Goal: Information Seeking & Learning: Learn about a topic

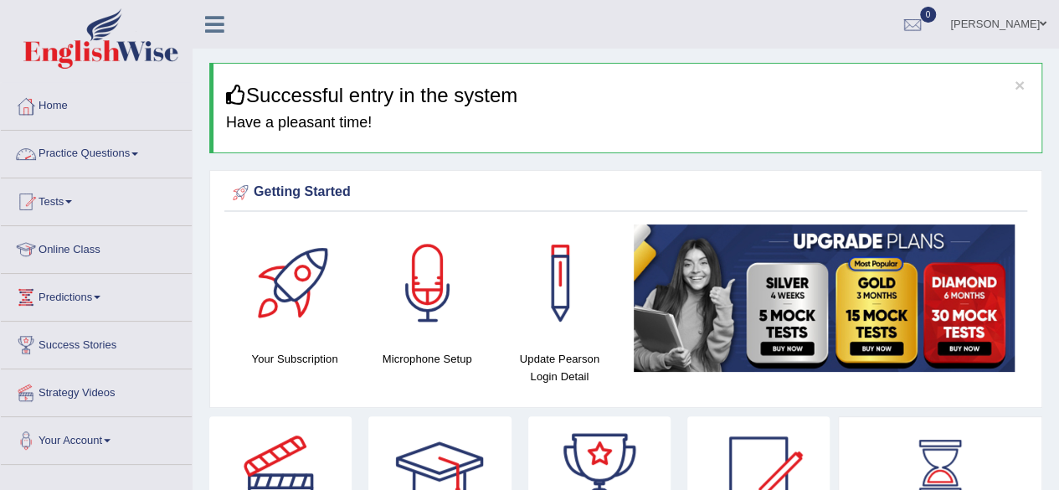
click at [46, 160] on link "Practice Questions" at bounding box center [96, 152] width 191 height 42
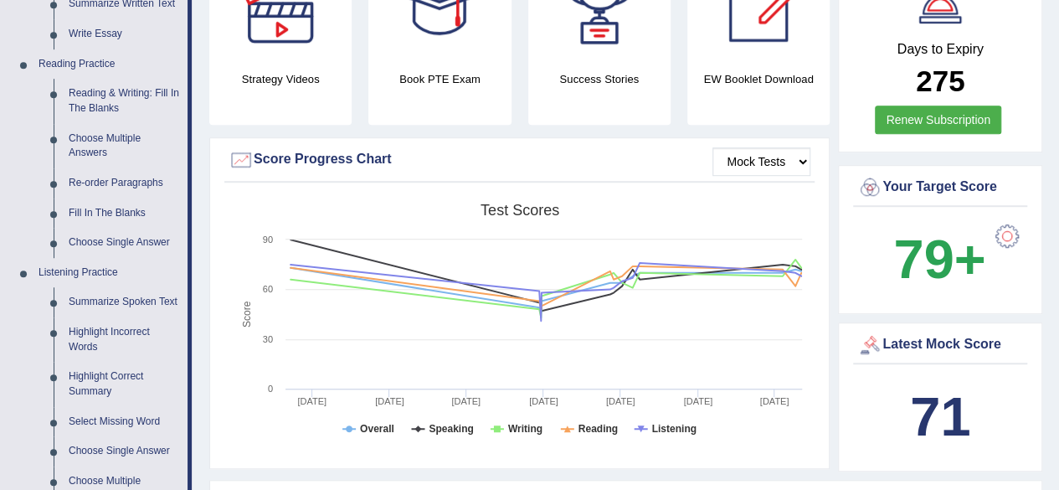
scroll to position [472, 0]
click at [89, 109] on link "Reading & Writing: Fill In The Blanks" at bounding box center [124, 100] width 126 height 44
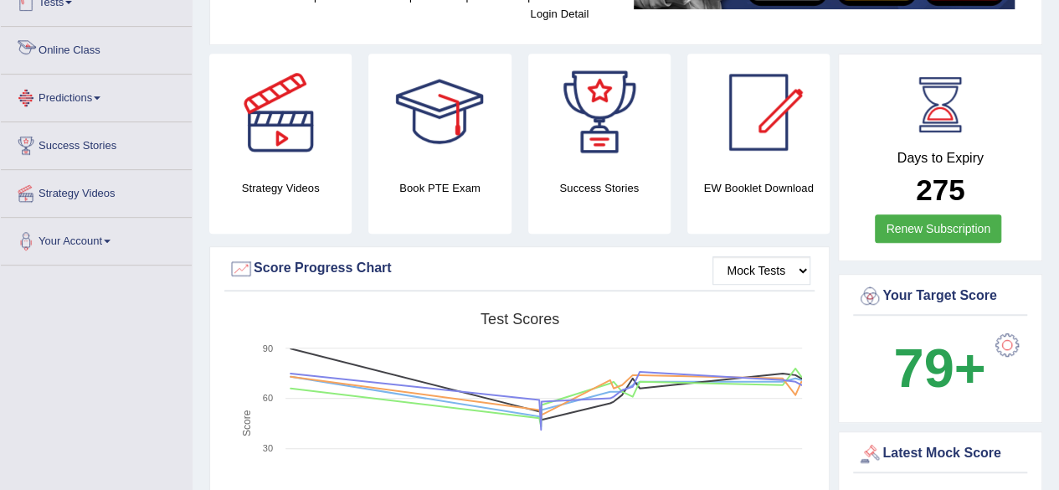
scroll to position [475, 0]
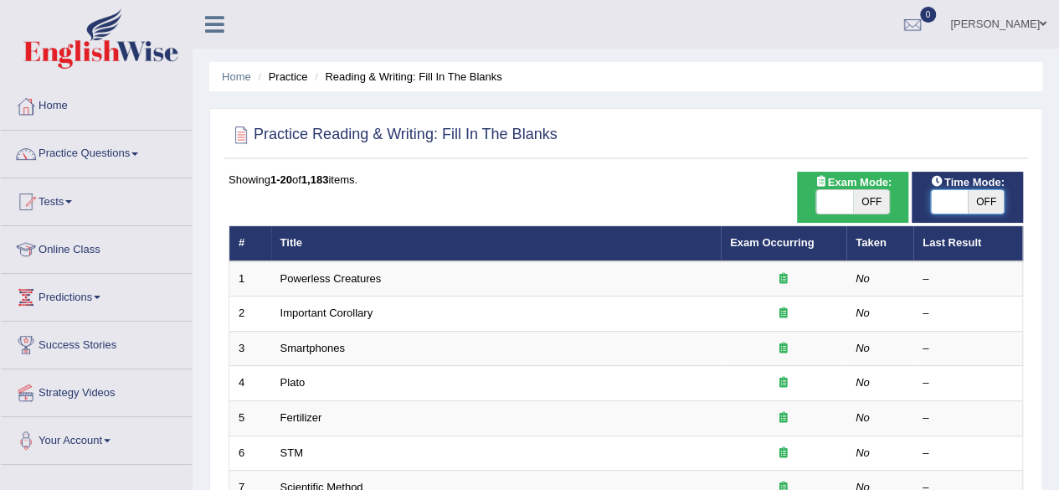
click at [949, 203] on span at bounding box center [949, 201] width 37 height 23
checkbox input "true"
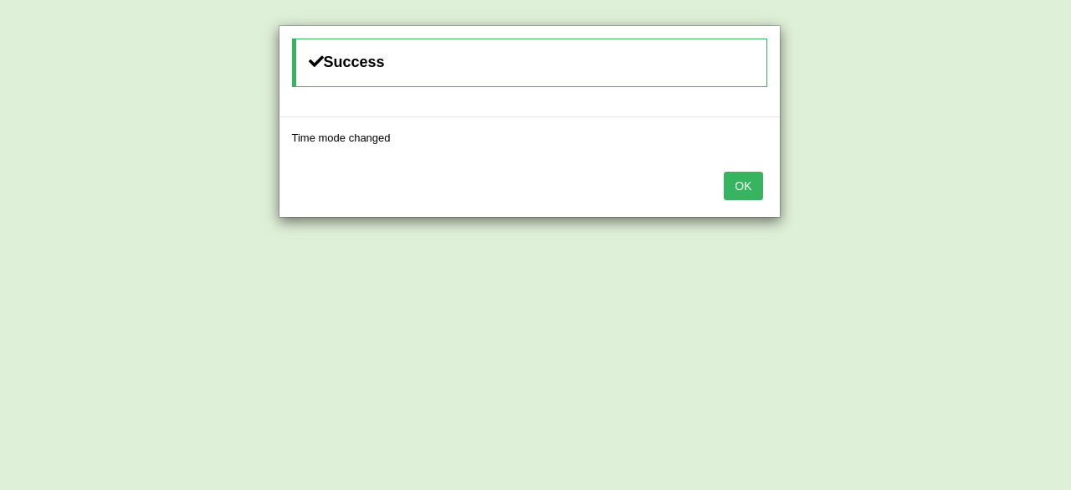
click at [744, 183] on button "OK" at bounding box center [743, 186] width 39 height 28
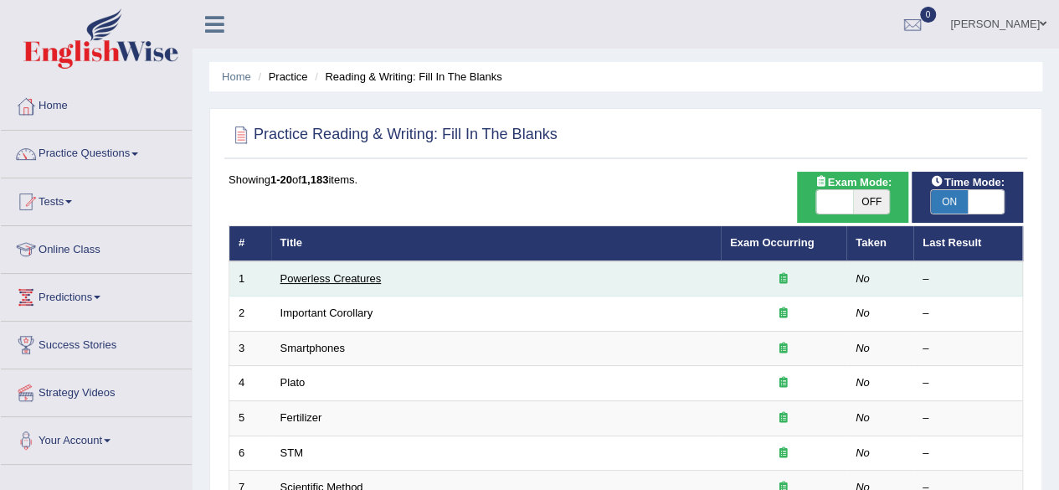
click at [328, 277] on link "Powerless Creatures" at bounding box center [330, 278] width 101 height 13
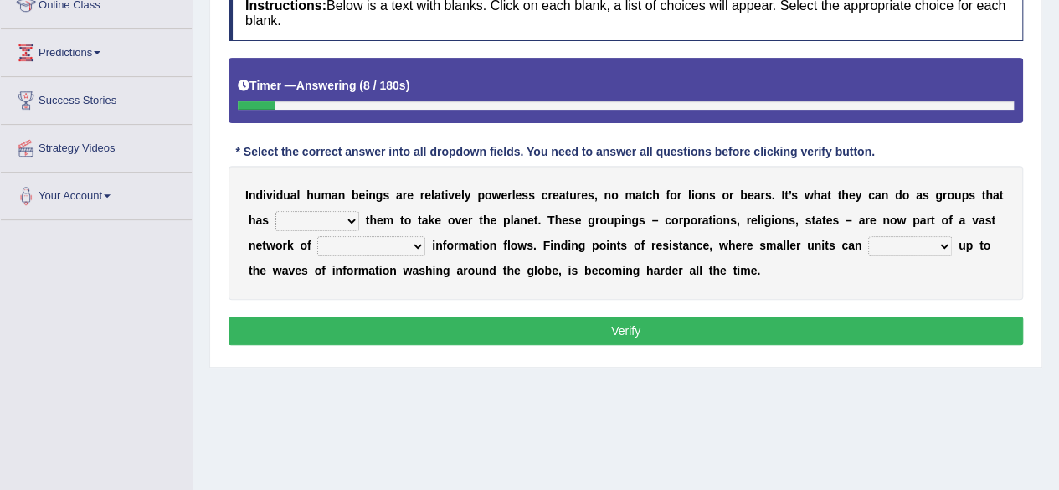
scroll to position [246, 0]
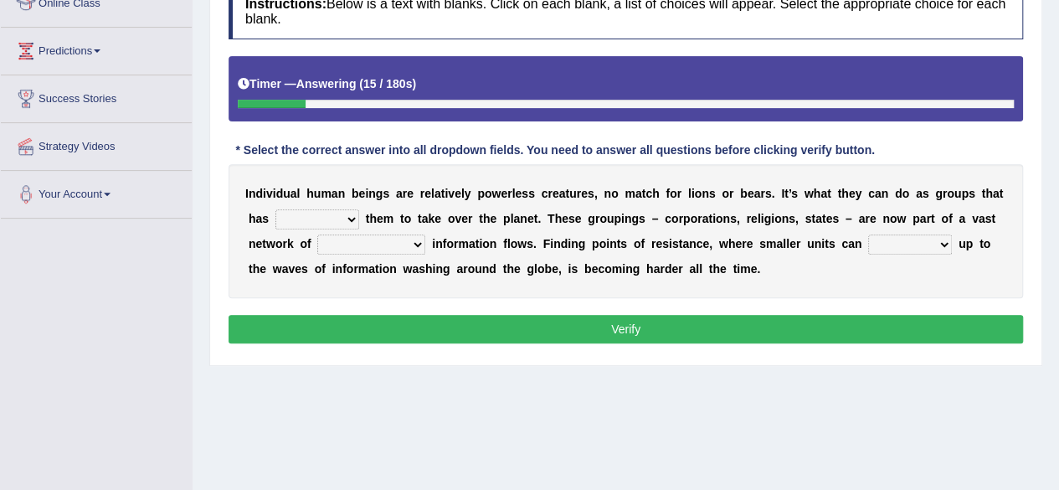
click at [311, 217] on select "enabled contended embodied conjured" at bounding box center [317, 219] width 84 height 20
select select "embodied"
click at [275, 209] on select "enabled contended embodied conjured" at bounding box center [317, 219] width 84 height 20
click at [381, 244] on select "interconnected overlapping fastened exploited" at bounding box center [371, 244] width 108 height 20
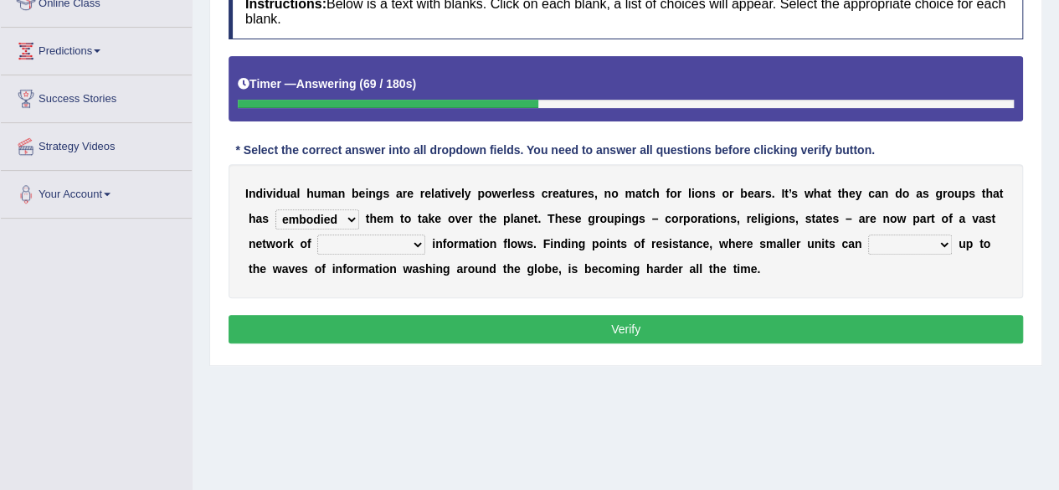
select select "interconnected"
click at [317, 234] on select "interconnected overlapping fastened exploited" at bounding box center [371, 244] width 108 height 20
click at [879, 239] on select "stand raise hail pump" at bounding box center [910, 244] width 84 height 20
select select "pump"
click at [868, 234] on select "stand raise hail pump" at bounding box center [910, 244] width 84 height 20
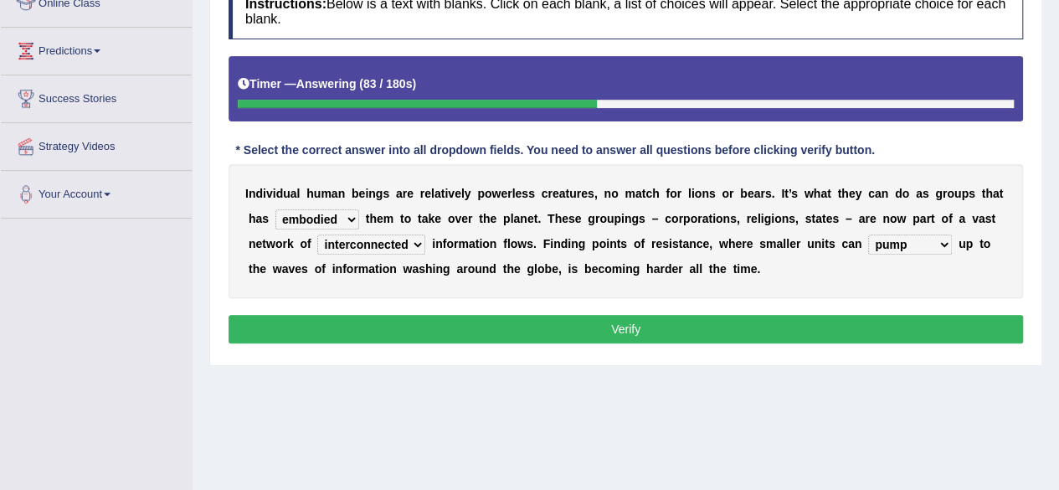
click at [906, 331] on button "Verify" at bounding box center [626, 329] width 794 height 28
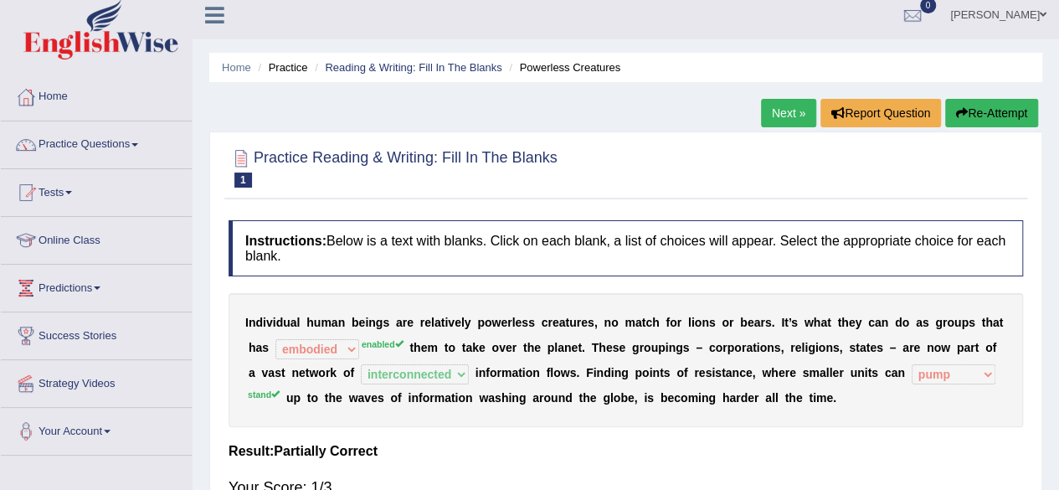
scroll to position [0, 0]
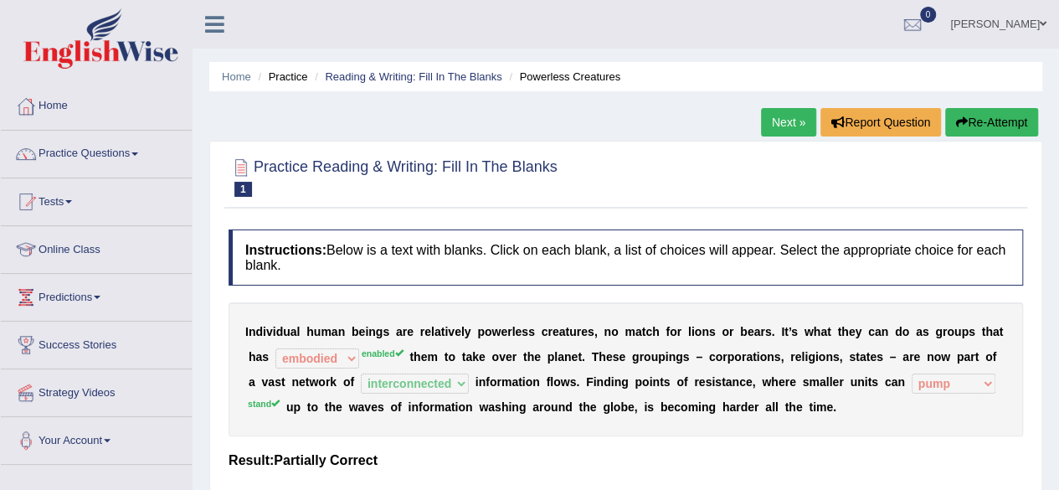
click at [1003, 131] on button "Re-Attempt" at bounding box center [991, 122] width 93 height 28
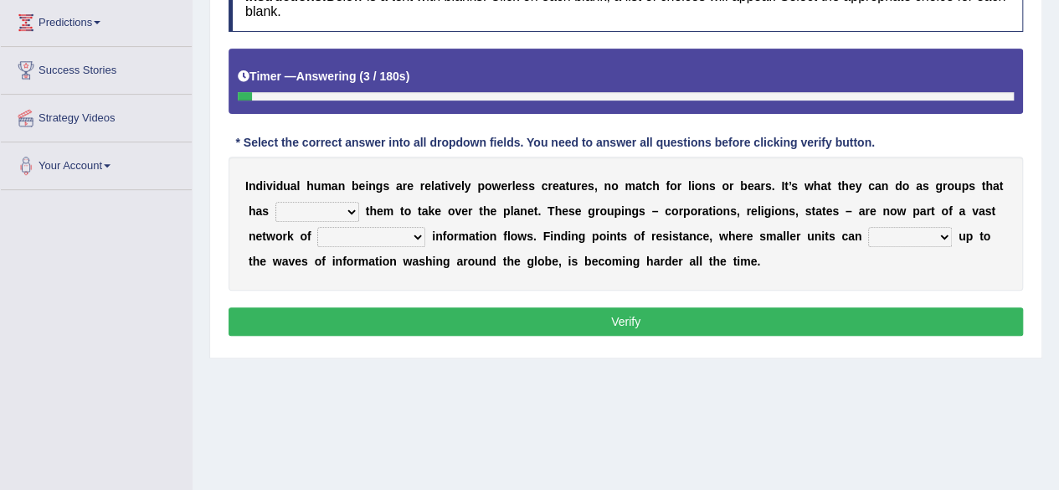
scroll to position [276, 0]
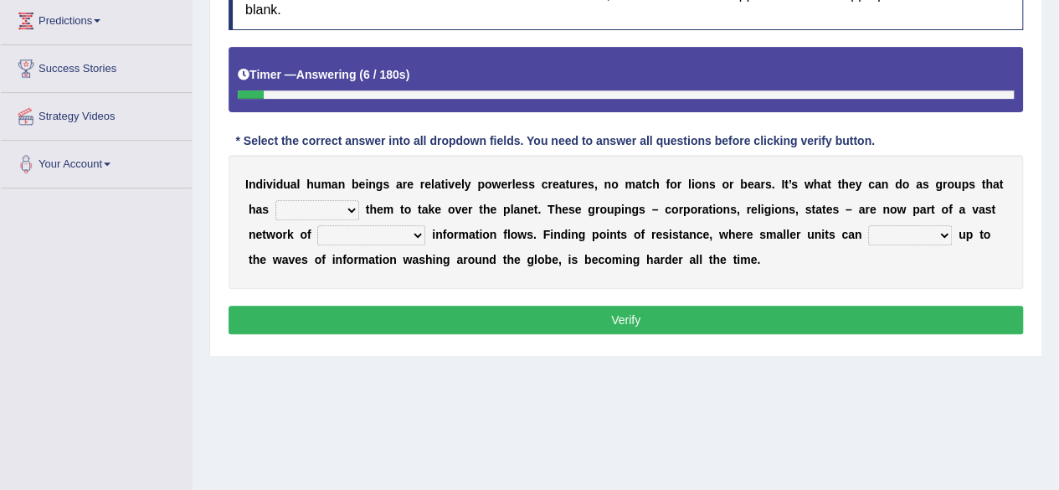
click at [311, 213] on select "enabled contended embodied conjured" at bounding box center [317, 210] width 84 height 20
select select "enabled"
click at [275, 200] on select "enabled contended embodied conjured" at bounding box center [317, 210] width 84 height 20
click at [407, 234] on select "interconnected overlapping fastened exploited" at bounding box center [371, 235] width 108 height 20
select select "interconnected"
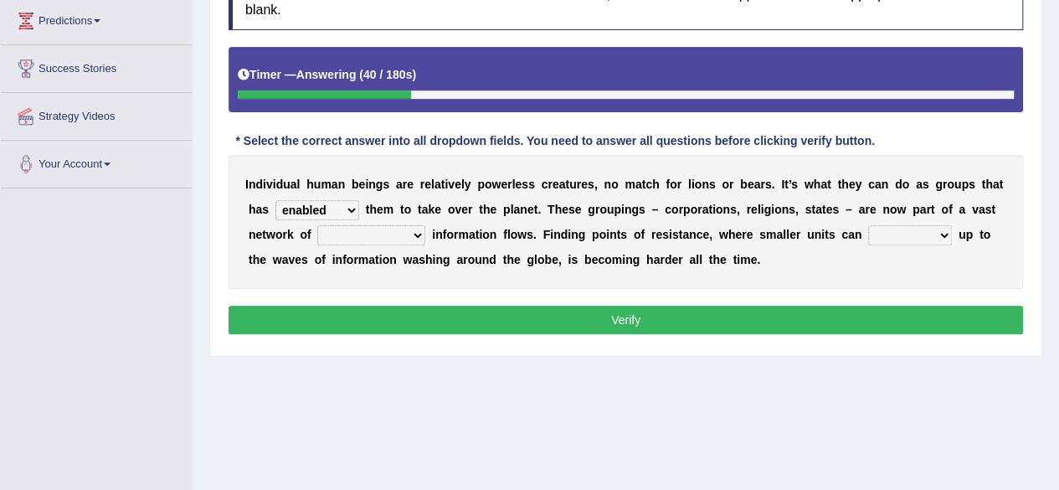
click at [317, 225] on select "interconnected overlapping fastened exploited" at bounding box center [371, 235] width 108 height 20
click at [898, 234] on select "stand raise hail pump" at bounding box center [910, 235] width 84 height 20
select select "stand"
click at [868, 225] on select "stand raise hail pump" at bounding box center [910, 235] width 84 height 20
click at [915, 229] on select "stand raise hail pump" at bounding box center [910, 235] width 84 height 20
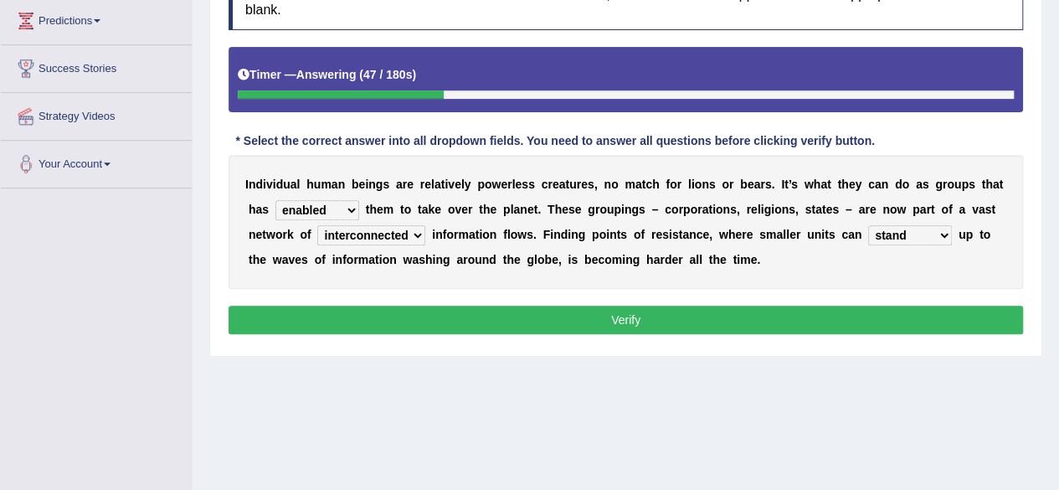
click at [795, 311] on button "Verify" at bounding box center [626, 320] width 794 height 28
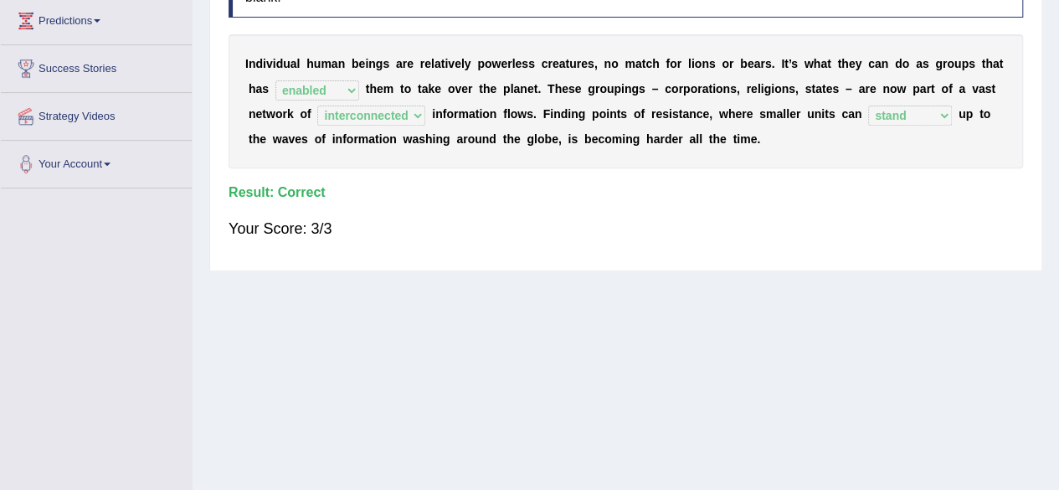
scroll to position [0, 0]
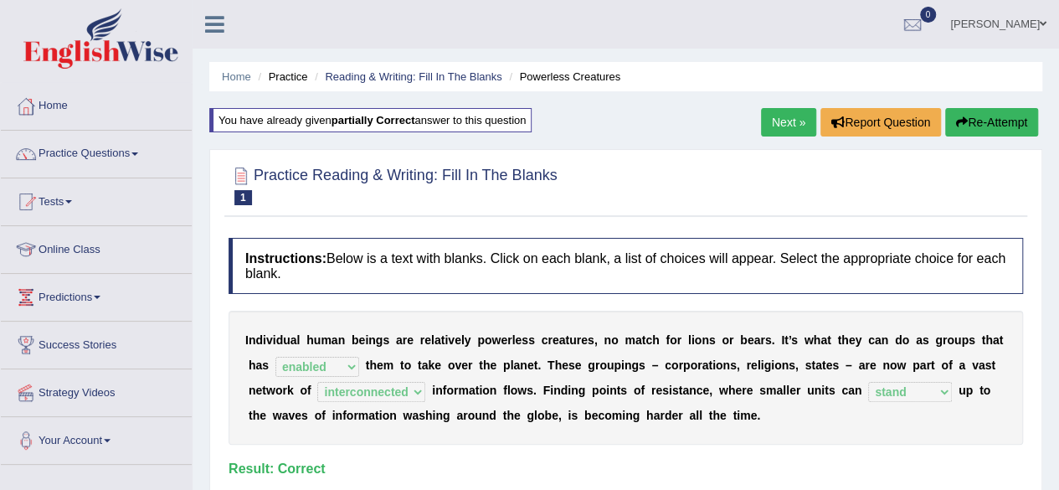
click at [792, 131] on link "Next »" at bounding box center [788, 122] width 55 height 28
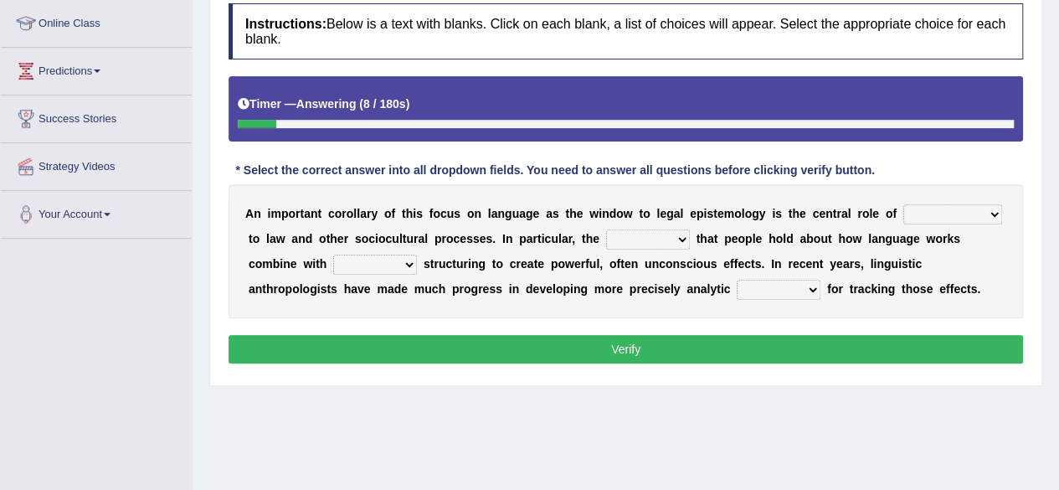
scroll to position [227, 0]
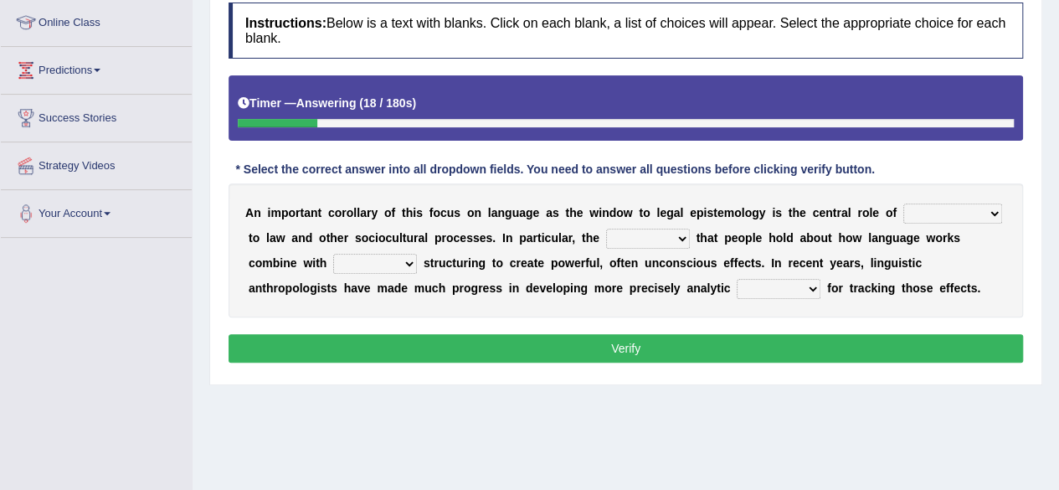
click at [957, 203] on select "discourse epoch dialect acquaintance" at bounding box center [952, 213] width 99 height 20
select select "discourse"
click at [903, 203] on select "discourse epoch dialect acquaintance" at bounding box center [952, 213] width 99 height 20
click at [615, 234] on select "deviation besmirch consent ideas" at bounding box center [648, 239] width 84 height 20
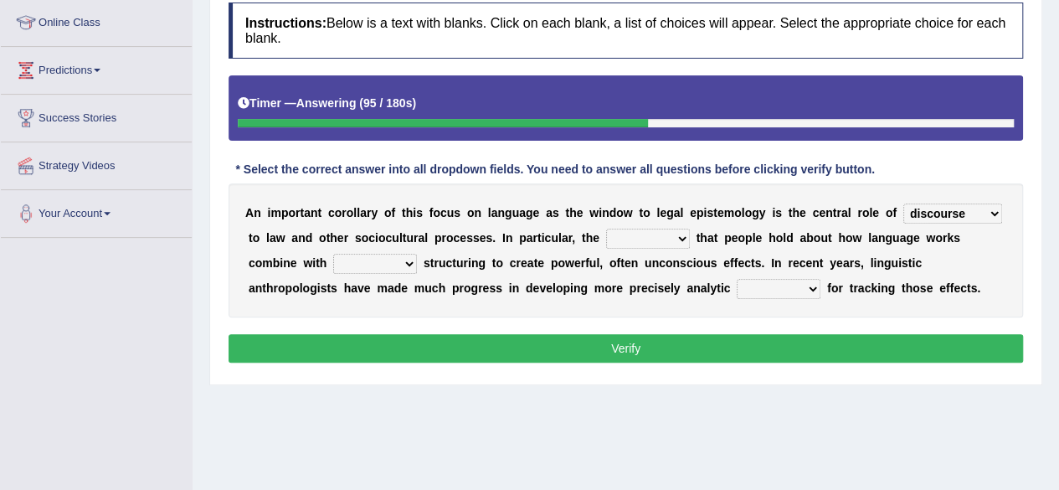
select select "ideas"
click at [606, 229] on select "deviation besmirch consent ideas" at bounding box center [648, 239] width 84 height 20
click at [373, 260] on select "mandatory linguistic legitimate customary" at bounding box center [375, 264] width 84 height 20
select select "customary"
click at [333, 254] on select "mandatory linguistic legitimate customary" at bounding box center [375, 264] width 84 height 20
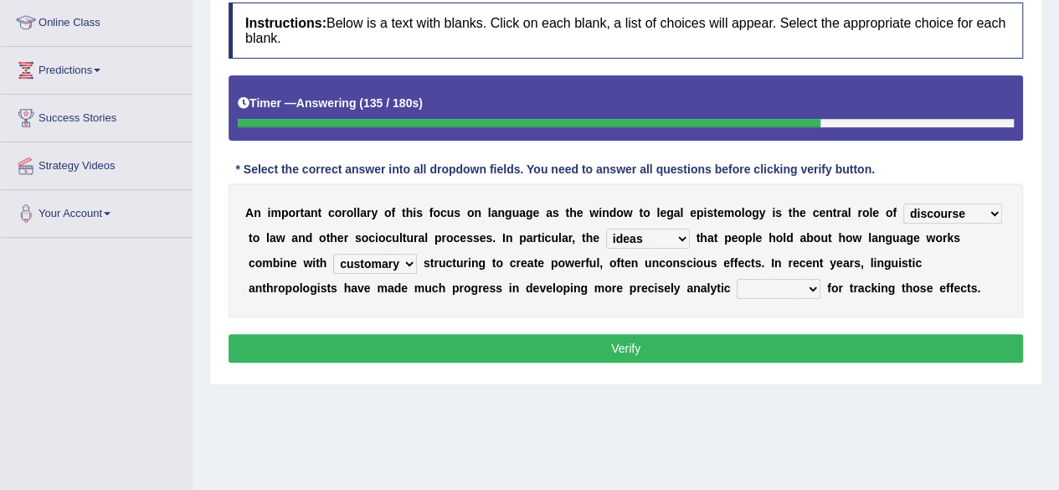
click at [772, 297] on div "A n i m p o r t a n t c o r o l l a r y o f t h i s f o c u s o n l a n g u a g…" at bounding box center [626, 250] width 794 height 134
click at [772, 288] on select "tools appetite albums stroke" at bounding box center [779, 289] width 84 height 20
select select "tools"
click at [737, 279] on select "tools appetite albums stroke" at bounding box center [779, 289] width 84 height 20
click at [733, 364] on div "Instructions: Below is a text with blanks. Click on each blank, a list of choic…" at bounding box center [625, 185] width 803 height 382
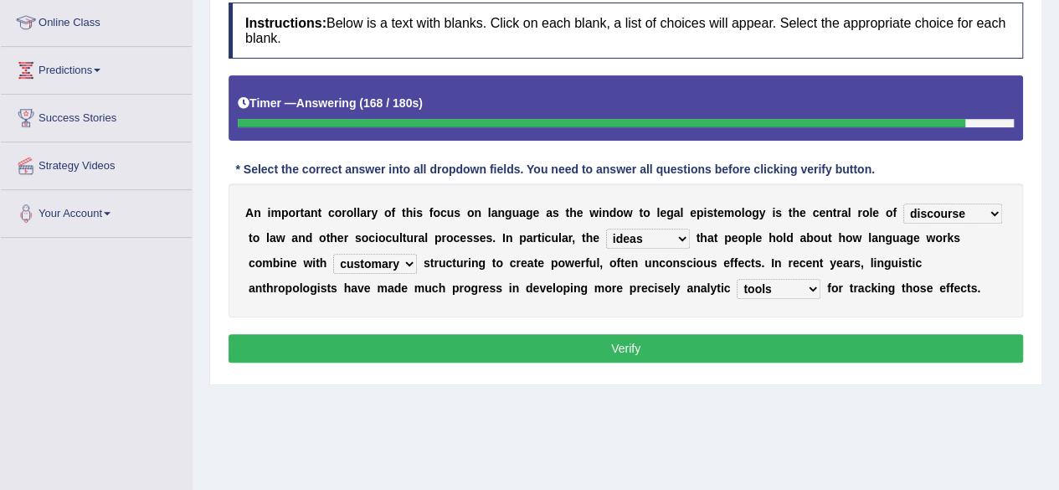
click at [733, 350] on button "Verify" at bounding box center [626, 348] width 794 height 28
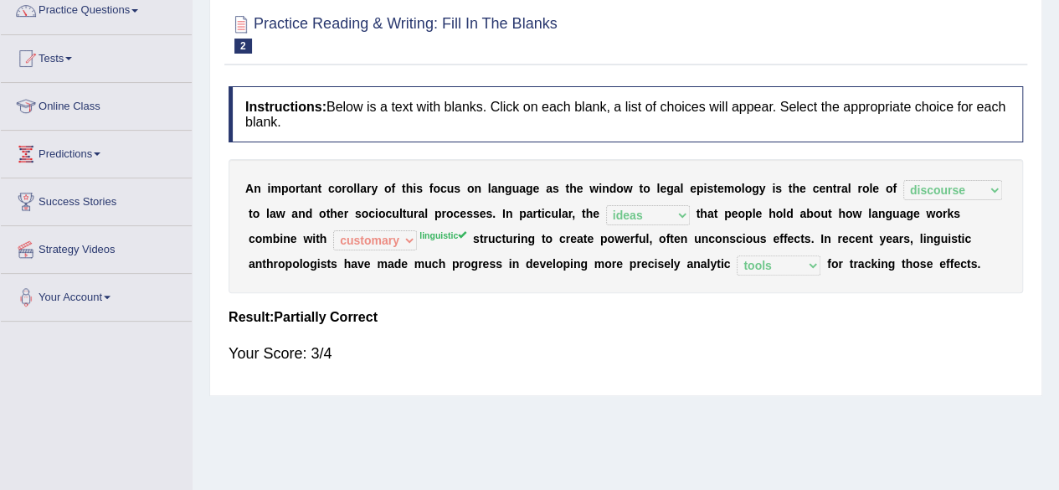
scroll to position [59, 0]
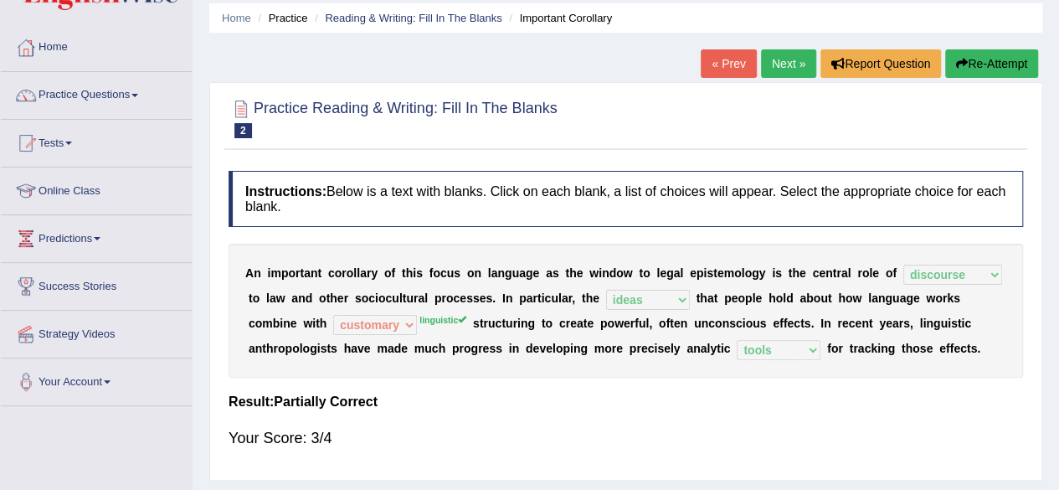
click at [784, 58] on link "Next »" at bounding box center [788, 63] width 55 height 28
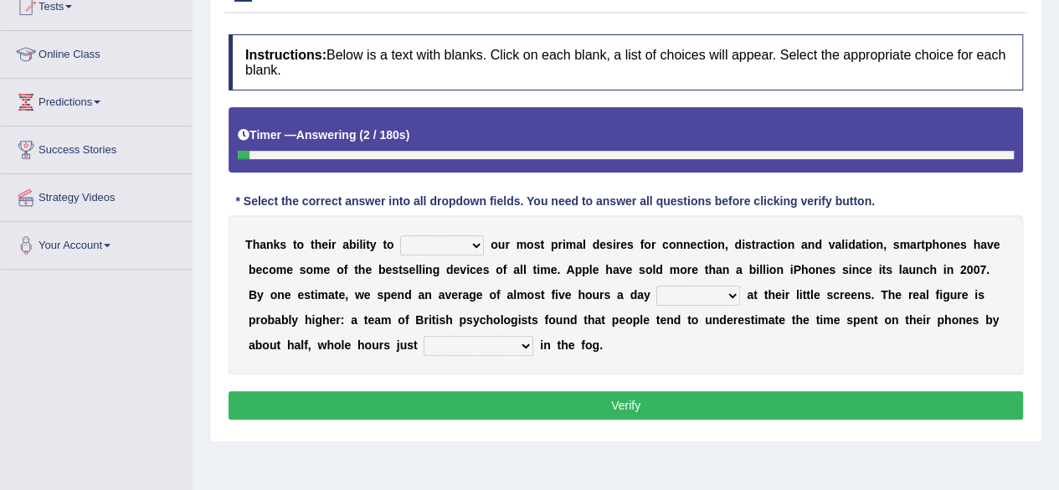
scroll to position [202, 0]
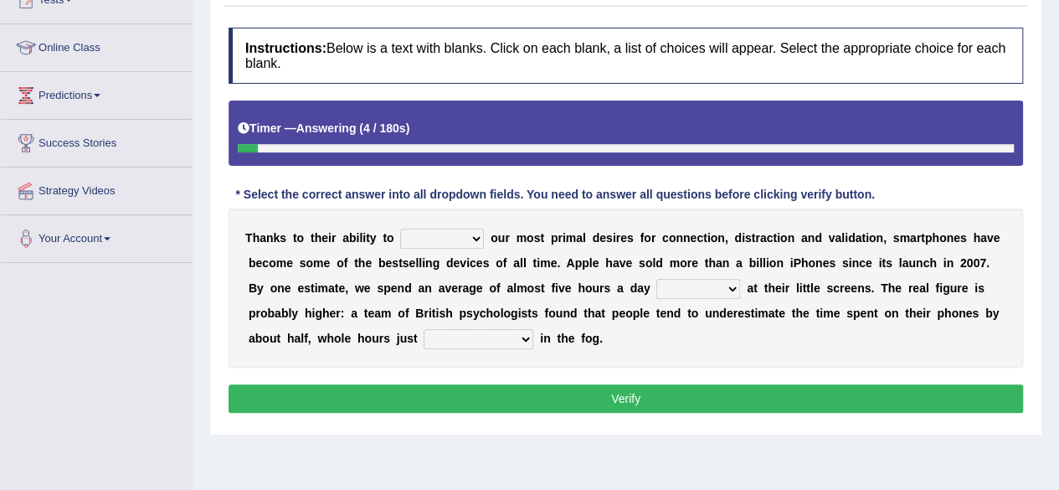
click at [449, 220] on div "T [PERSON_NAME] t o t h e i r a b i l i t y t o hijack describe [PERSON_NAME] c…" at bounding box center [626, 287] width 794 height 159
click at [460, 237] on select "hijack describe sharpen conserve" at bounding box center [442, 239] width 84 height 20
select select "describe"
click at [400, 229] on select "hijack describe sharpen conserve" at bounding box center [442, 239] width 84 height 20
click at [692, 289] on select "watching waggling snoring staring" at bounding box center [698, 289] width 84 height 20
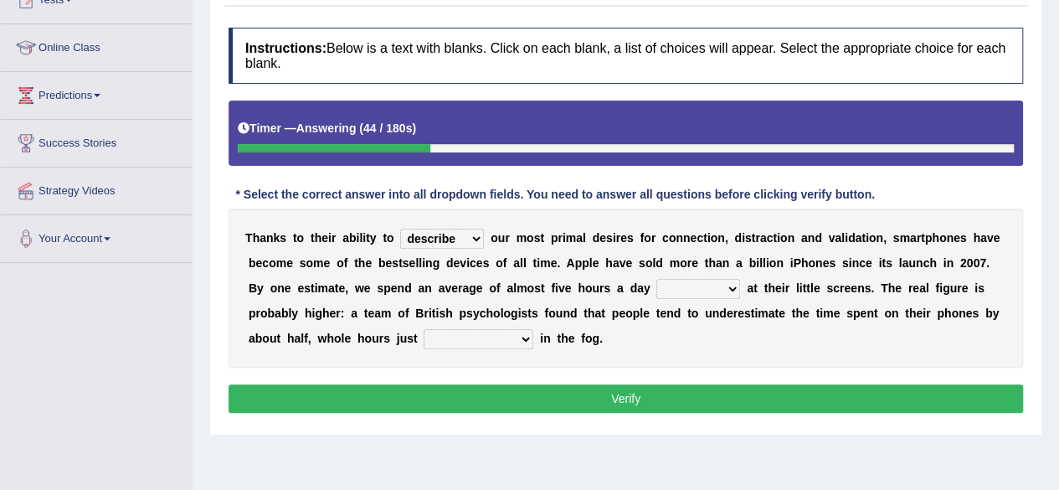
select select "staring"
click at [656, 279] on select "watching waggling snoring staring" at bounding box center [698, 289] width 84 height 20
click at [475, 338] on select "has evaporated evaporating evaporate evaporates" at bounding box center [479, 339] width 110 height 20
click at [424, 329] on select "has evaporated evaporating evaporate evaporates" at bounding box center [479, 339] width 110 height 20
click at [492, 338] on select "has evaporated evaporating evaporate evaporates" at bounding box center [479, 339] width 110 height 20
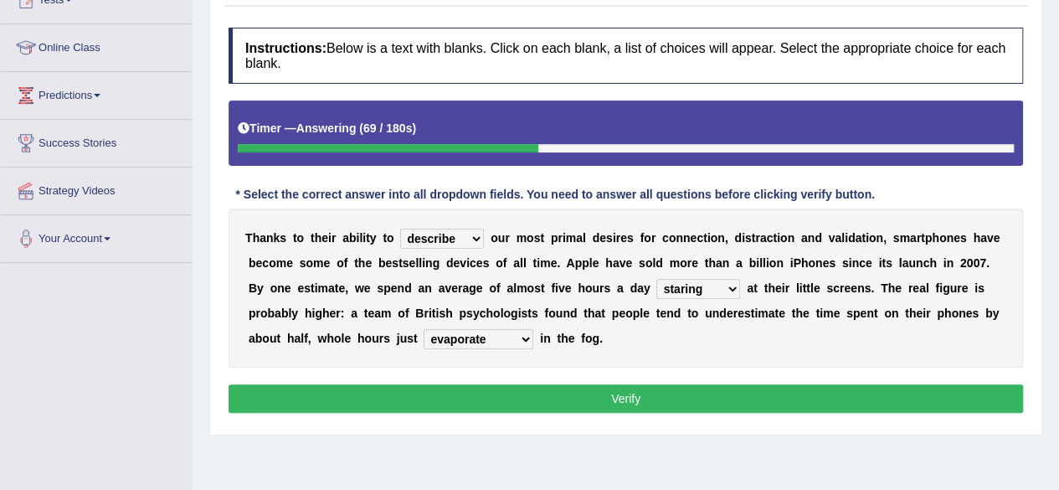
click at [424, 329] on select "has evaporated evaporating evaporate evaporates" at bounding box center [479, 339] width 110 height 20
click at [519, 343] on select "has evaporated evaporating evaporate evaporates" at bounding box center [479, 339] width 110 height 20
select select "evaporate"
click at [424, 329] on select "has evaporated evaporating evaporate evaporates" at bounding box center [479, 339] width 110 height 20
click at [503, 395] on button "Verify" at bounding box center [626, 398] width 794 height 28
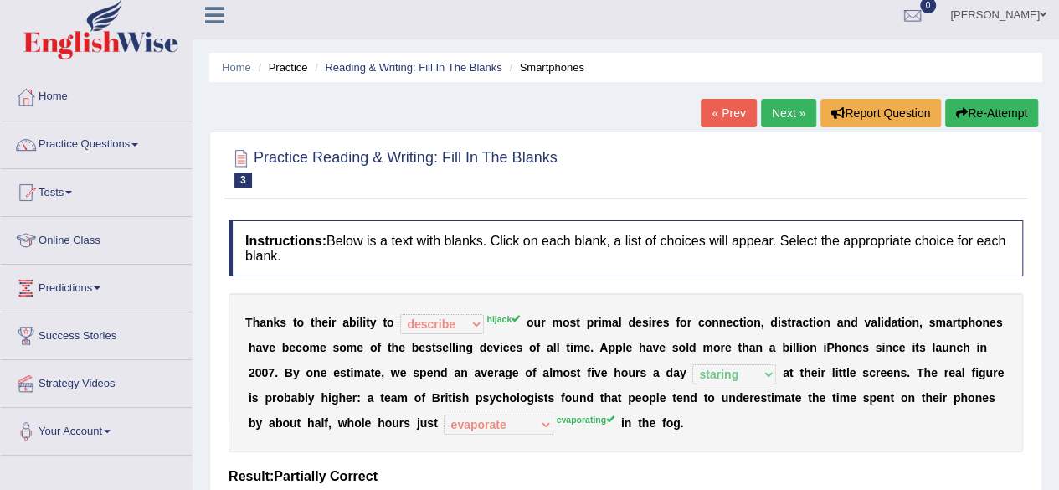
scroll to position [3, 0]
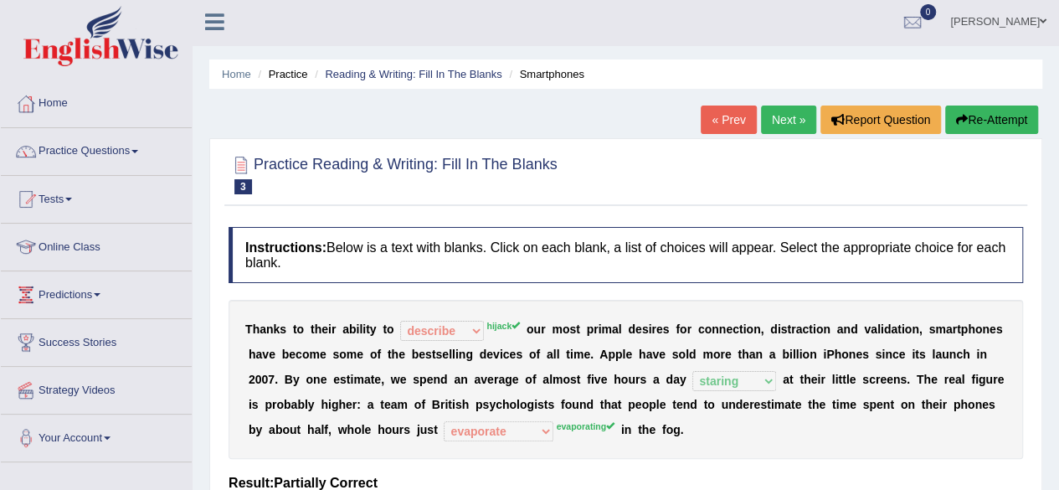
click at [993, 113] on button "Re-Attempt" at bounding box center [991, 119] width 93 height 28
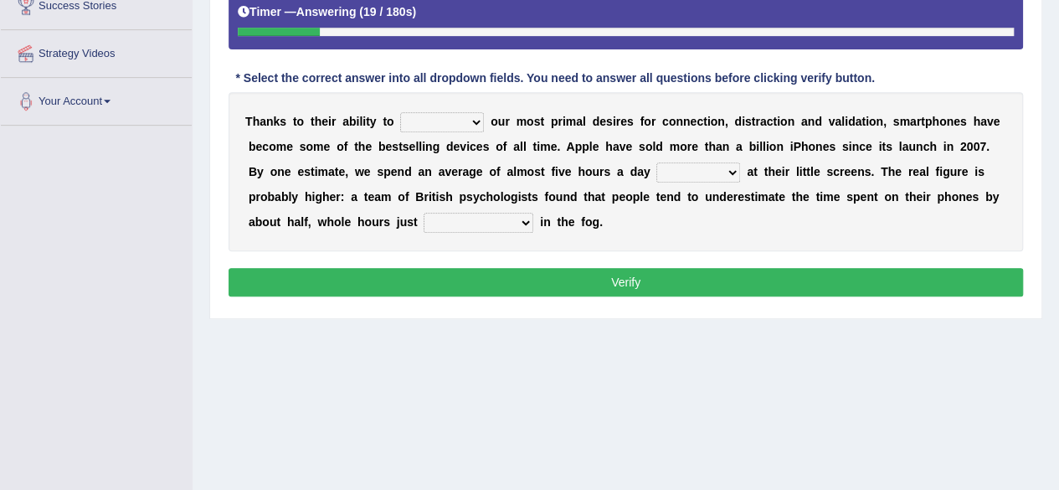
scroll to position [340, 0]
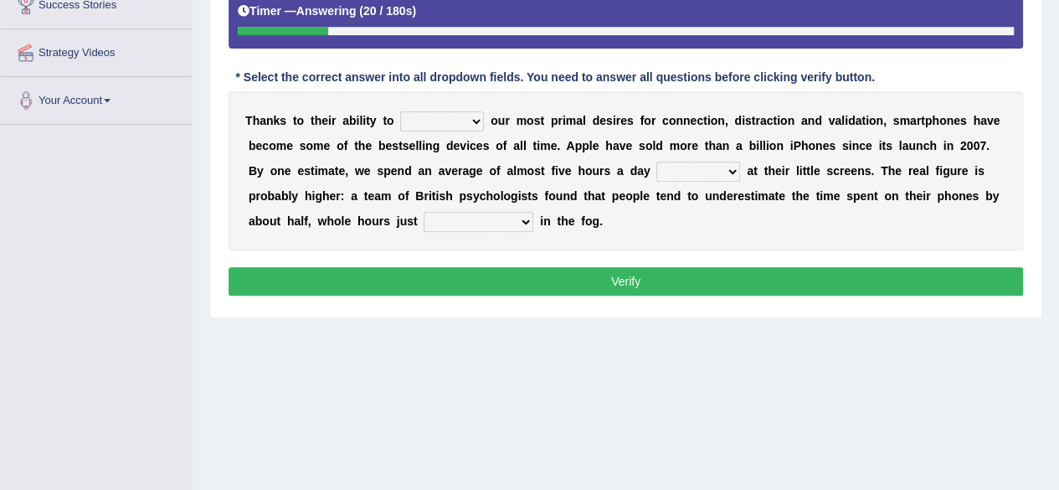
click at [434, 122] on select "hijack describe sharpen conserve" at bounding box center [442, 121] width 84 height 20
select select "hijack"
click at [400, 111] on select "hijack describe sharpen conserve" at bounding box center [442, 121] width 84 height 20
click at [698, 162] on select "watching waggling snoring staring" at bounding box center [698, 172] width 84 height 20
select select "staring"
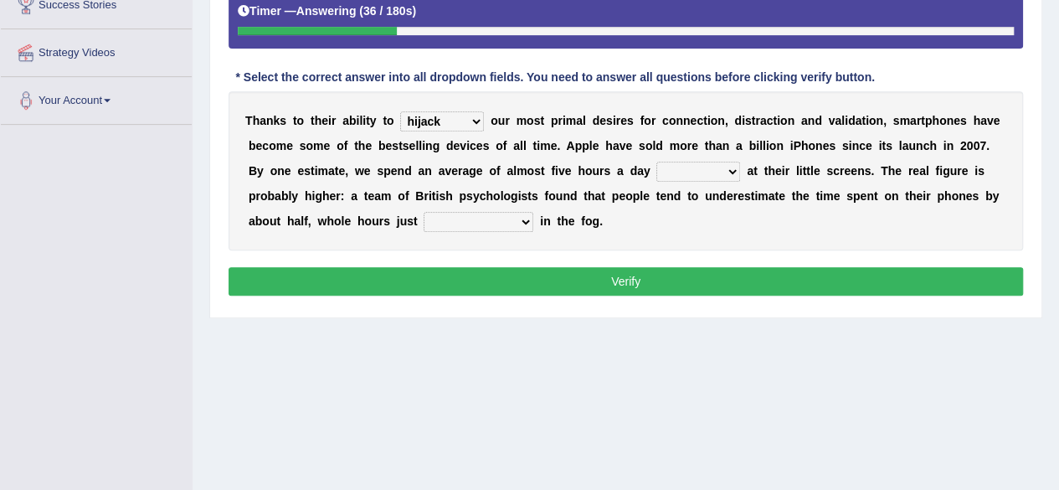
click at [656, 162] on select "watching waggling snoring staring" at bounding box center [698, 172] width 84 height 20
click at [457, 225] on select "has evaporated evaporating evaporate evaporates" at bounding box center [479, 222] width 110 height 20
select select "evaporating"
click at [424, 212] on select "has evaporated evaporating evaporate evaporates" at bounding box center [479, 222] width 110 height 20
click at [474, 282] on button "Verify" at bounding box center [626, 281] width 794 height 28
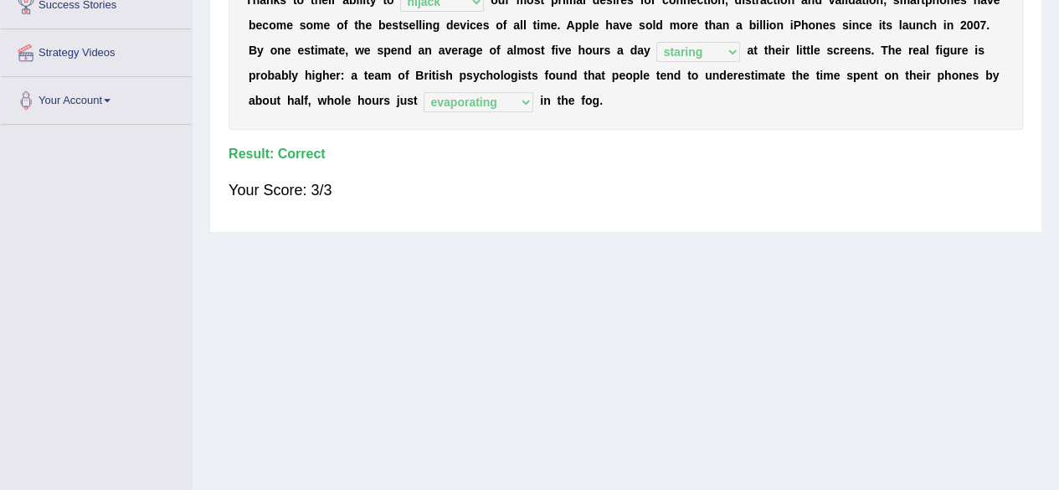
scroll to position [0, 0]
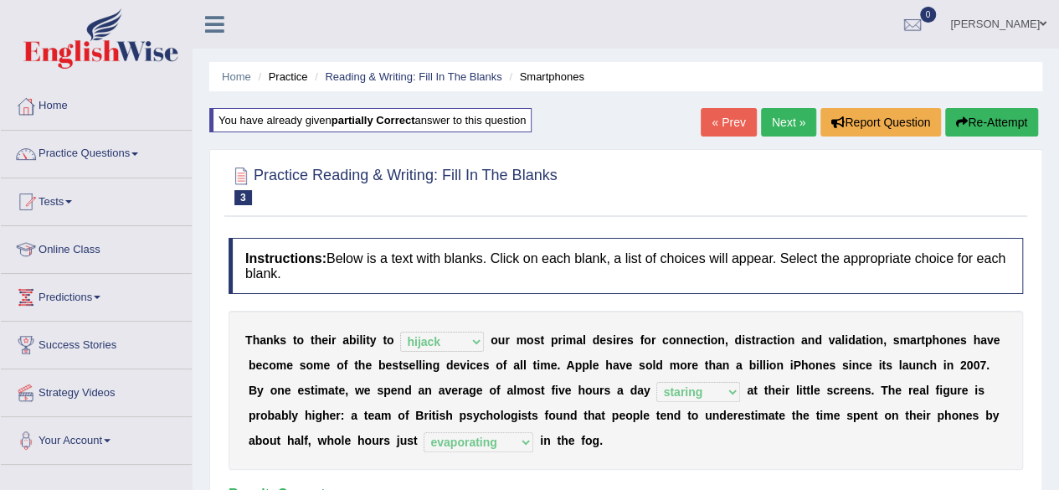
click at [790, 125] on link "Next »" at bounding box center [788, 122] width 55 height 28
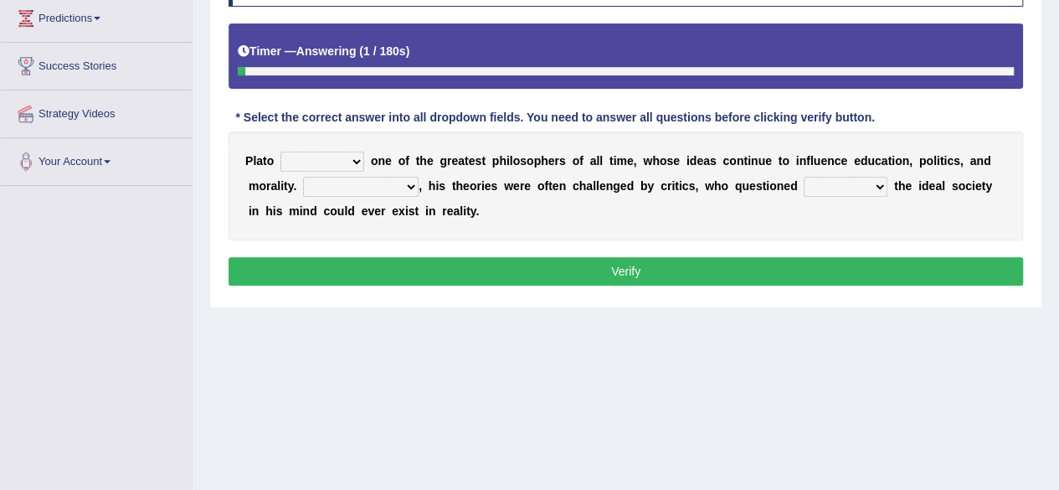
scroll to position [280, 0]
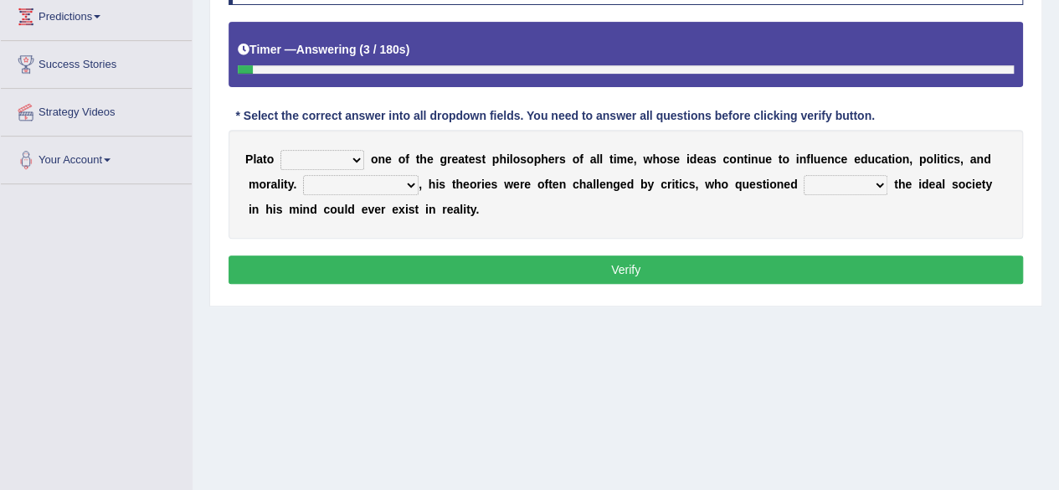
click at [347, 151] on select "keeps comes claims remains" at bounding box center [322, 160] width 84 height 20
select select "remains"
click at [280, 150] on select "keeps comes claims remains" at bounding box center [322, 160] width 84 height 20
click at [376, 186] on select "Notwithstanding So However Whatever" at bounding box center [361, 185] width 116 height 20
select select "However"
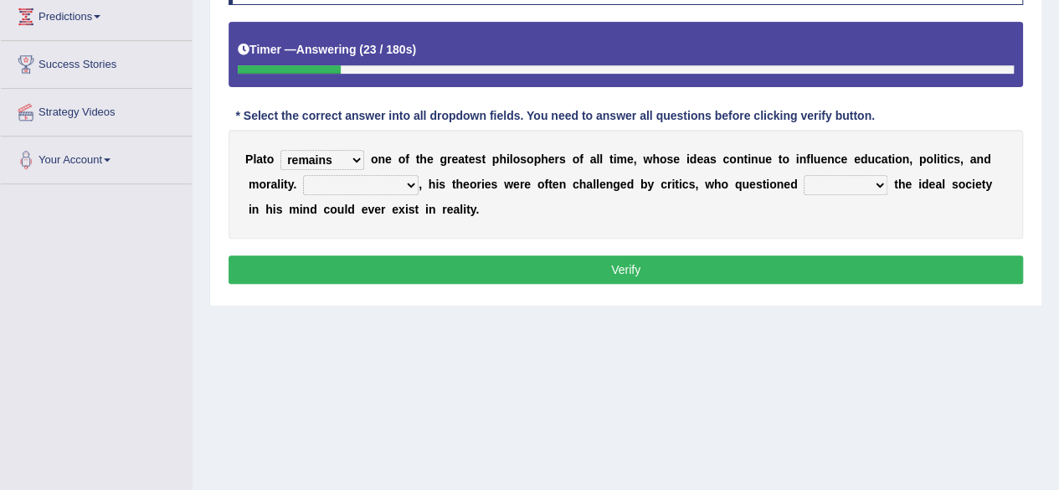
click at [303, 175] on select "Notwithstanding So However Whatever" at bounding box center [361, 185] width 116 height 20
click at [858, 186] on select "which what that whether" at bounding box center [846, 185] width 84 height 20
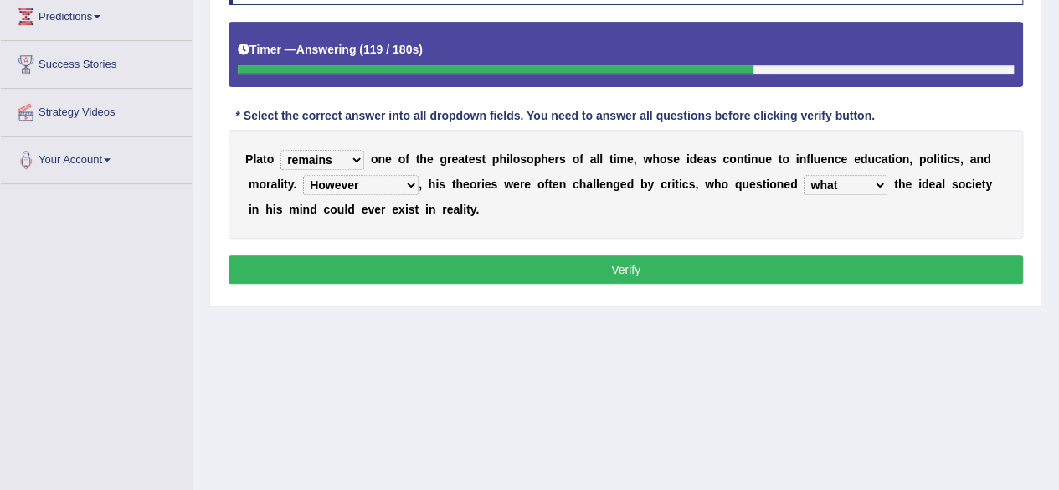
click at [804, 175] on select "which what that whether" at bounding box center [846, 185] width 84 height 20
click at [860, 181] on select "which what that whether" at bounding box center [846, 185] width 84 height 20
select select "that"
click at [804, 175] on select "which what that whether" at bounding box center [846, 185] width 84 height 20
click at [843, 263] on button "Verify" at bounding box center [626, 269] width 794 height 28
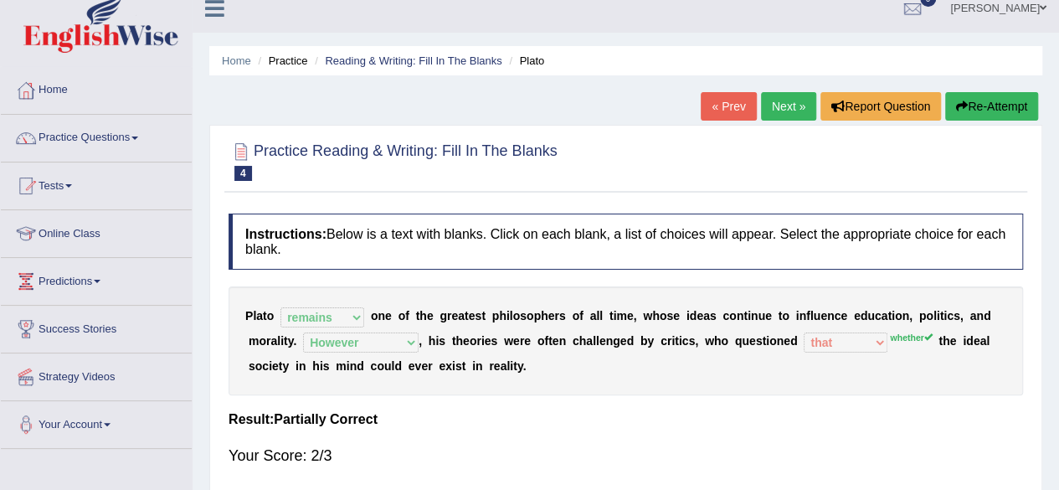
scroll to position [0, 0]
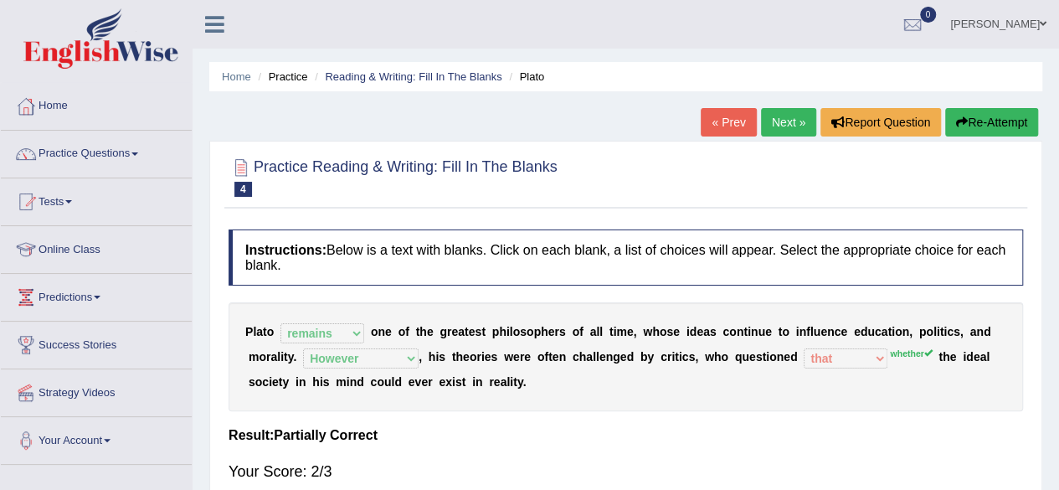
click at [790, 109] on link "Next »" at bounding box center [788, 122] width 55 height 28
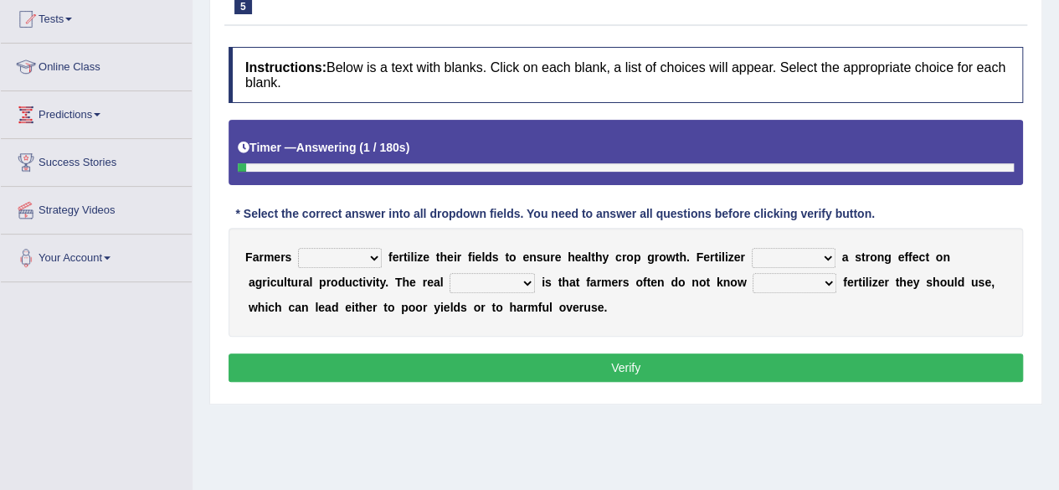
scroll to position [187, 0]
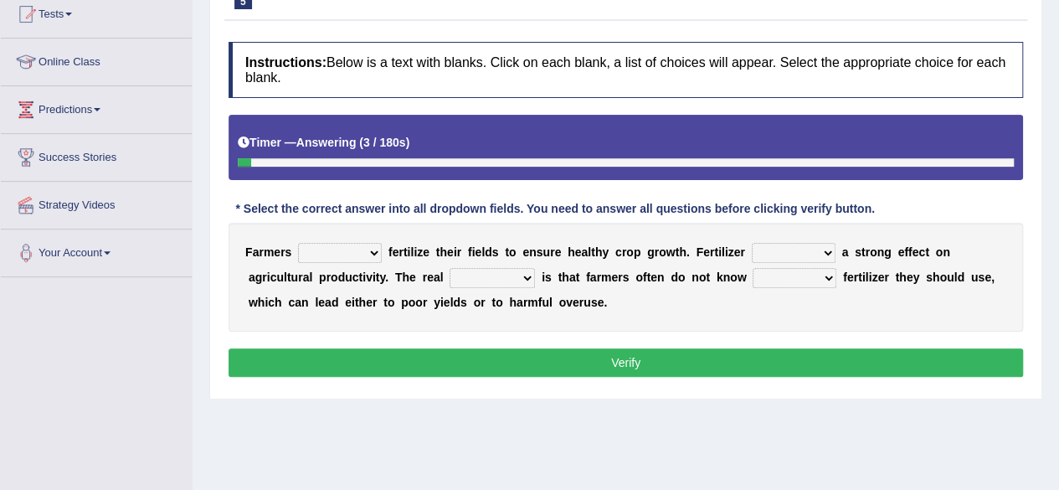
click at [359, 247] on select "must should need can" at bounding box center [340, 253] width 84 height 20
select select "should"
click at [298, 243] on select "must should need can" at bounding box center [340, 253] width 84 height 20
click at [785, 255] on select "has had have having" at bounding box center [794, 253] width 84 height 20
select select "have"
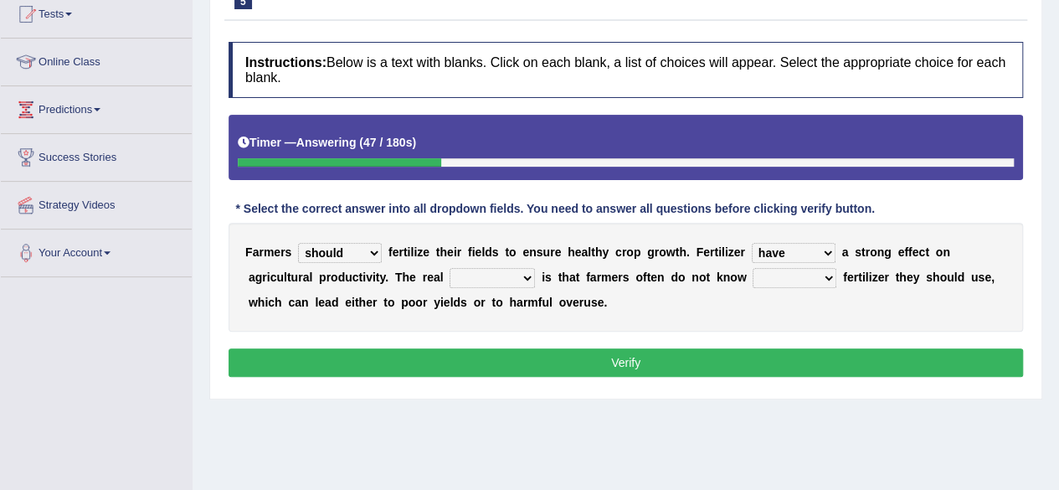
click at [752, 243] on select "has had have having" at bounding box center [794, 253] width 84 height 20
click at [513, 281] on select "problem question conclusion answer" at bounding box center [491, 278] width 85 height 20
select select "question"
click at [449, 268] on select "problem question conclusion answer" at bounding box center [491, 278] width 85 height 20
click at [785, 277] on select "how much how many however so much" at bounding box center [794, 278] width 84 height 20
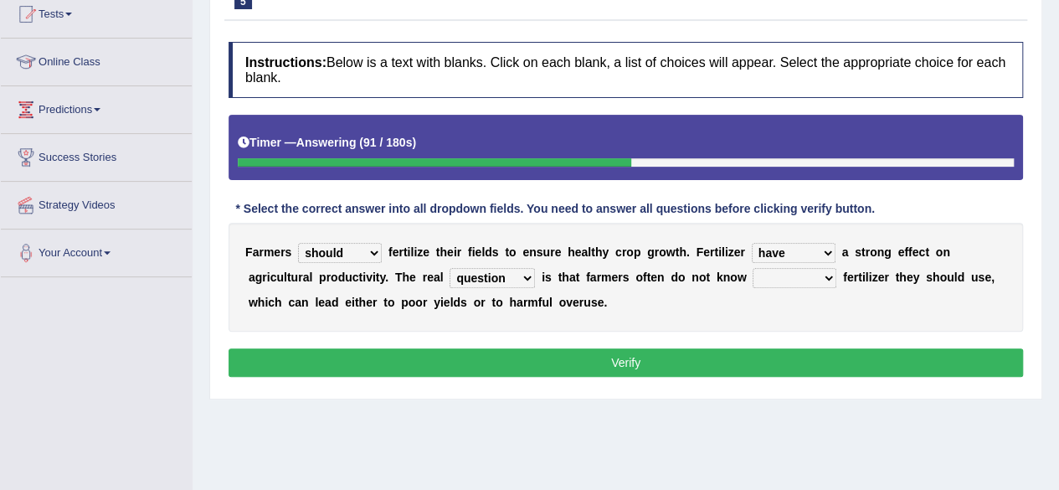
select select "how much"
click at [752, 268] on select "how much how many however so much" at bounding box center [794, 278] width 84 height 20
click at [736, 354] on button "Verify" at bounding box center [626, 362] width 794 height 28
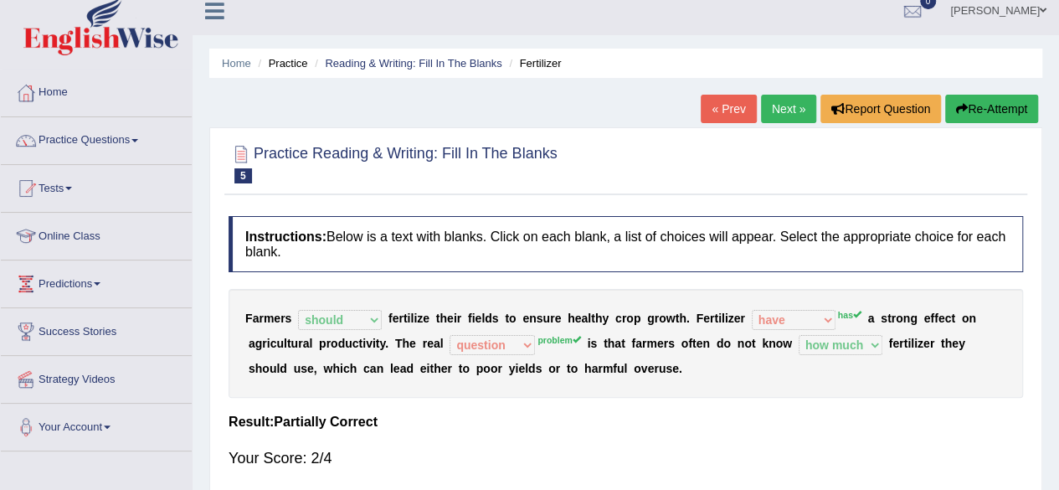
scroll to position [0, 0]
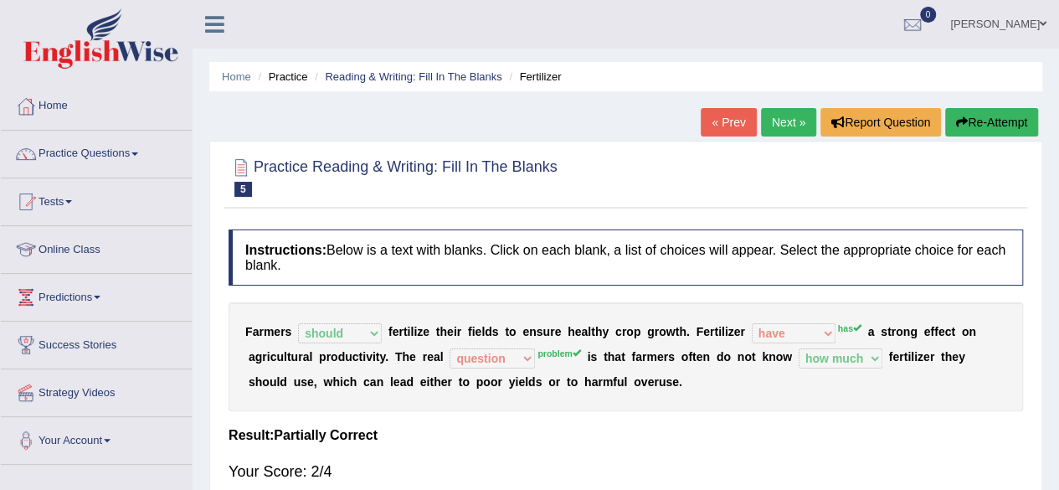
click at [1000, 136] on button "Re-Attempt" at bounding box center [991, 122] width 93 height 28
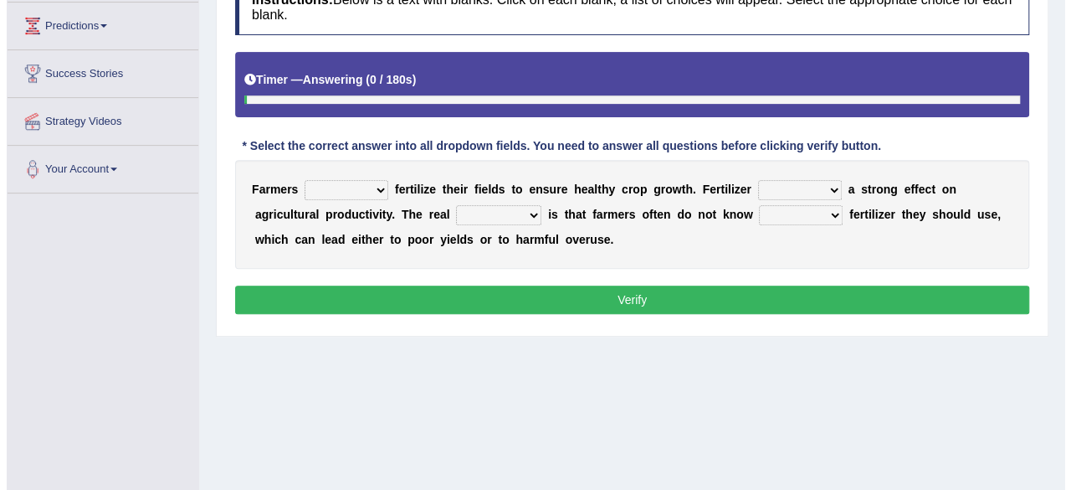
scroll to position [273, 0]
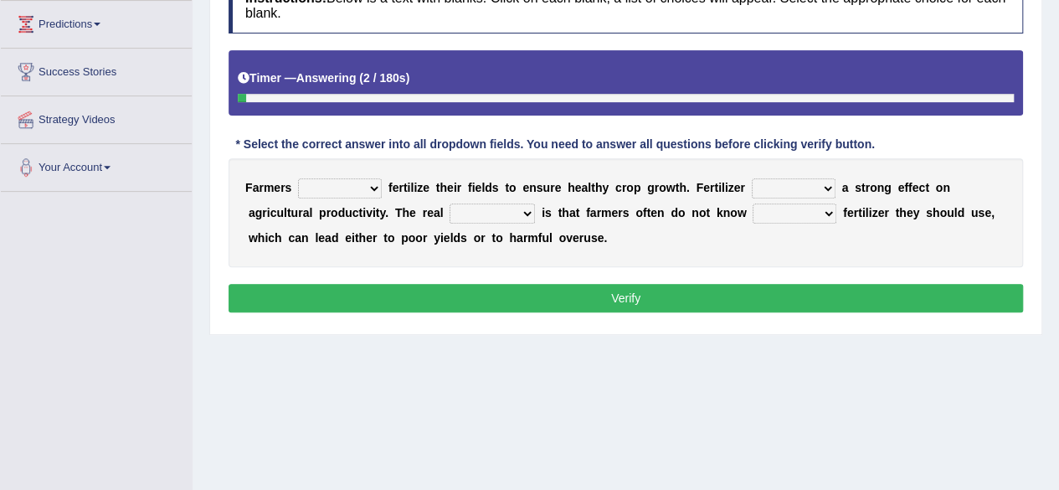
click at [361, 185] on select "must should need can" at bounding box center [340, 188] width 84 height 20
select select "need"
click at [298, 178] on select "must should need can" at bounding box center [340, 188] width 84 height 20
click at [790, 183] on select "has had have having" at bounding box center [794, 188] width 84 height 20
select select "has"
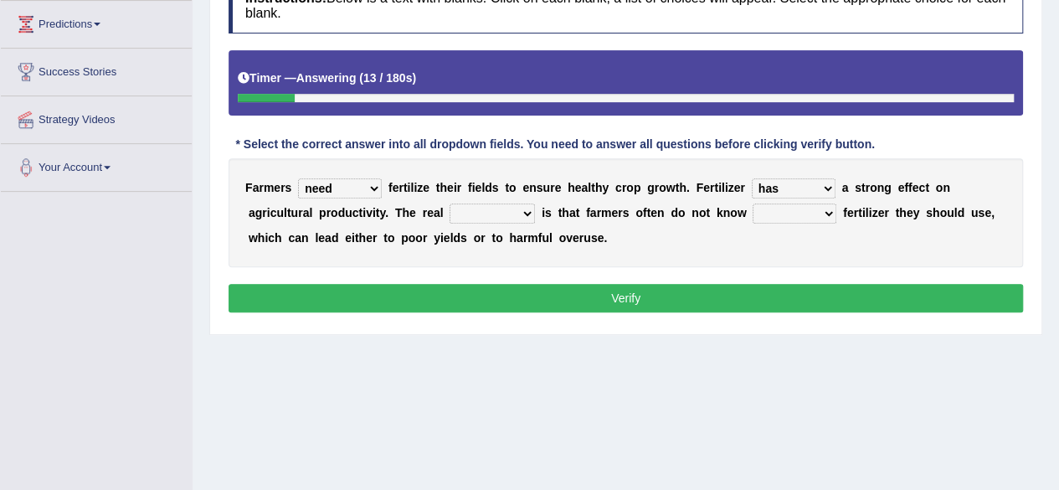
click at [752, 178] on select "has had have having" at bounding box center [794, 188] width 84 height 20
click at [477, 215] on select "problem question conclusion answer" at bounding box center [491, 213] width 85 height 20
select select "problem"
click at [449, 203] on select "problem question conclusion answer" at bounding box center [491, 213] width 85 height 20
click at [782, 213] on select "how much how many however so much" at bounding box center [794, 213] width 84 height 20
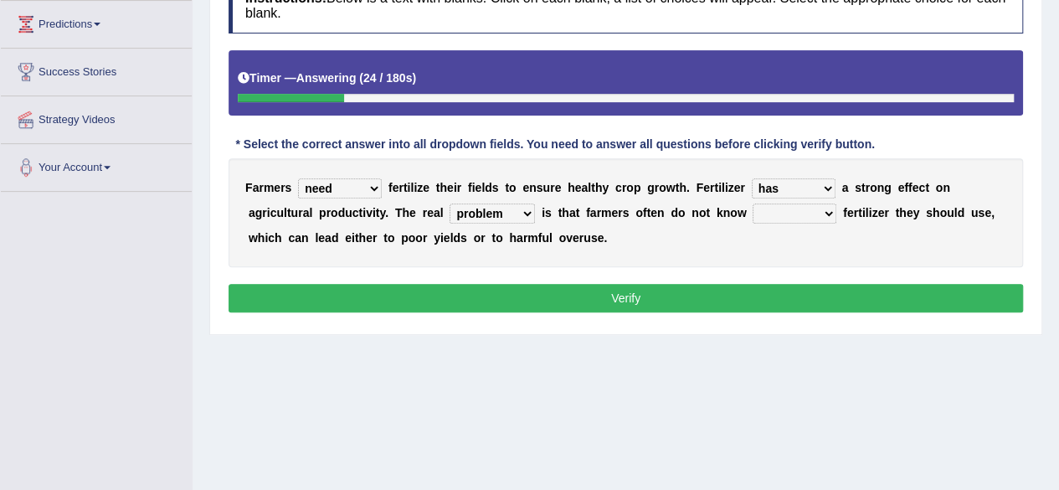
select select "how much"
click at [752, 203] on select "how much how many however so much" at bounding box center [794, 213] width 84 height 20
click at [655, 300] on button "Verify" at bounding box center [626, 298] width 794 height 28
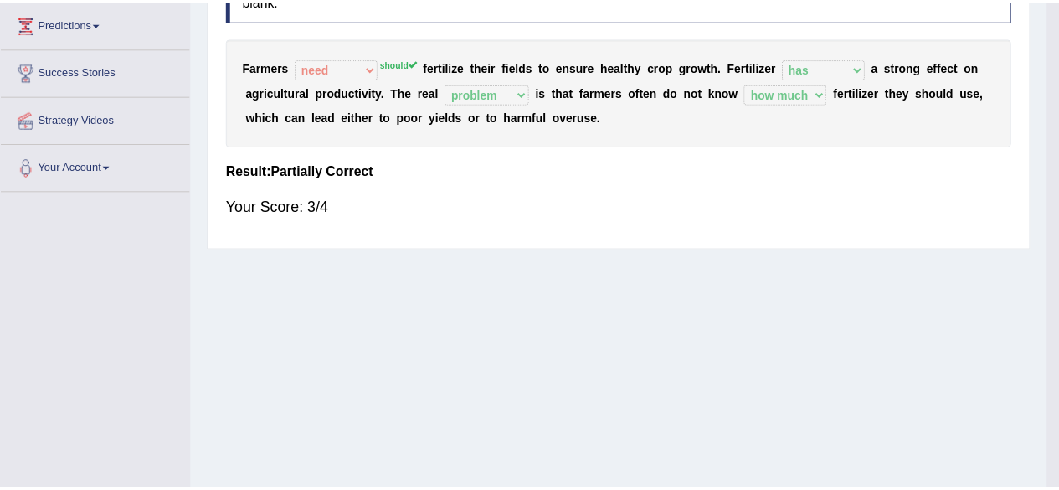
scroll to position [0, 0]
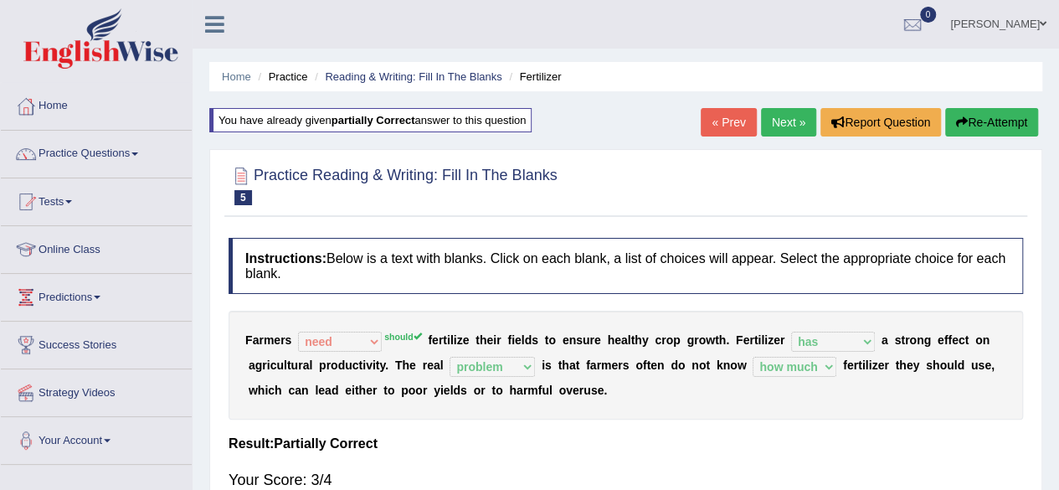
click at [781, 119] on link "Next »" at bounding box center [788, 122] width 55 height 28
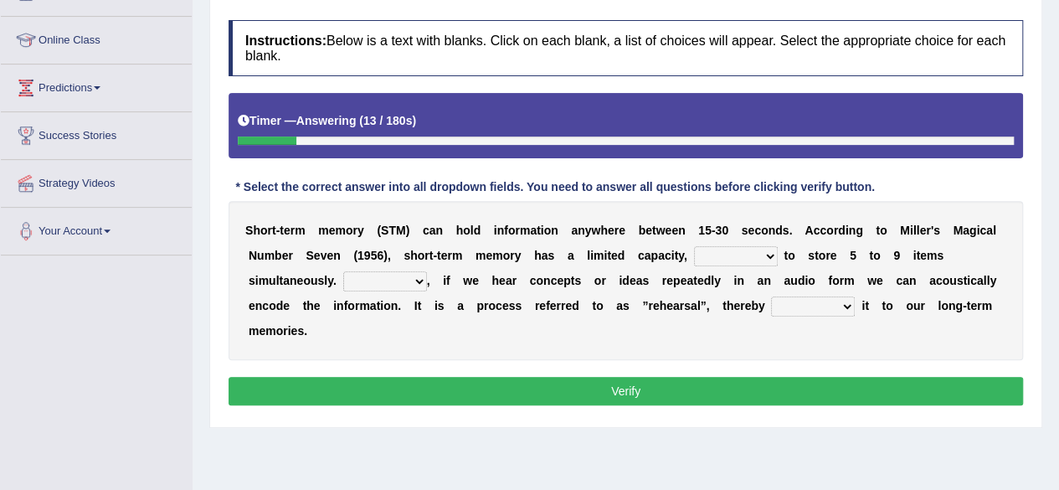
click at [755, 250] on select "being able is able be able unable" at bounding box center [736, 256] width 84 height 20
select select "is able"
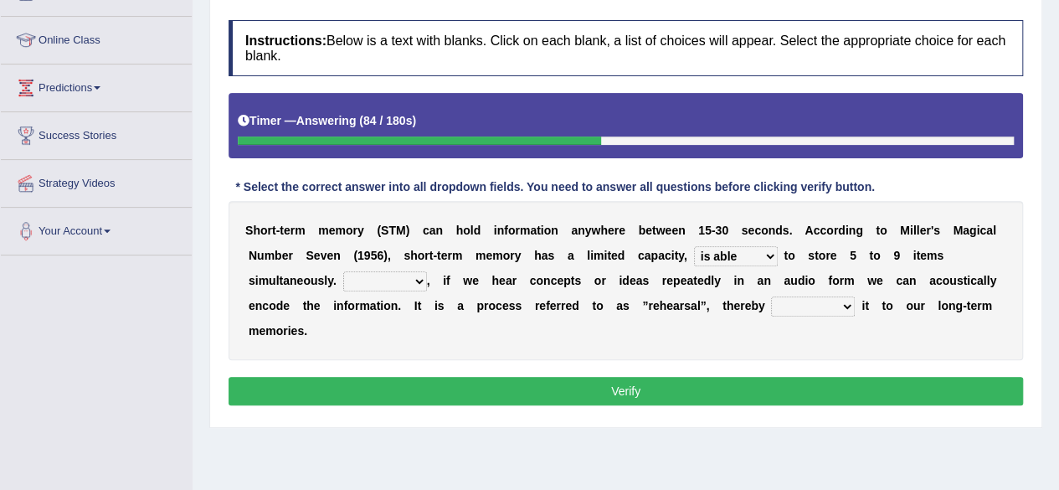
click at [694, 246] on select "being able is able be able unable" at bounding box center [736, 256] width 84 height 20
click at [377, 277] on select "However So Moreover Therefore" at bounding box center [385, 281] width 84 height 20
select select "However"
click at [343, 271] on select "However So Moreover Therefore" at bounding box center [385, 281] width 84 height 20
click at [811, 299] on select "commit commits commiting commited" at bounding box center [813, 306] width 84 height 20
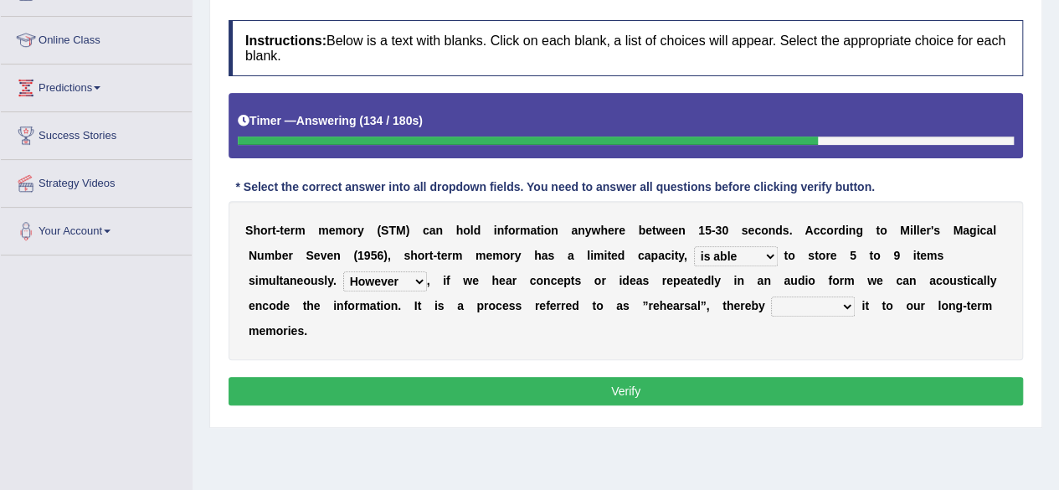
select select "commiting"
click at [771, 296] on select "commit commits commiting commited" at bounding box center [813, 306] width 84 height 20
click at [819, 384] on button "Verify" at bounding box center [626, 391] width 794 height 28
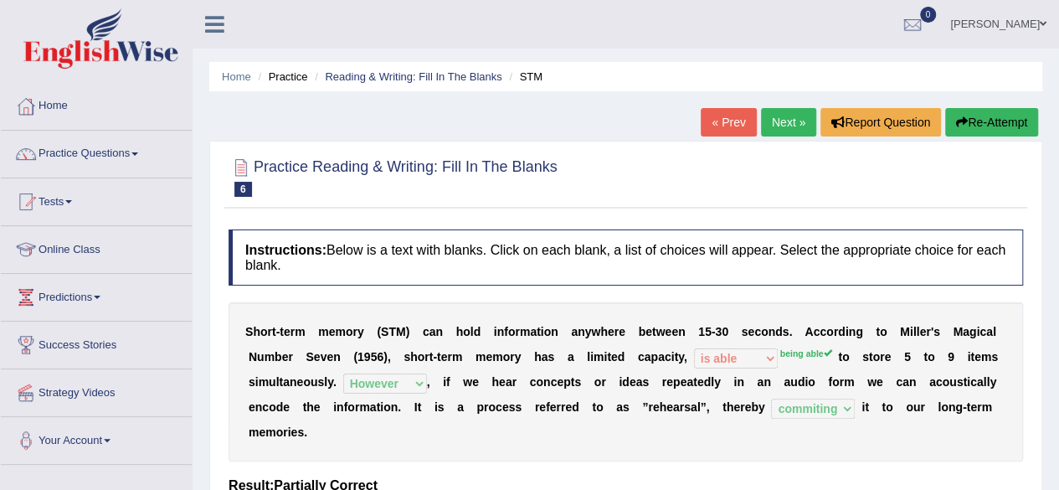
click at [790, 115] on link "Next »" at bounding box center [788, 122] width 55 height 28
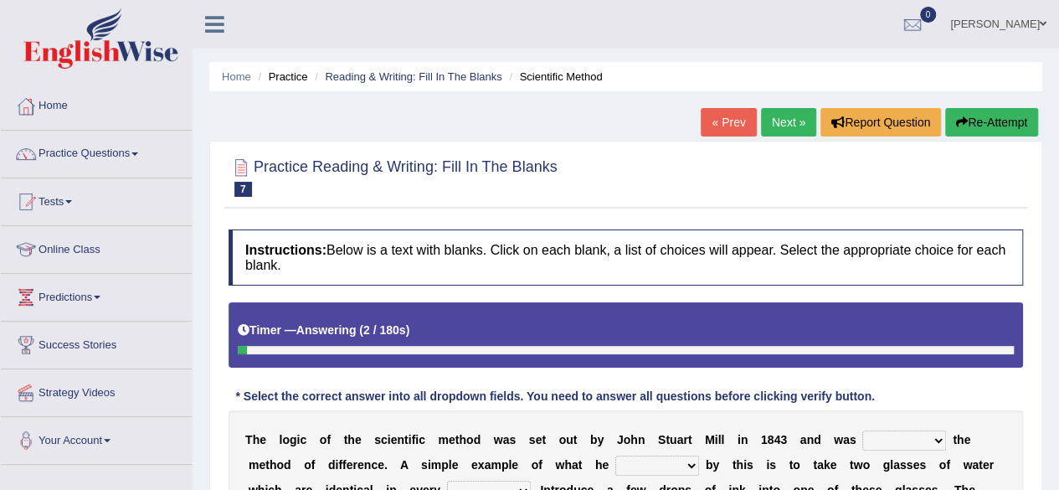
scroll to position [294, 0]
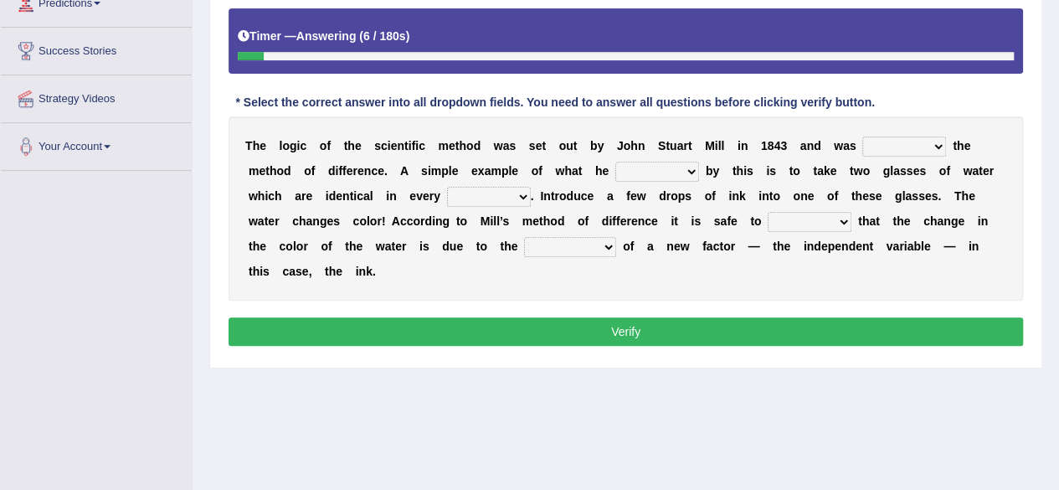
click at [921, 151] on select "pointed claimed demanded named" at bounding box center [904, 146] width 84 height 20
click at [657, 167] on select "capped charged found meant" at bounding box center [657, 172] width 84 height 20
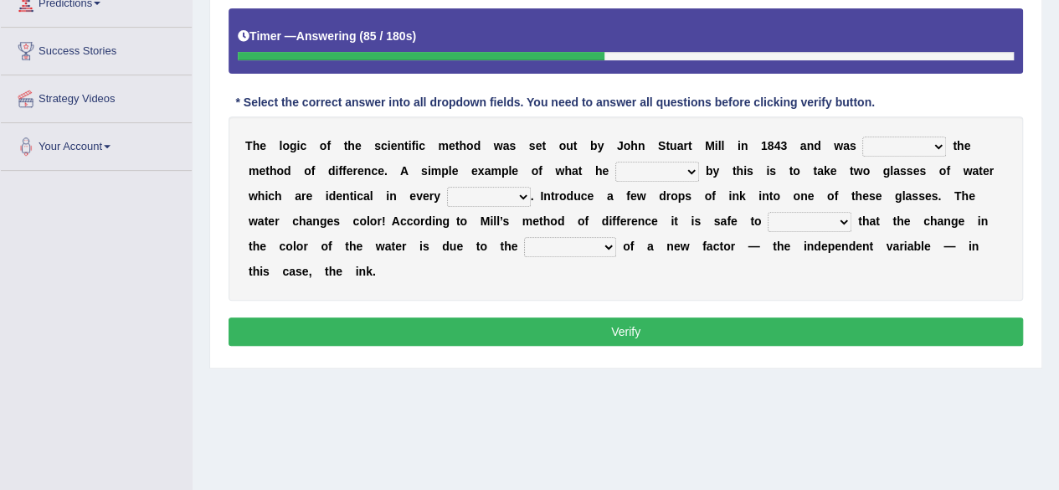
select select "meant"
click at [615, 162] on select "capped charged found meant" at bounding box center [657, 172] width 84 height 20
click at [492, 203] on select "thought identity measure respect" at bounding box center [489, 197] width 84 height 20
select select "measure"
click at [447, 187] on select "thought identity measure respect" at bounding box center [489, 197] width 84 height 20
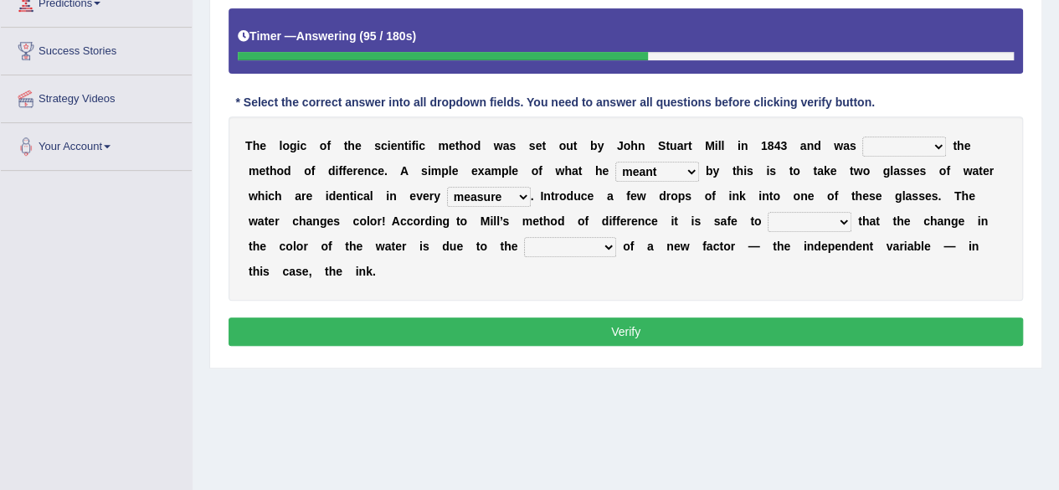
click at [813, 223] on select "assume discuss prefer acclaim" at bounding box center [810, 222] width 84 height 20
select select "discuss"
click at [768, 212] on select "assume discuss prefer acclaim" at bounding box center [810, 222] width 84 height 20
click at [557, 245] on select "introduction magnitude preparation purification" at bounding box center [570, 247] width 92 height 20
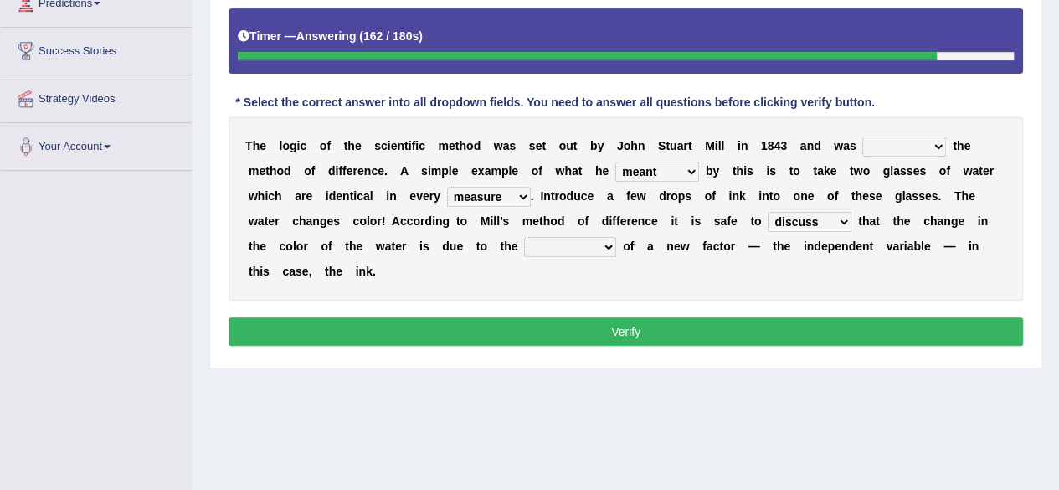
select select "introduction"
click at [524, 237] on select "introduction magnitude preparation purification" at bounding box center [570, 247] width 92 height 20
click at [550, 327] on button "Verify" at bounding box center [626, 331] width 794 height 28
click at [930, 142] on select "pointed claimed demanded named" at bounding box center [904, 146] width 84 height 20
select select "claimed"
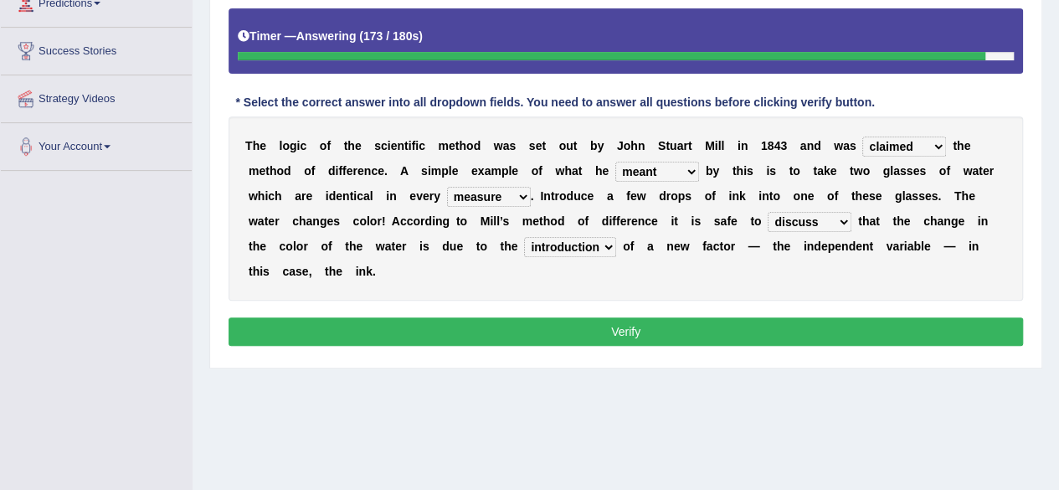
click at [862, 136] on select "pointed claimed demanded named" at bounding box center [904, 146] width 84 height 20
click at [532, 326] on button "Verify" at bounding box center [626, 331] width 794 height 28
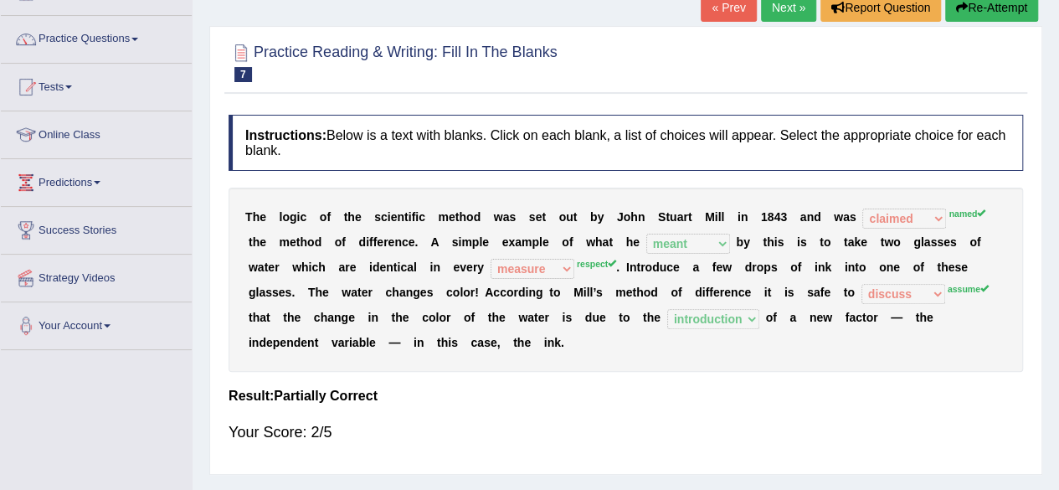
scroll to position [0, 0]
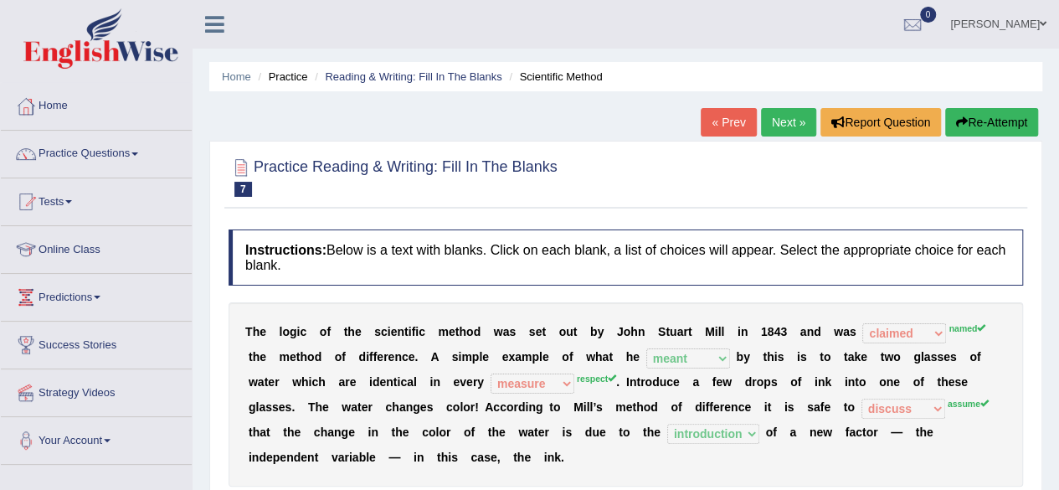
click at [1021, 135] on button "Re-Attempt" at bounding box center [991, 122] width 93 height 28
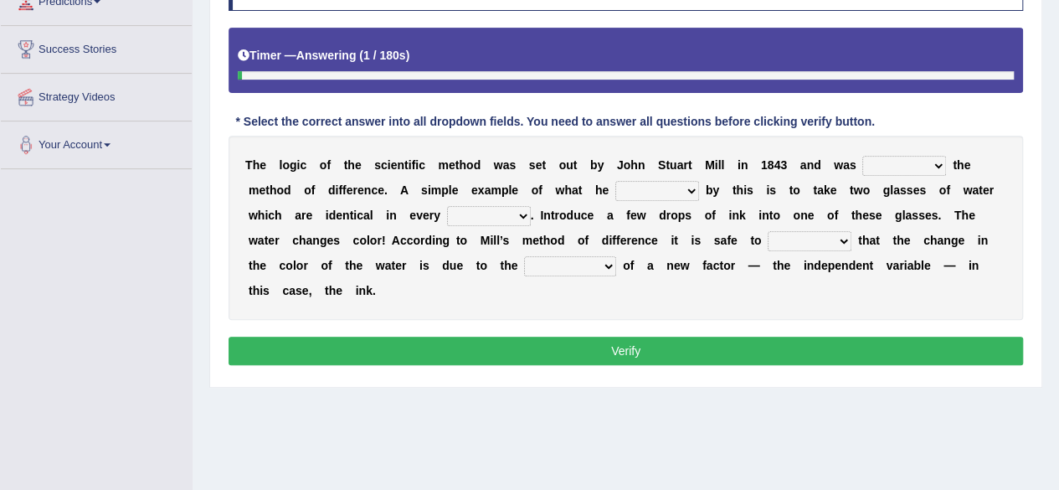
scroll to position [296, 0]
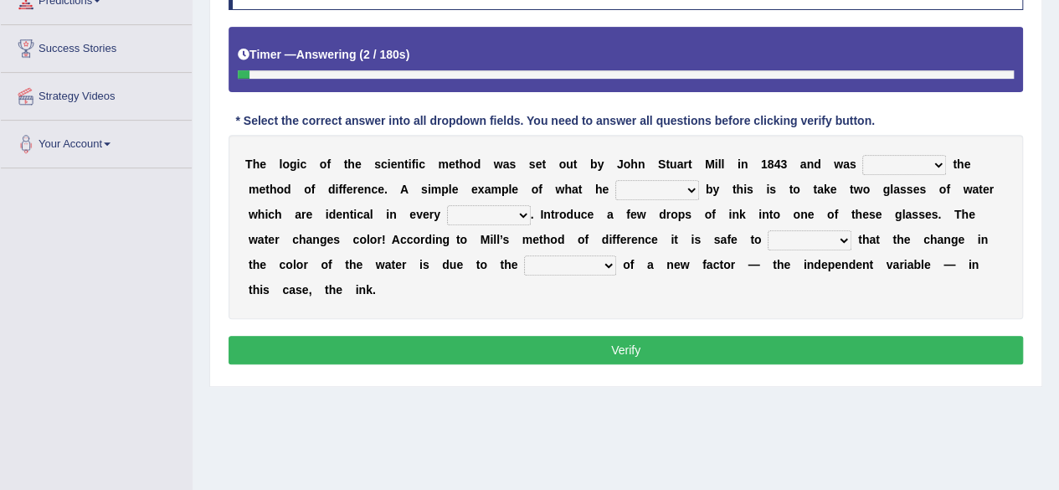
click at [870, 155] on select "pointed claimed demanded named" at bounding box center [904, 165] width 84 height 20
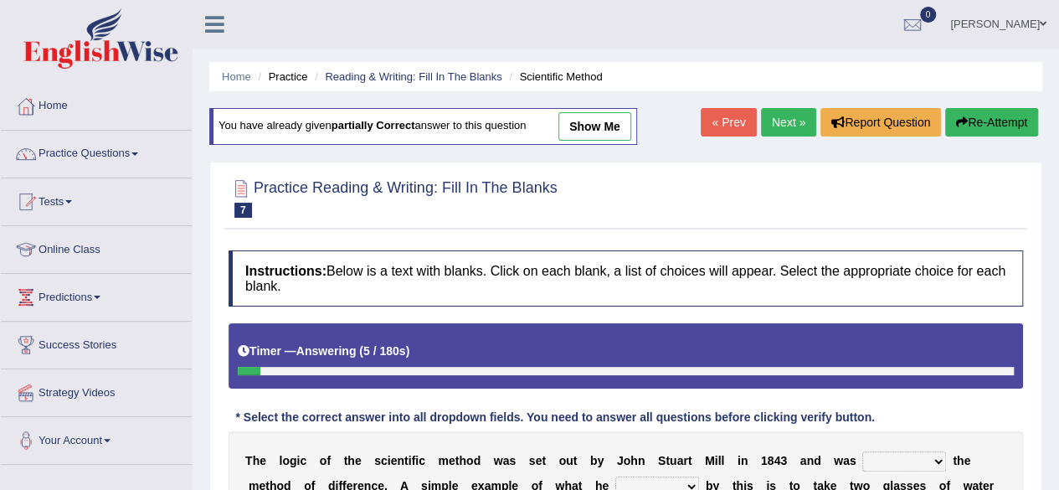
click at [718, 131] on link "« Prev" at bounding box center [728, 122] width 55 height 28
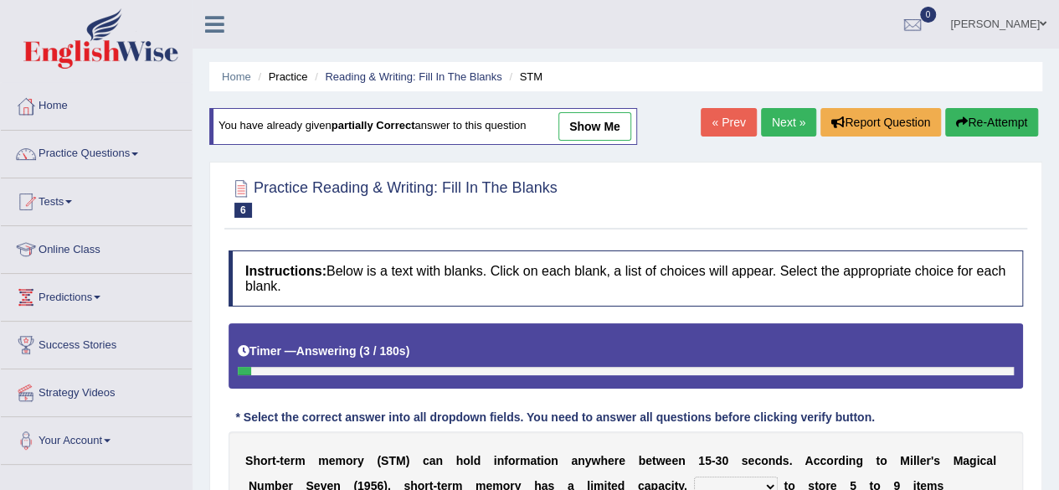
click at [809, 126] on link "Next »" at bounding box center [788, 122] width 55 height 28
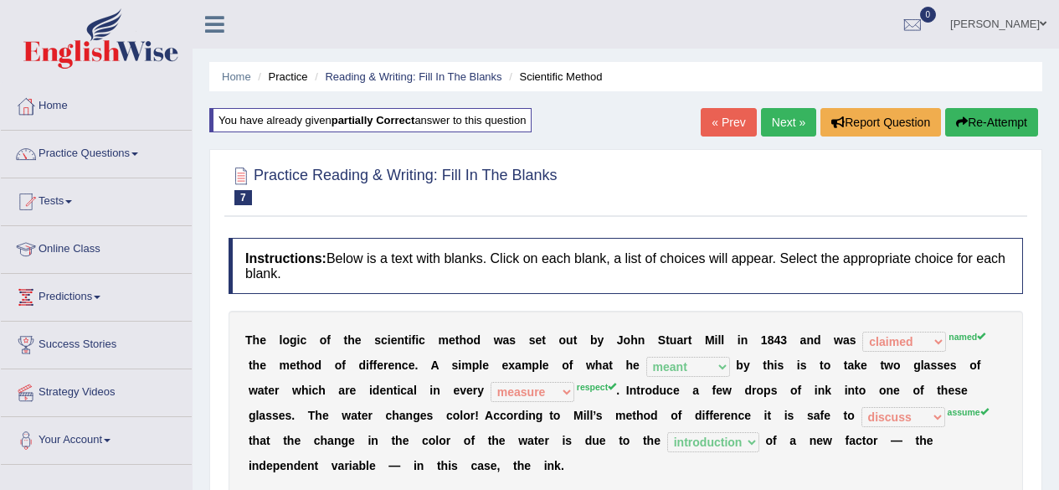
select select "claimed"
select select "meant"
select select "measure"
select select "discuss"
select select "introduction"
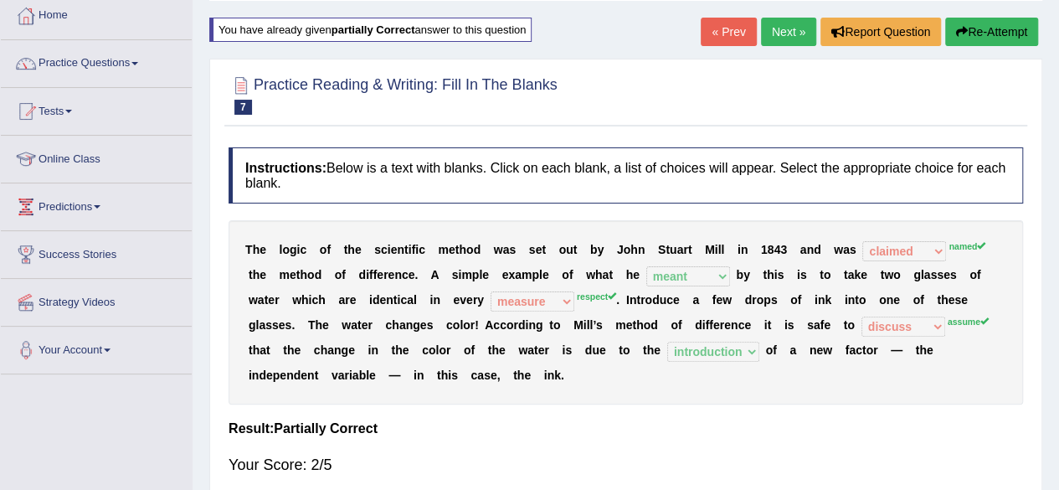
scroll to position [92, 0]
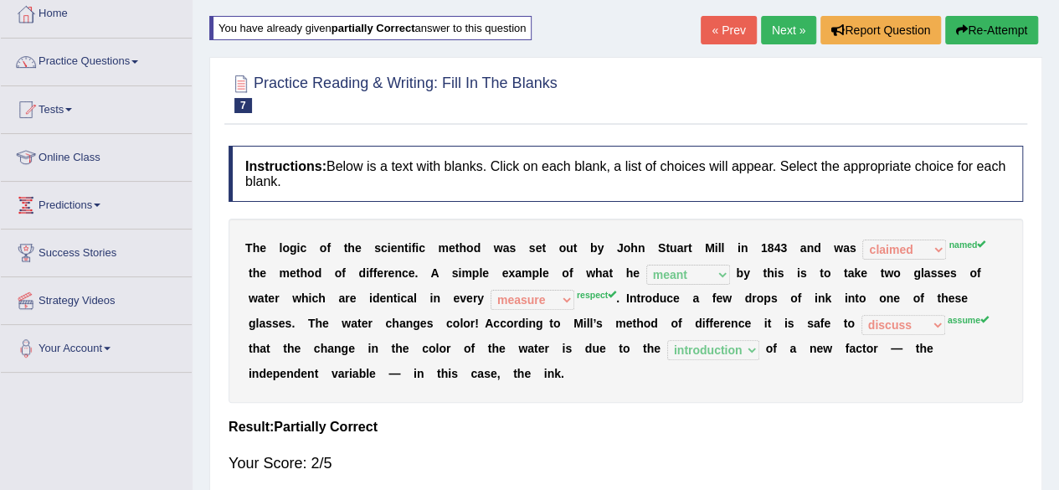
click at [985, 32] on button "Re-Attempt" at bounding box center [991, 30] width 93 height 28
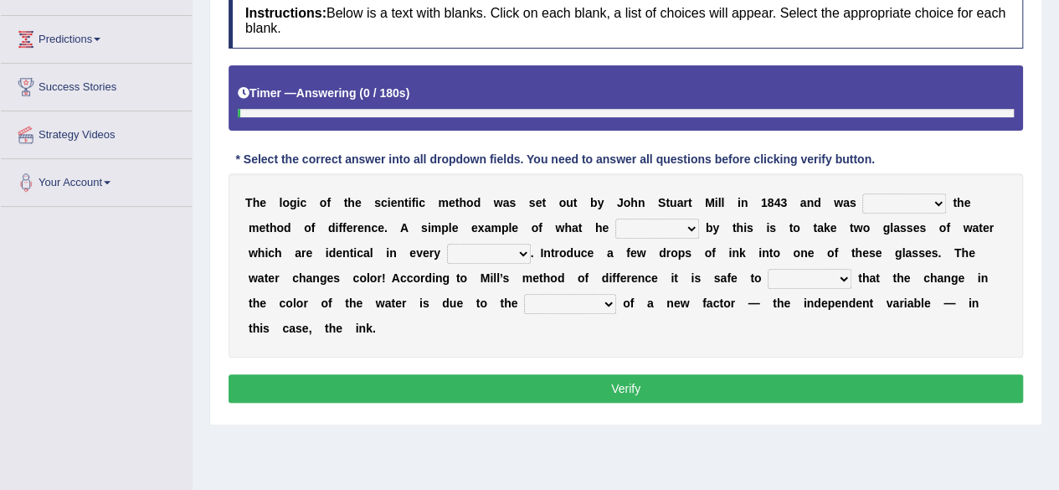
scroll to position [259, 0]
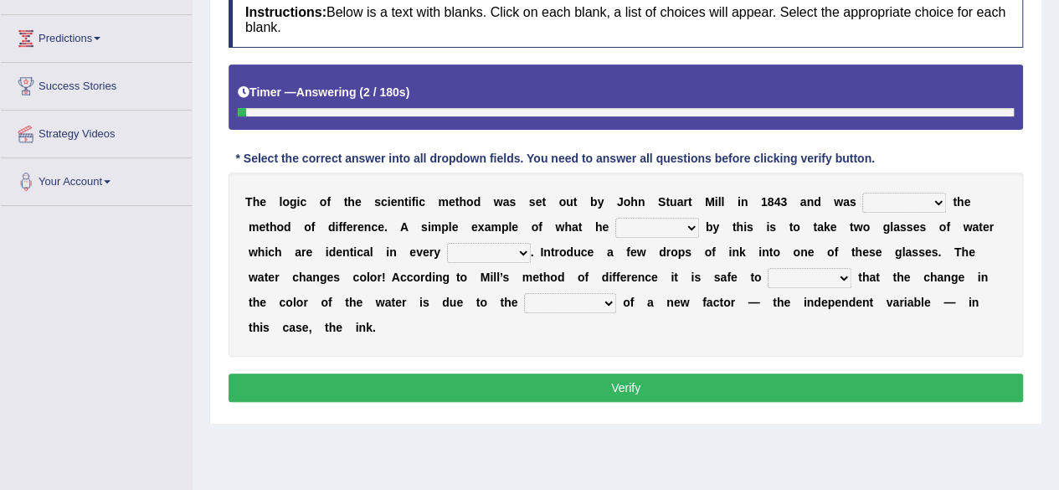
click at [869, 199] on select "pointed claimed demanded named" at bounding box center [904, 203] width 84 height 20
select select "named"
click at [862, 193] on select "pointed claimed demanded named" at bounding box center [904, 203] width 84 height 20
click at [637, 228] on select "capped charged found meant" at bounding box center [657, 228] width 84 height 20
select select "meant"
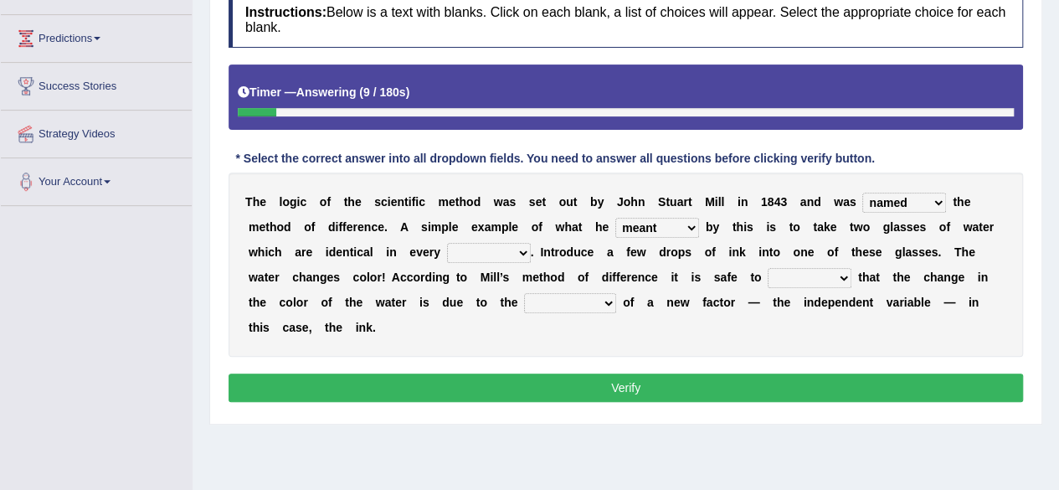
click at [615, 218] on select "capped charged found meant" at bounding box center [657, 228] width 84 height 20
click at [492, 246] on select "thought identity measure respect" at bounding box center [489, 253] width 84 height 20
select select "thought"
click at [447, 243] on select "thought identity measure respect" at bounding box center [489, 253] width 84 height 20
click at [834, 274] on select "assume discuss prefer acclaim" at bounding box center [810, 278] width 84 height 20
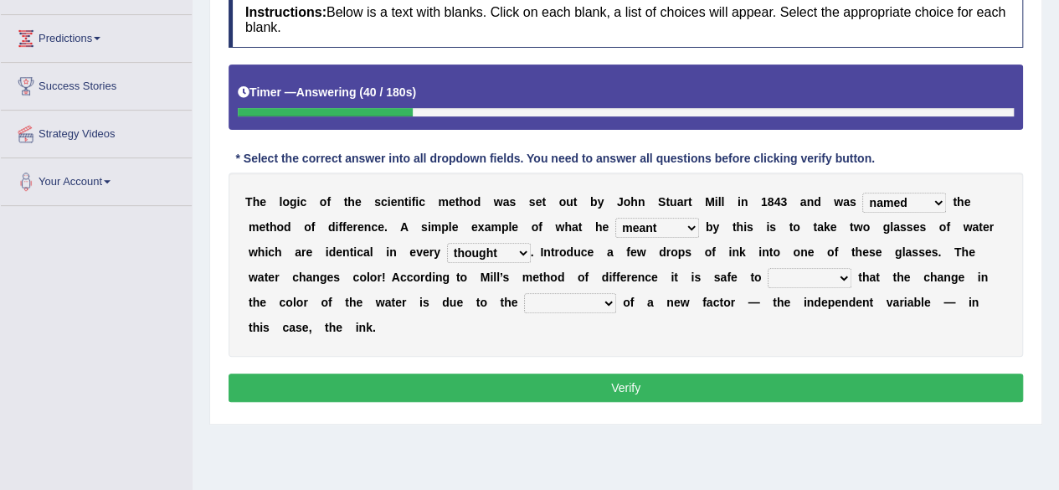
select select "discuss"
click at [768, 268] on select "assume discuss prefer acclaim" at bounding box center [810, 278] width 84 height 20
click at [588, 293] on select "introduction magnitude preparation purification" at bounding box center [570, 303] width 92 height 20
select select "purification"
click at [524, 293] on select "introduction magnitude preparation purification" at bounding box center [570, 303] width 92 height 20
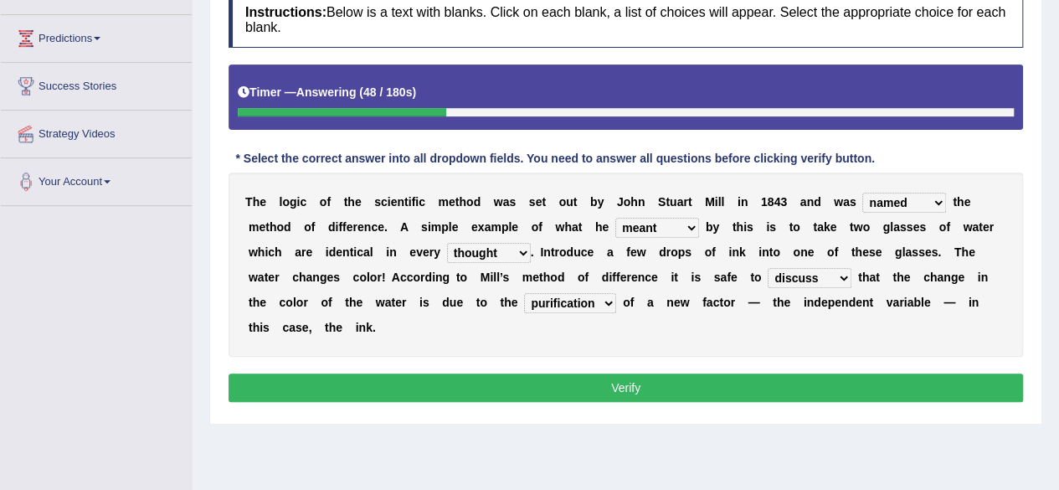
click at [581, 388] on button "Verify" at bounding box center [626, 387] width 794 height 28
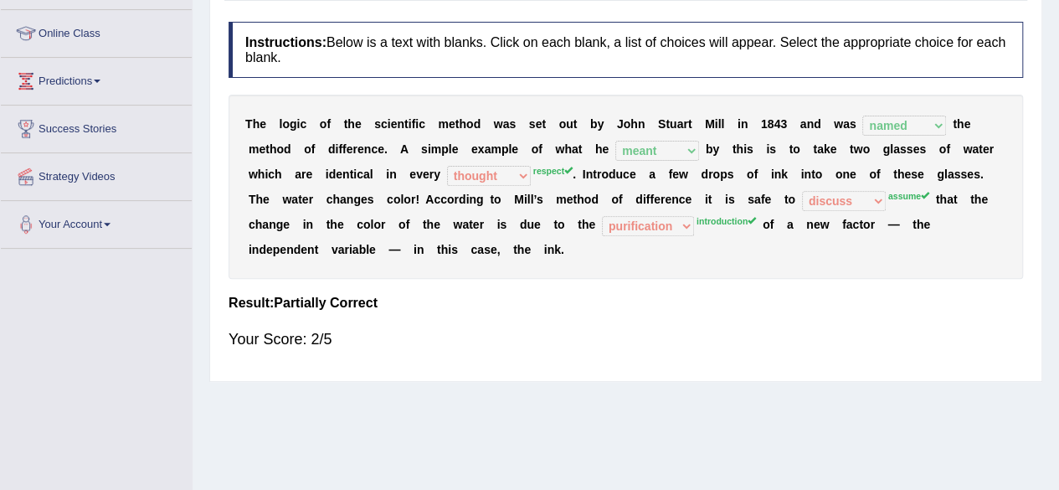
scroll to position [0, 0]
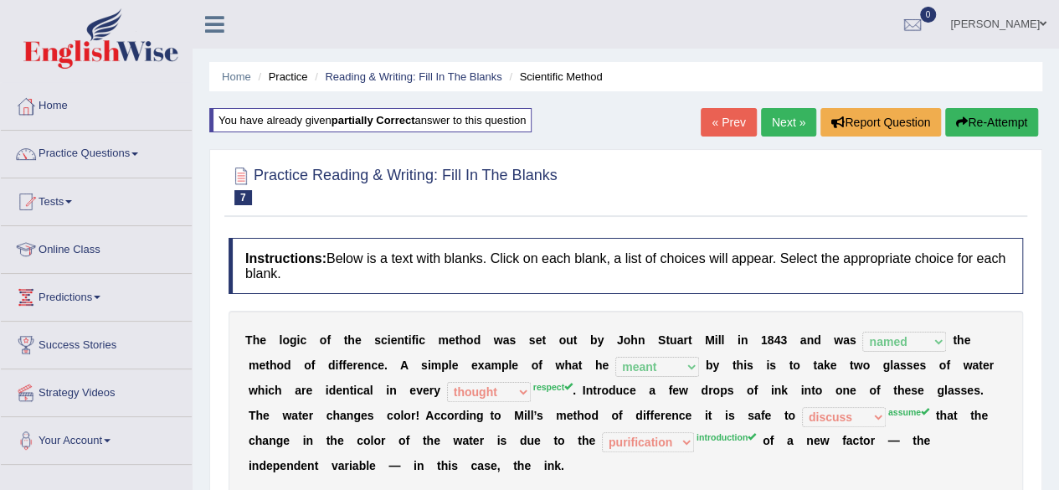
click at [1011, 122] on button "Re-Attempt" at bounding box center [991, 122] width 93 height 28
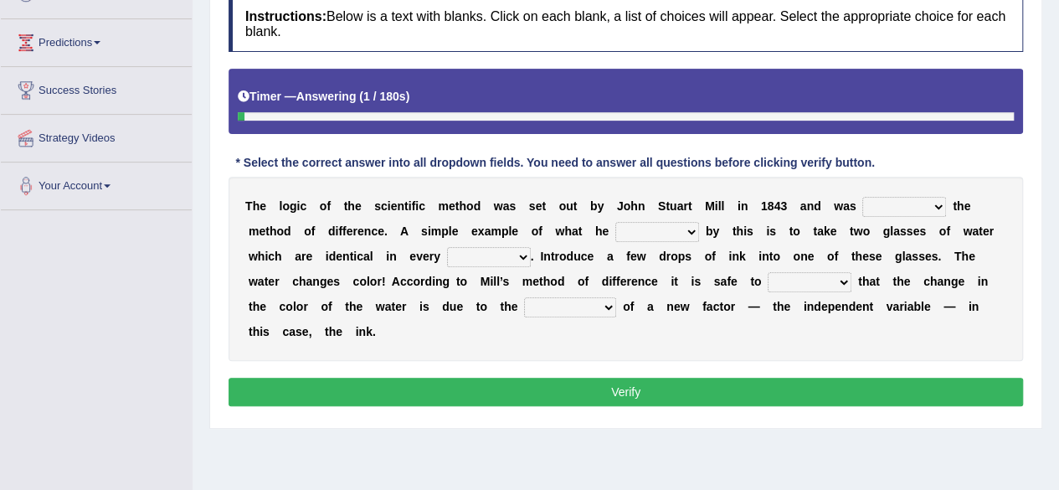
scroll to position [256, 0]
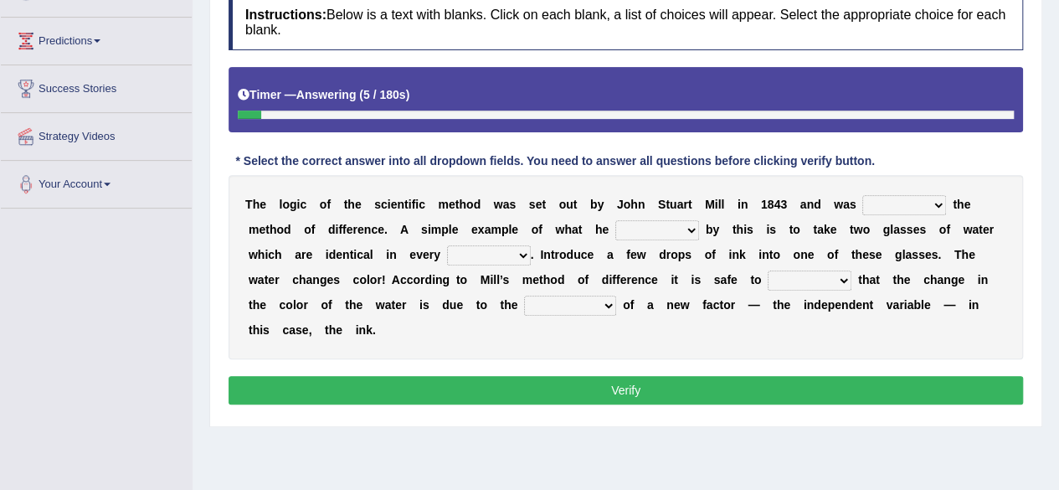
click at [907, 198] on select "pointed claimed demanded named" at bounding box center [904, 205] width 84 height 20
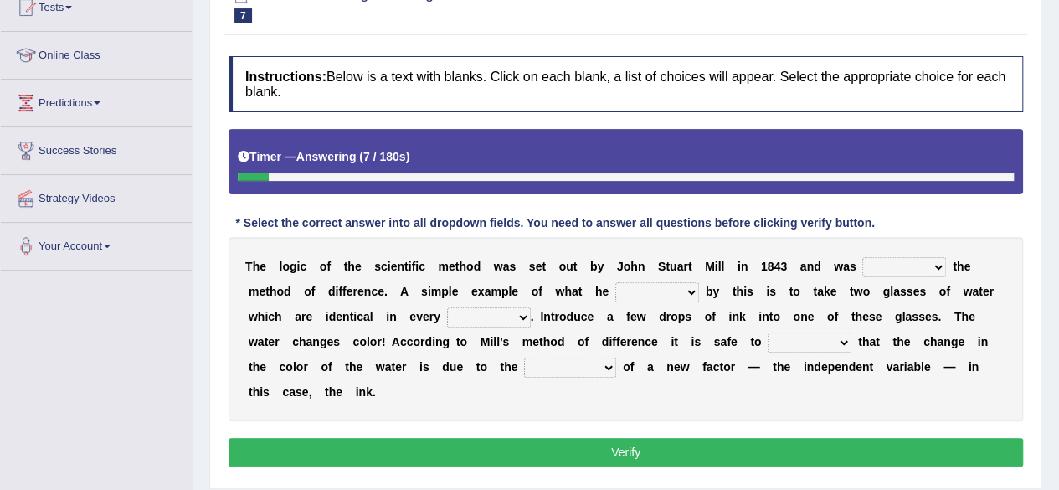
scroll to position [0, 0]
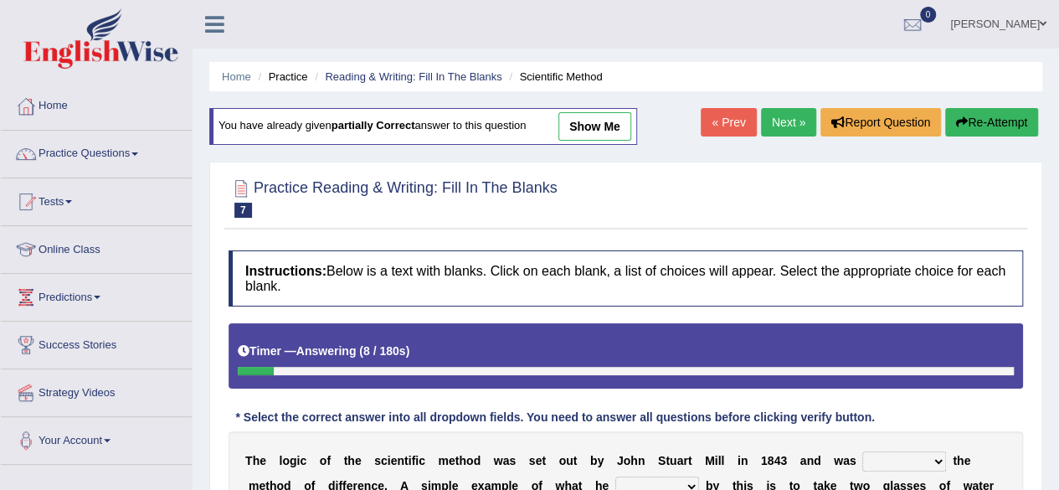
click at [785, 121] on link "Next »" at bounding box center [788, 122] width 55 height 28
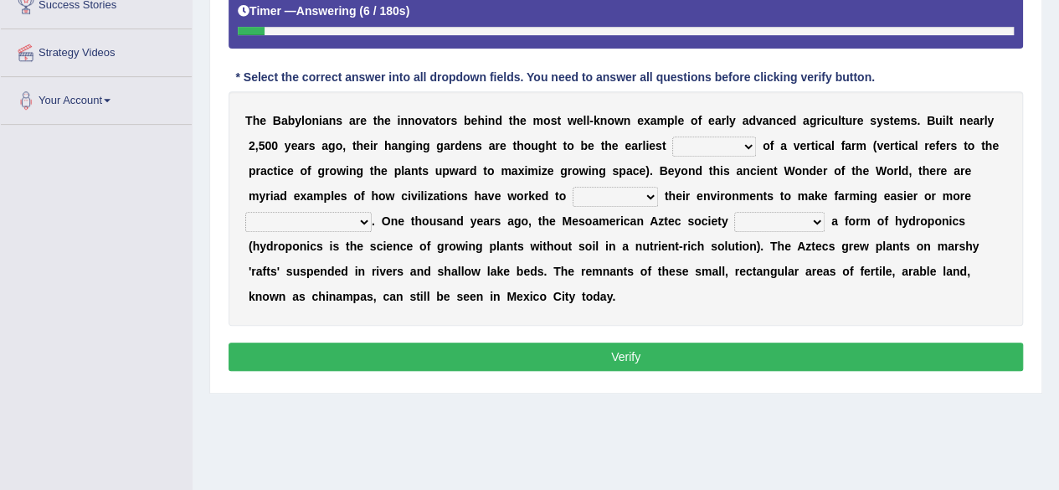
scroll to position [341, 0]
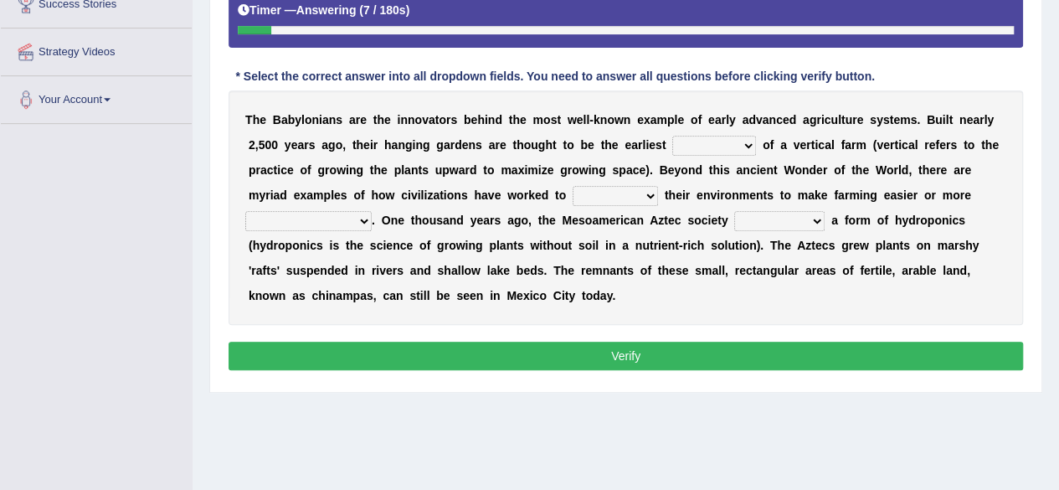
click at [726, 142] on select "prototype failure discredit protocol" at bounding box center [714, 146] width 84 height 20
select select "prototype"
click at [672, 136] on select "prototype failure discredit protocol" at bounding box center [714, 146] width 84 height 20
click at [624, 197] on select "manipulate escape respect disarrange" at bounding box center [615, 196] width 85 height 20
select select "manipulate"
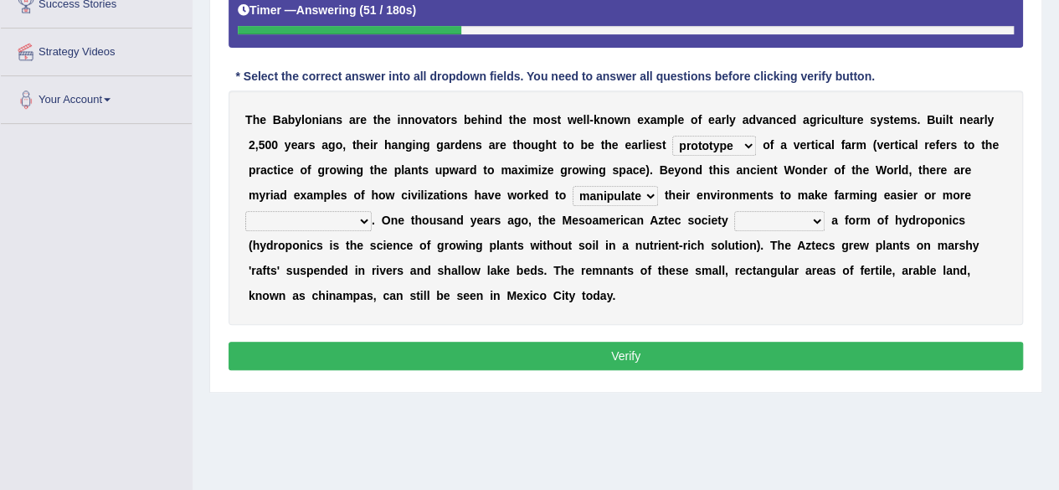
click at [573, 186] on select "manipulate escape respect disarrange" at bounding box center [615, 196] width 85 height 20
click at [331, 224] on select "productive constructive connective counterproductive" at bounding box center [308, 221] width 126 height 20
select select "productive"
click at [245, 211] on select "productive constructive connective counterproductive" at bounding box center [308, 221] width 126 height 20
click at [768, 207] on div "T h e B a b y l o n i a n s a r e t h e i n n o v a t o r s b e h i n d t h e m…" at bounding box center [626, 207] width 794 height 234
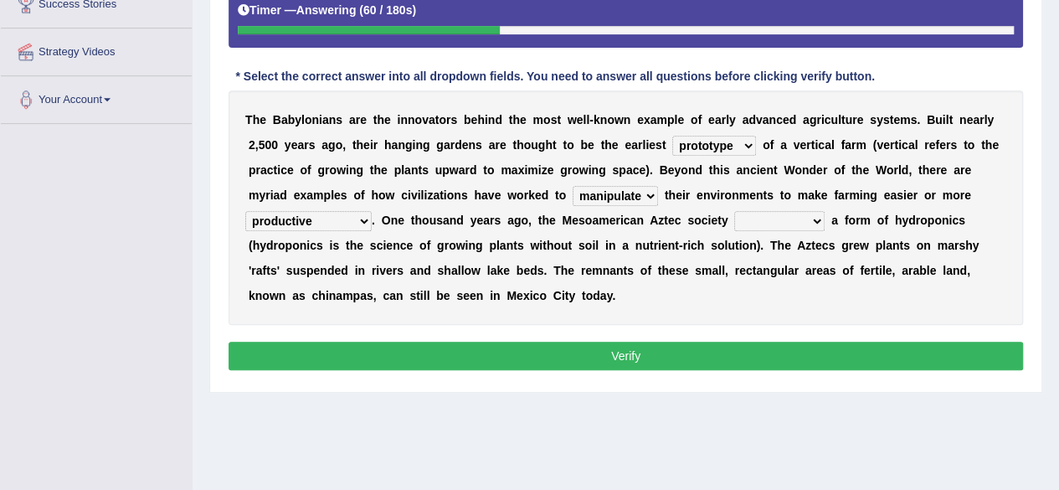
click at [767, 213] on select "domineered volunteered pioneered engineered" at bounding box center [779, 221] width 90 height 20
select select "volunteered"
click at [734, 211] on select "domineered volunteered pioneered engineered" at bounding box center [779, 221] width 90 height 20
click at [665, 357] on button "Verify" at bounding box center [626, 356] width 794 height 28
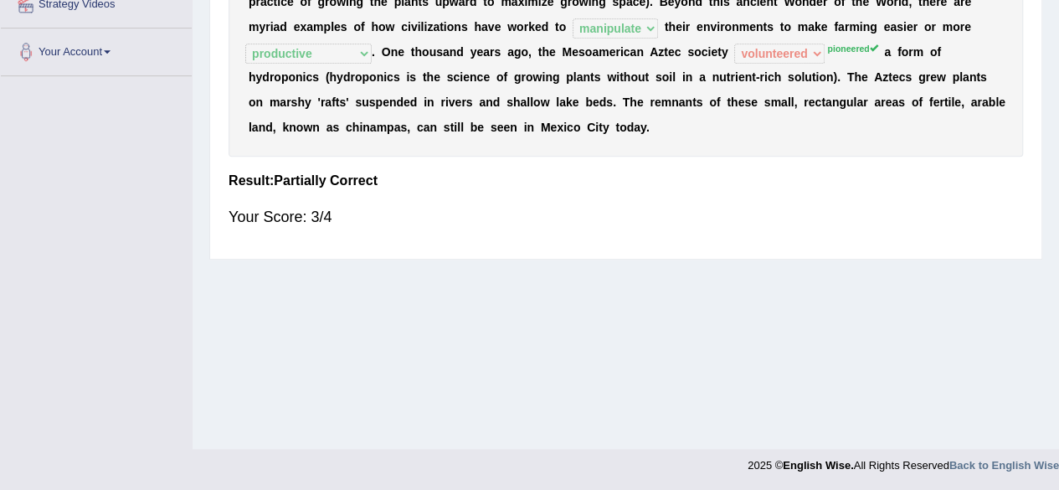
scroll to position [0, 0]
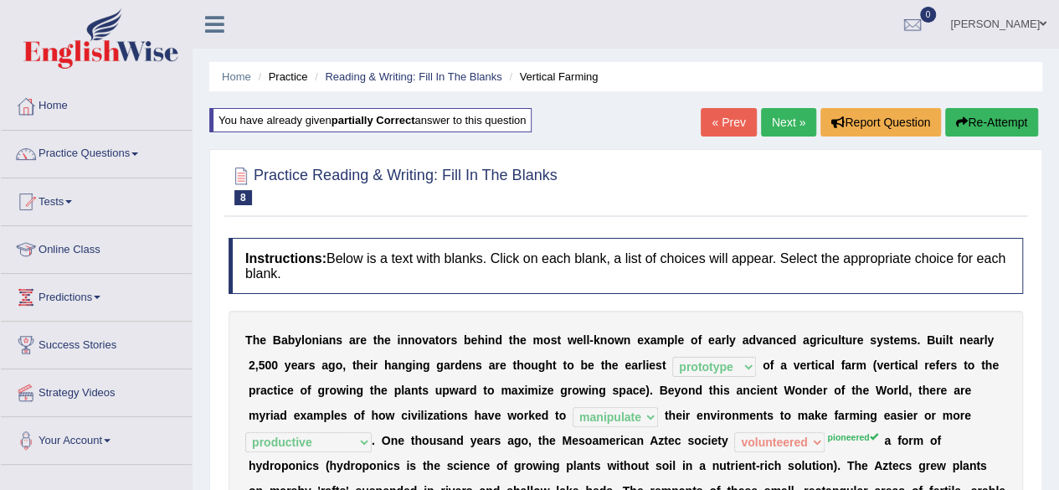
click at [783, 125] on link "Next »" at bounding box center [788, 122] width 55 height 28
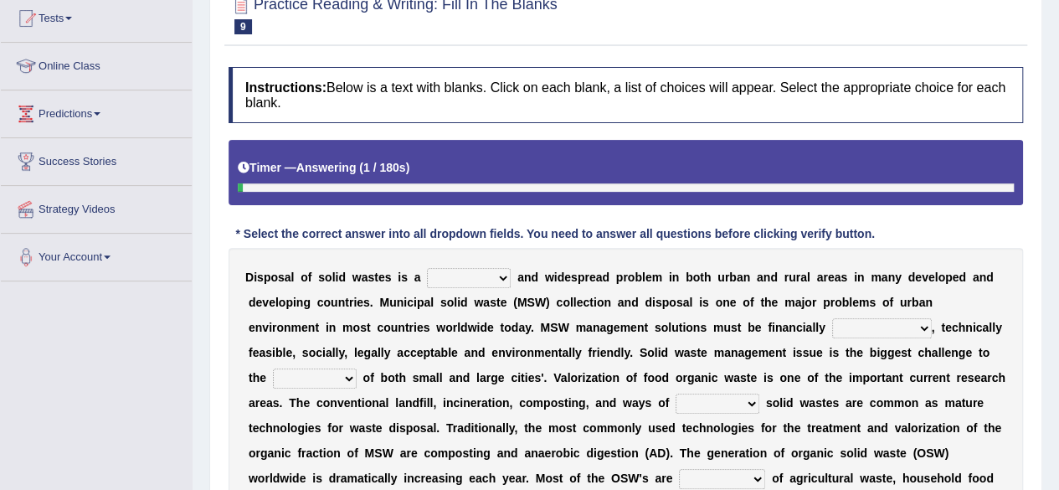
scroll to position [210, 0]
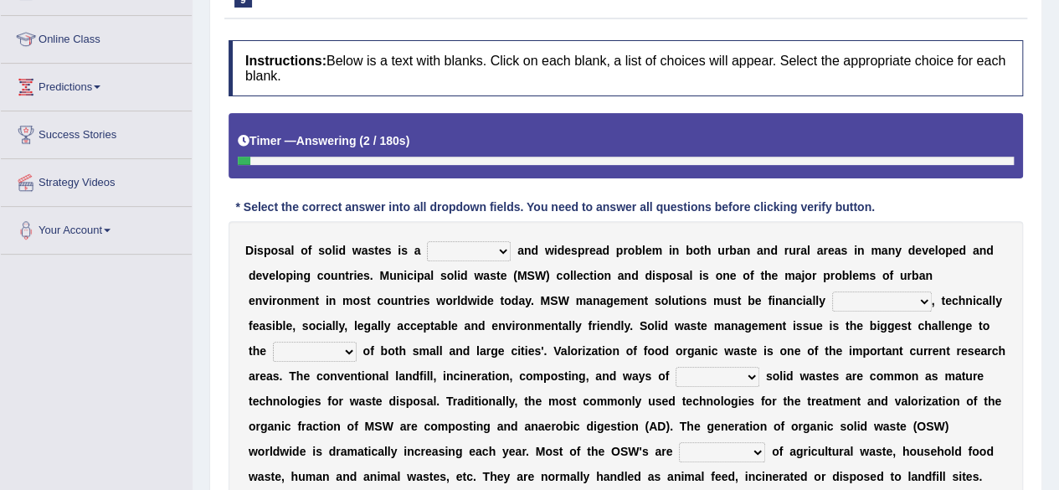
click at [487, 247] on select "slanting stinging stalling shafting" at bounding box center [469, 251] width 84 height 20
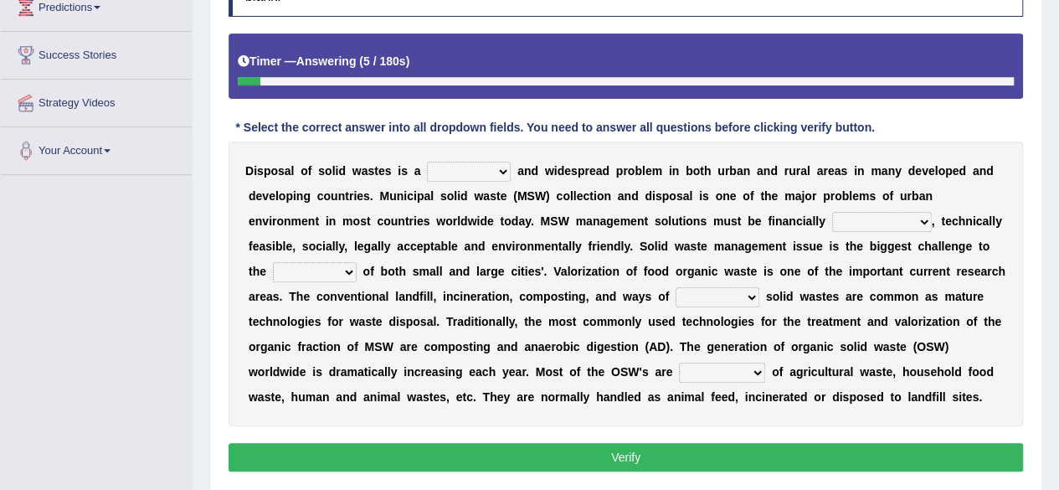
scroll to position [290, 0]
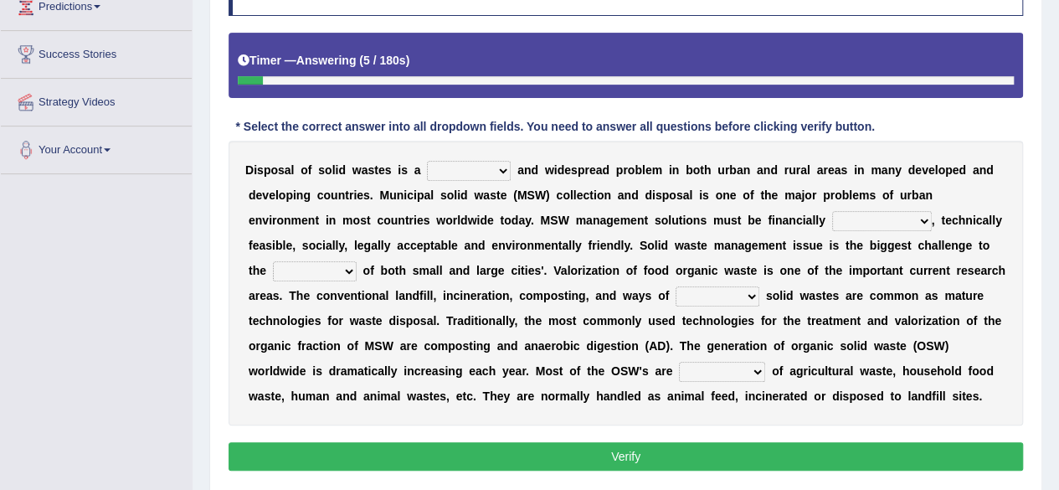
click at [487, 164] on select "slanting stinging stalling shafting" at bounding box center [469, 171] width 84 height 20
select select "stinging"
click at [427, 161] on select "slanting stinging stalling shafting" at bounding box center [469, 171] width 84 height 20
click at [847, 217] on select "unattainable sustainable objectionable treasonable" at bounding box center [882, 221] width 100 height 20
select select "sustainable"
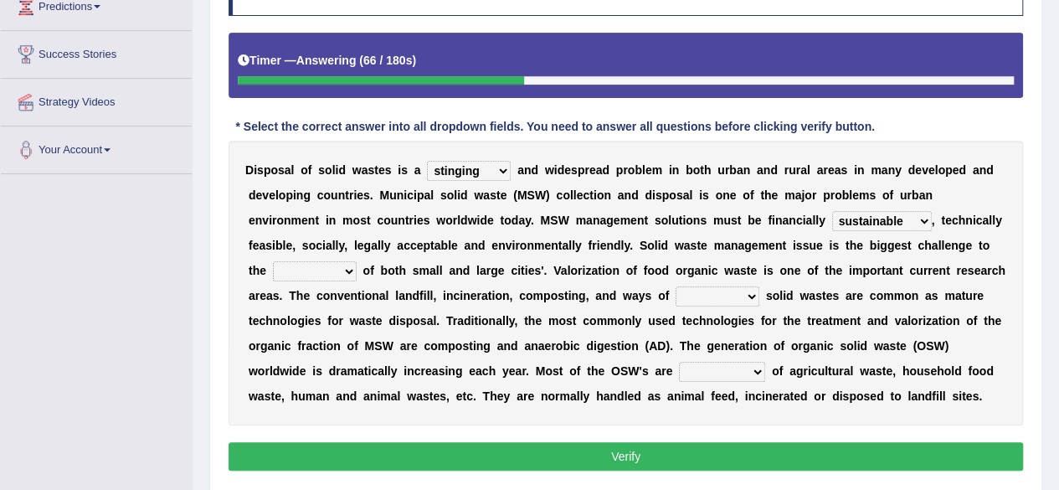
click at [832, 211] on select "unattainable sustainable objectionable treasonable" at bounding box center [882, 221] width 100 height 20
click at [335, 256] on div "D i s p o s a l o f s o l i d w a s t e s i s a slanting stinging stalling shaf…" at bounding box center [626, 283] width 794 height 285
click at [328, 270] on select "plants culture authorities history" at bounding box center [315, 271] width 84 height 20
select select "culture"
click at [273, 261] on select "plants culture authorities history" at bounding box center [315, 271] width 84 height 20
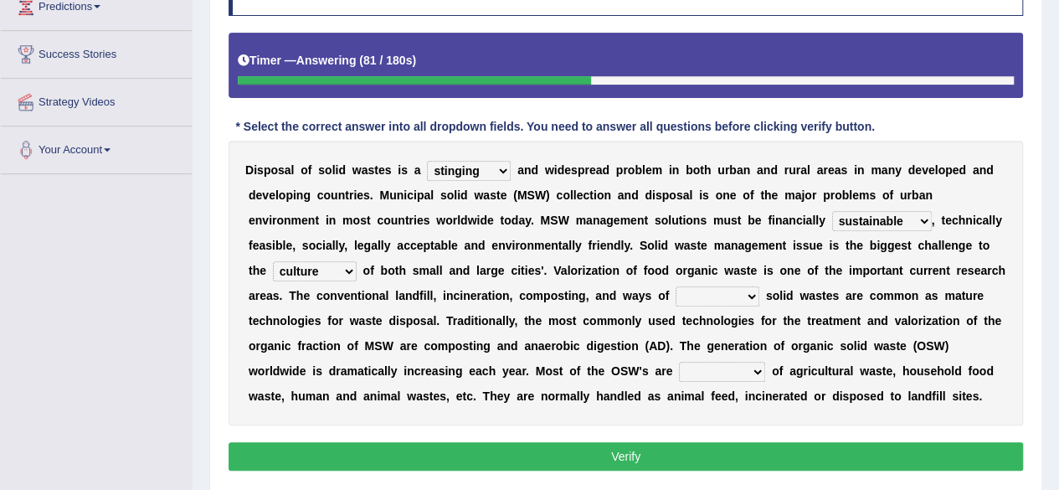
click at [691, 298] on select "reserving preserving deserving handling" at bounding box center [717, 296] width 84 height 20
select select "preserving"
click at [675, 286] on select "reserving preserving deserving handling" at bounding box center [717, 296] width 84 height 20
click at [725, 372] on select "composed disposed composing disposing" at bounding box center [722, 372] width 86 height 20
select select "disposed"
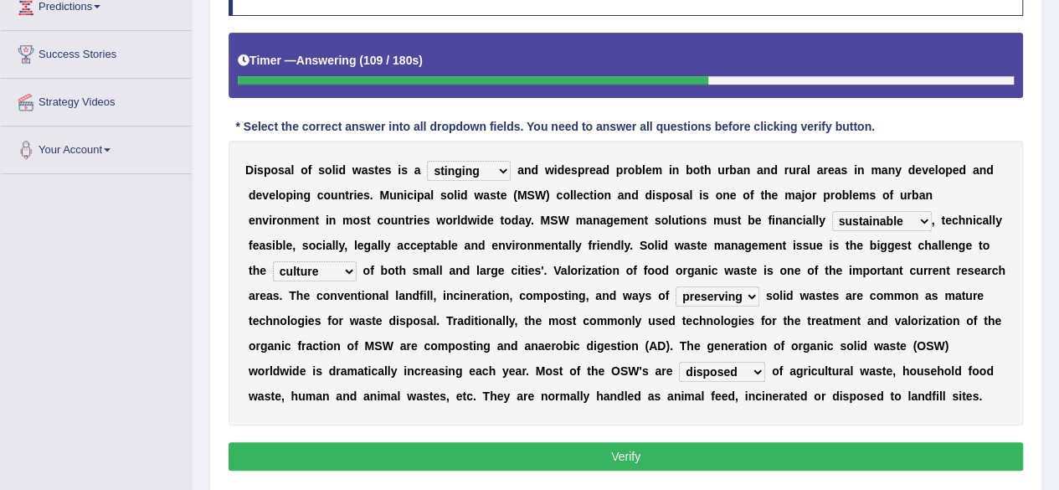
click at [679, 362] on select "composed disposed composing disposing" at bounding box center [722, 372] width 86 height 20
click at [700, 454] on button "Verify" at bounding box center [626, 456] width 794 height 28
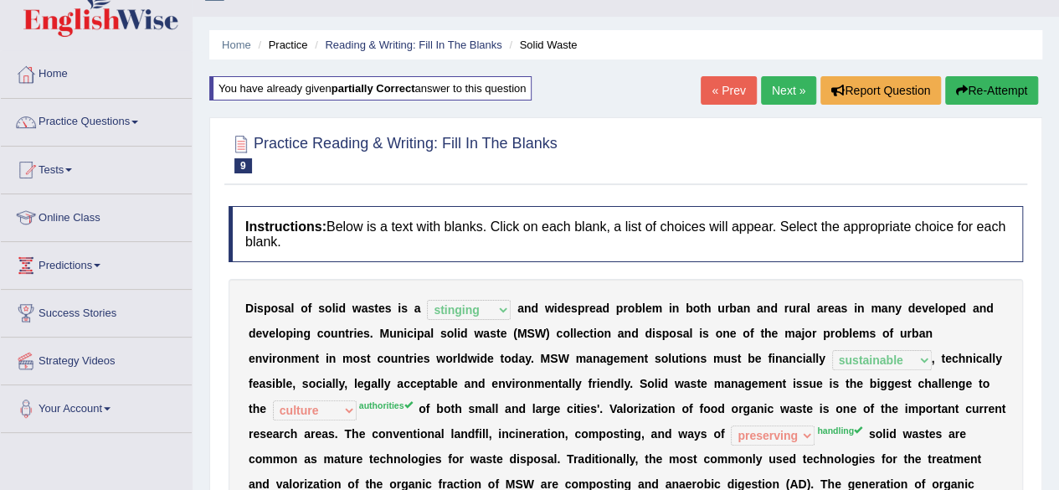
scroll to position [0, 0]
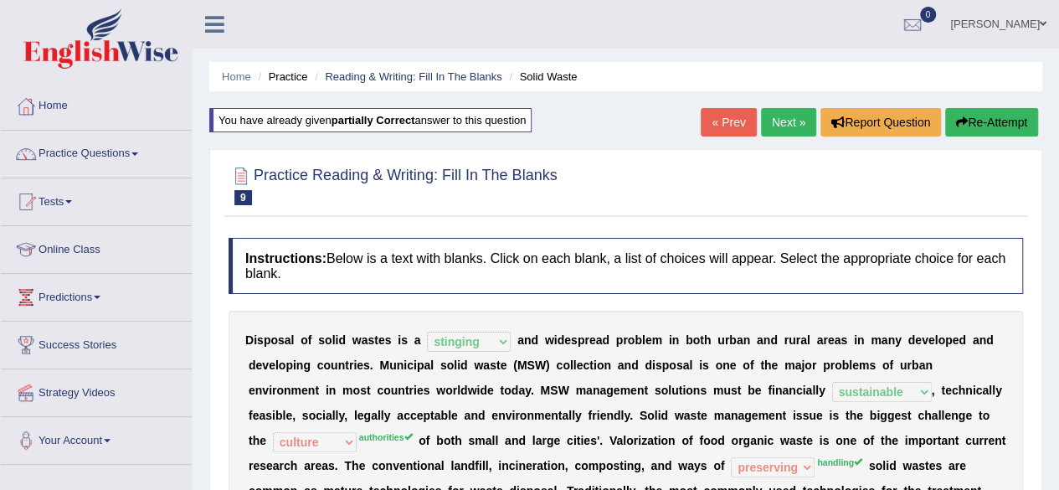
click at [973, 107] on div "Home Practice Reading & Writing: Fill In The Blanks Solid Waste You have alread…" at bounding box center [626, 418] width 866 height 837
click at [981, 126] on button "Re-Attempt" at bounding box center [991, 122] width 93 height 28
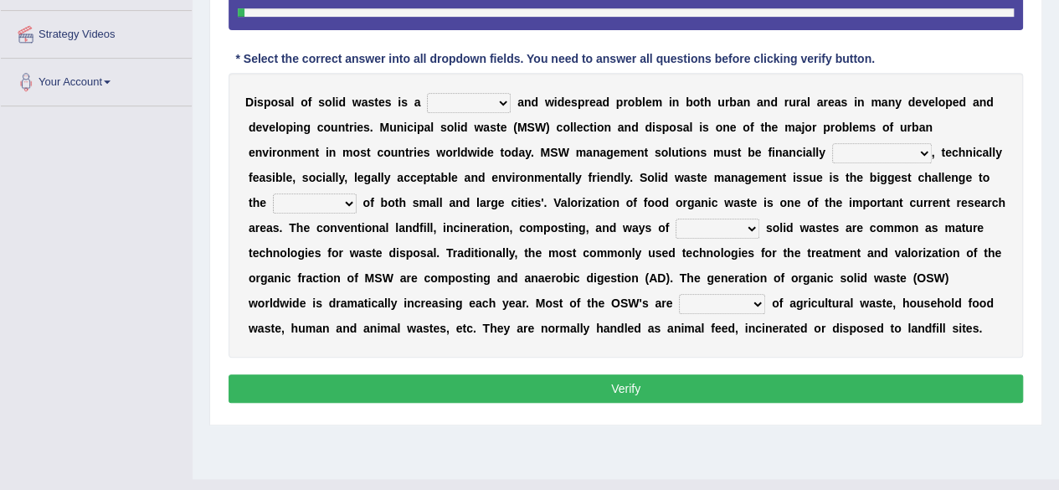
click at [470, 95] on select "slanting stinging stalling shafting" at bounding box center [469, 103] width 84 height 20
select select "stinging"
click at [427, 93] on select "slanting stinging stalling shafting" at bounding box center [469, 103] width 84 height 20
click at [840, 151] on select "unattainable sustainable objectionable treasonable" at bounding box center [882, 153] width 100 height 20
select select "sustainable"
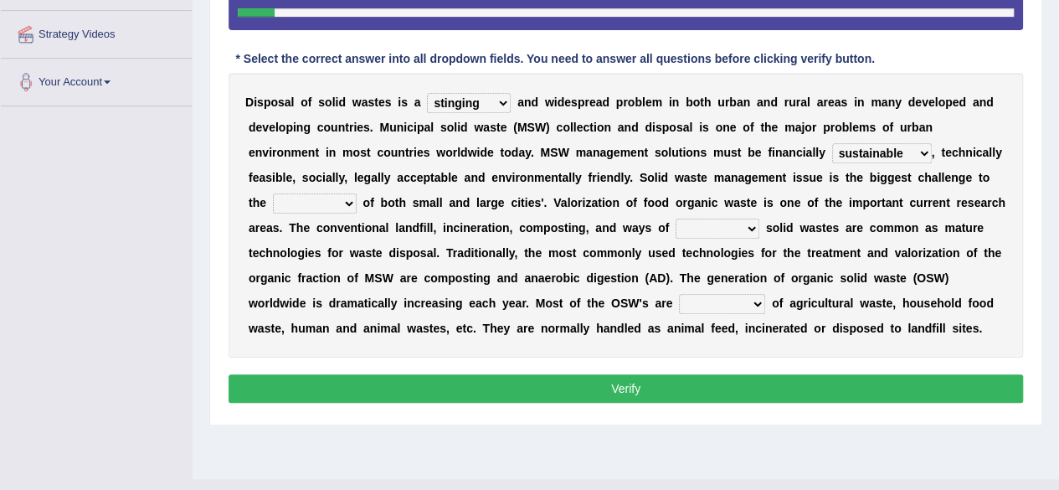
click at [832, 143] on select "unattainable sustainable objectionable treasonable" at bounding box center [882, 153] width 100 height 20
click at [308, 193] on select "plants culture authorities history" at bounding box center [315, 203] width 84 height 20
select select "authorities"
click at [273, 193] on select "plants culture authorities history" at bounding box center [315, 203] width 84 height 20
click at [731, 222] on select "reserving preserving deserving handling" at bounding box center [717, 228] width 84 height 20
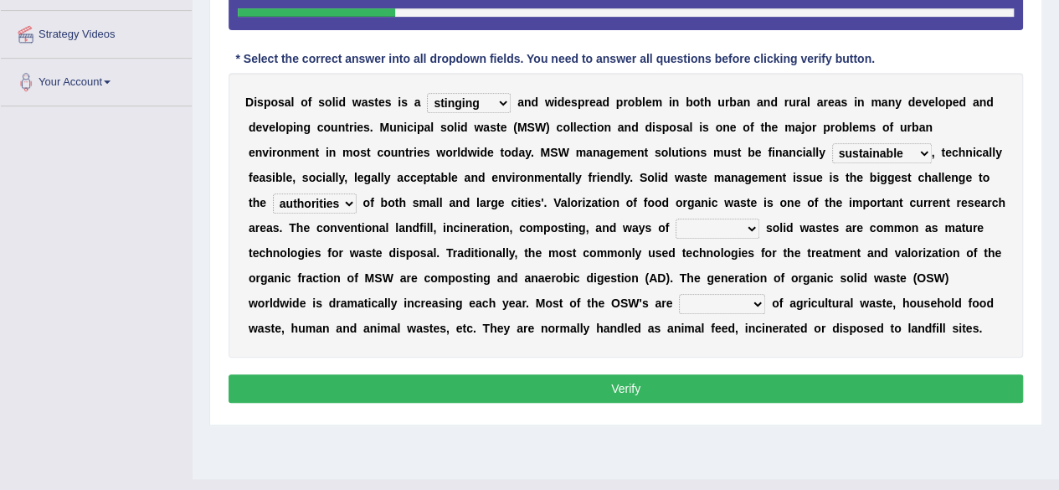
select select "reserving"
click at [675, 218] on select "reserving preserving deserving handling" at bounding box center [717, 228] width 84 height 20
click at [696, 297] on select "composed disposed composing disposing" at bounding box center [722, 304] width 86 height 20
select select "composed"
click at [679, 294] on select "composed disposed composing disposing" at bounding box center [722, 304] width 86 height 20
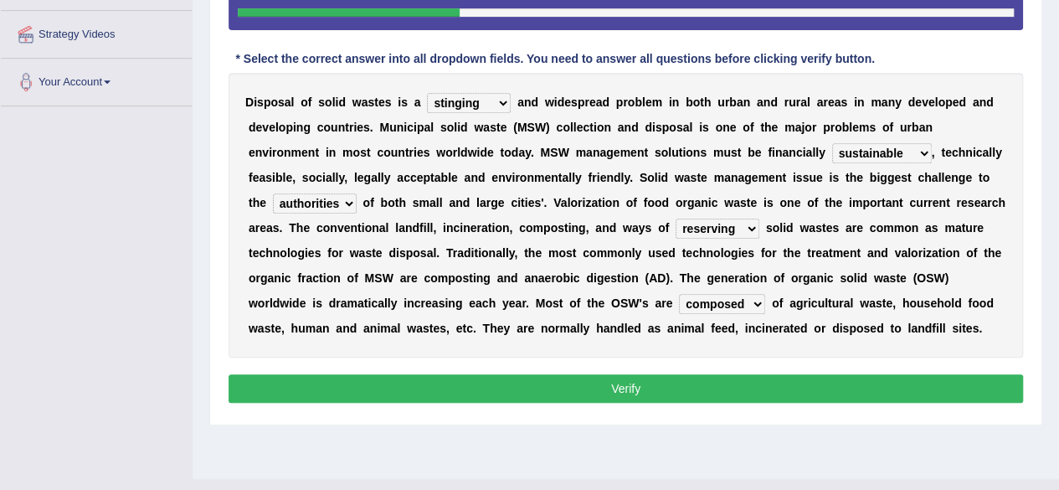
click at [681, 388] on button "Verify" at bounding box center [626, 388] width 794 height 28
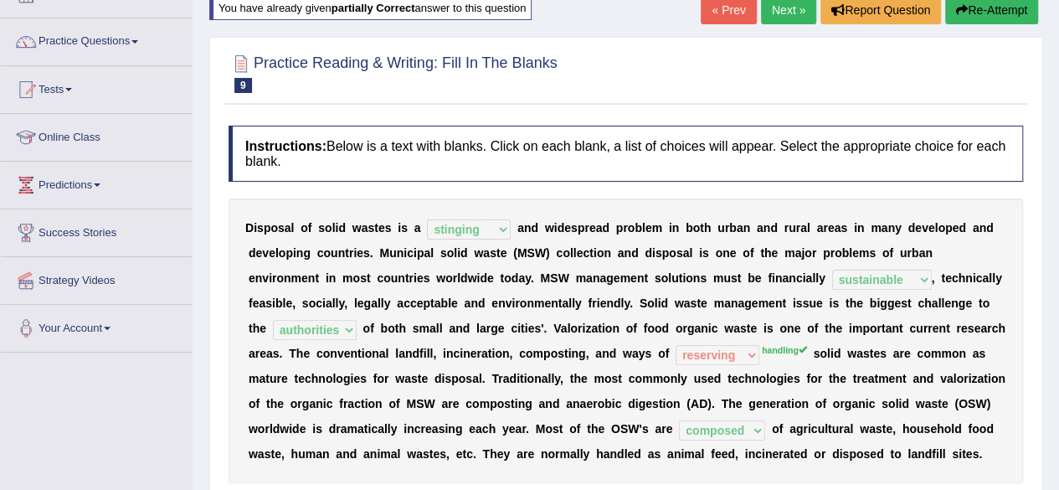
scroll to position [4, 0]
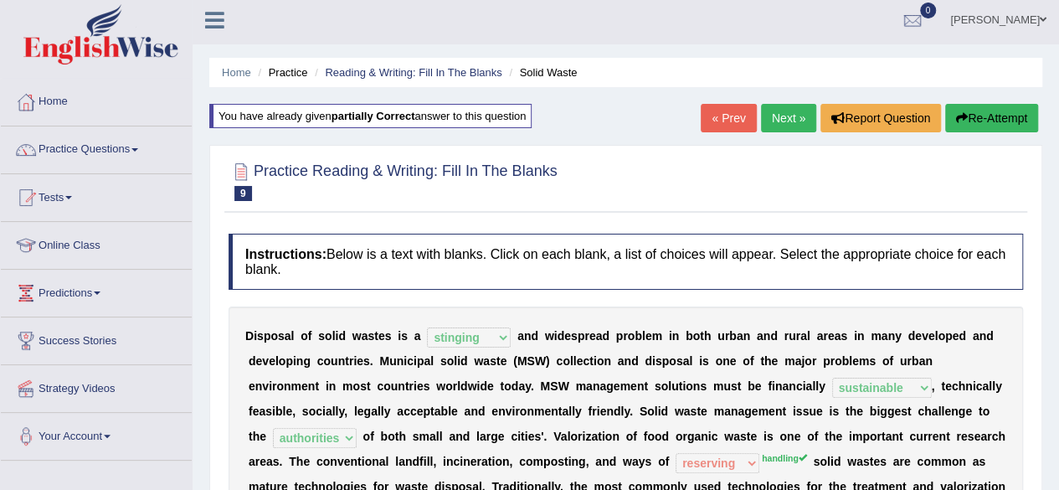
click at [785, 110] on link "Next »" at bounding box center [788, 118] width 55 height 28
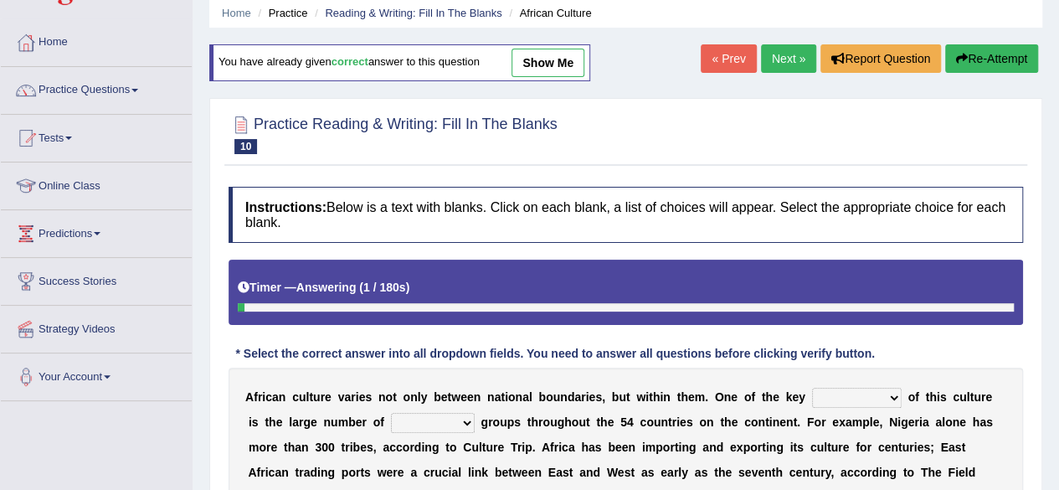
scroll to position [63, 0]
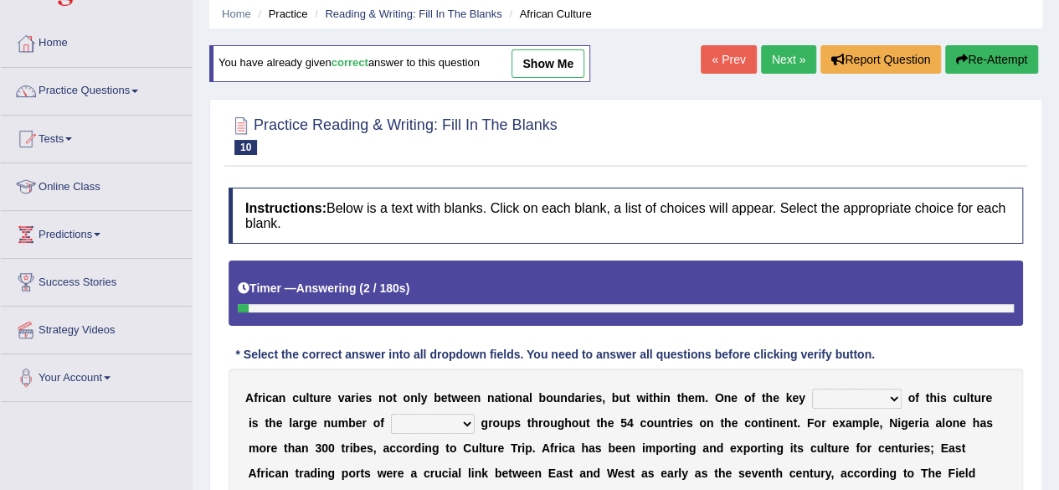
click at [770, 53] on link "Next »" at bounding box center [788, 59] width 55 height 28
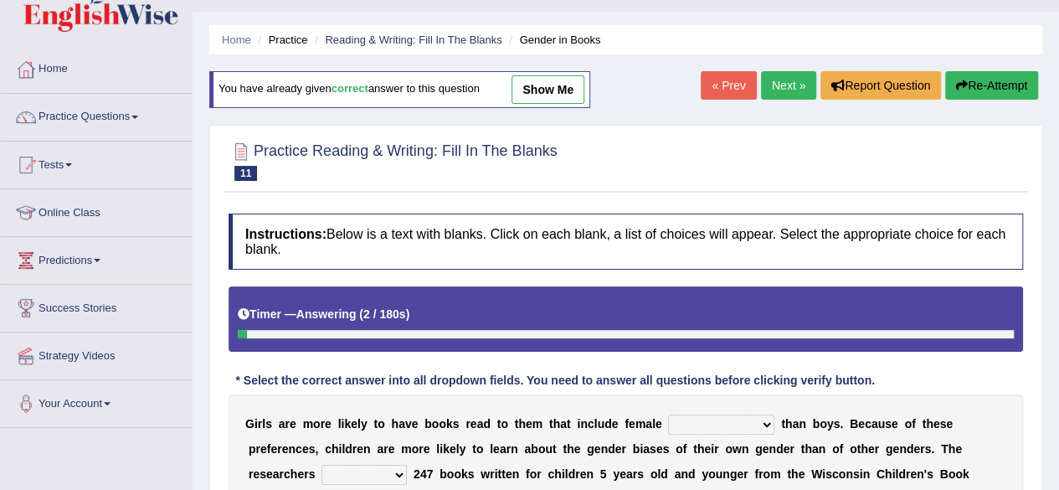
click at [773, 80] on link "Next »" at bounding box center [788, 85] width 55 height 28
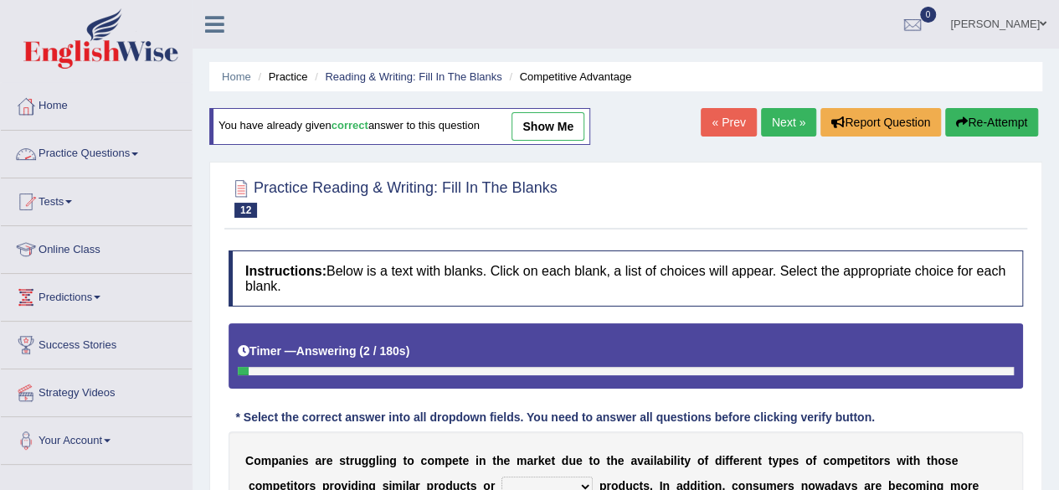
click at [148, 156] on link "Practice Questions" at bounding box center [96, 152] width 191 height 42
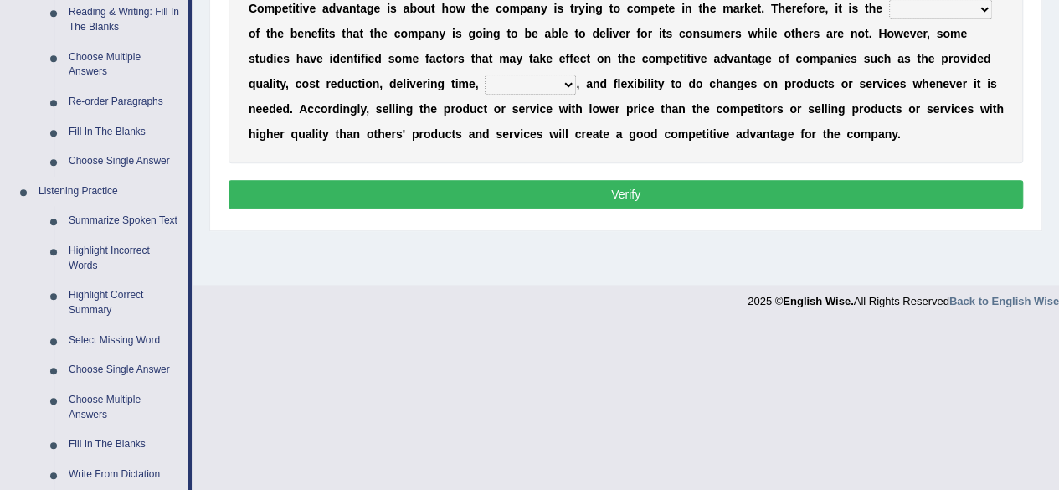
scroll to position [564, 0]
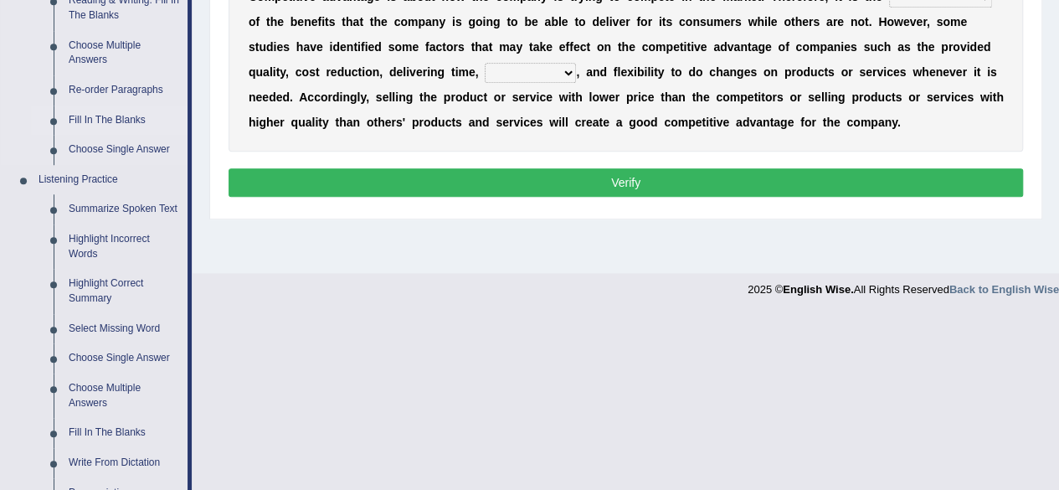
click at [103, 119] on link "Fill In The Blanks" at bounding box center [124, 120] width 126 height 30
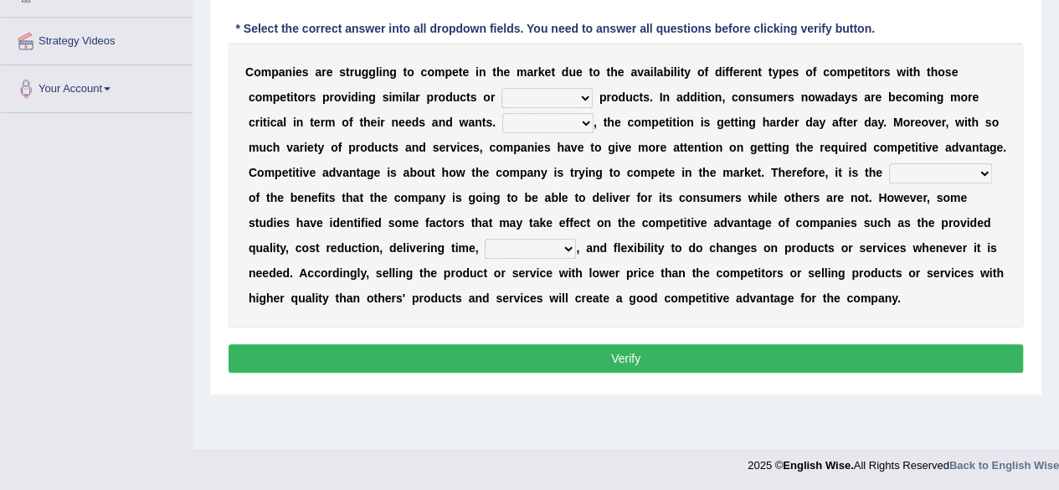
scroll to position [271, 0]
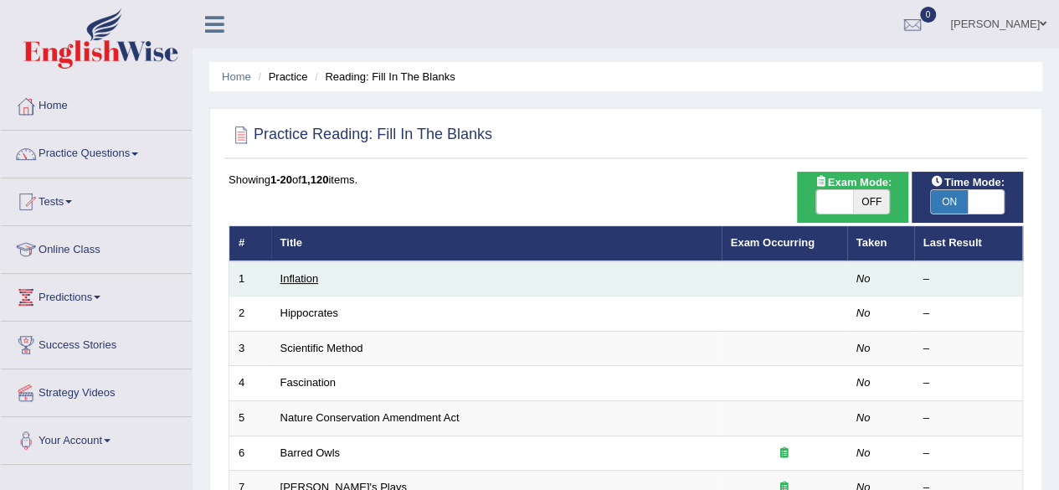
click at [287, 278] on link "Inflation" at bounding box center [299, 278] width 39 height 13
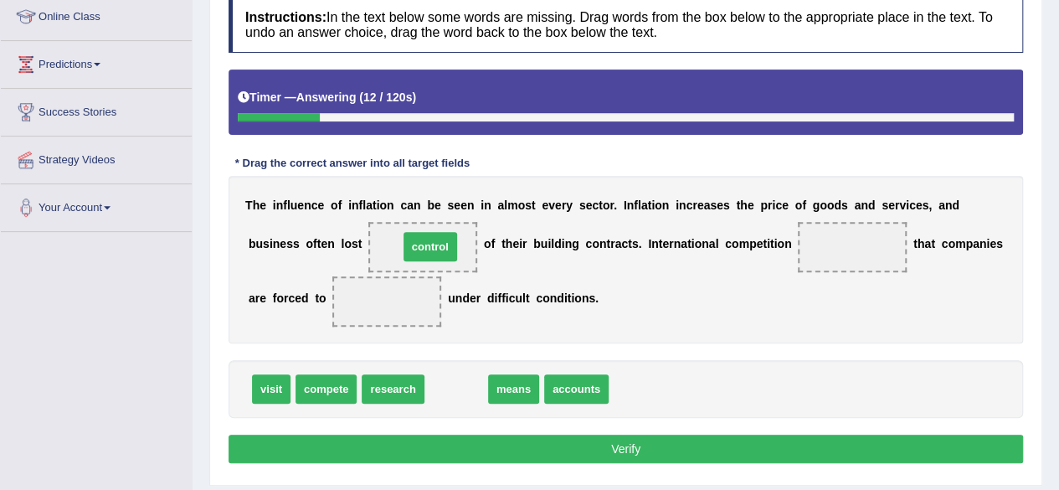
drag, startPoint x: 444, startPoint y: 386, endPoint x: 421, endPoint y: 246, distance: 141.7
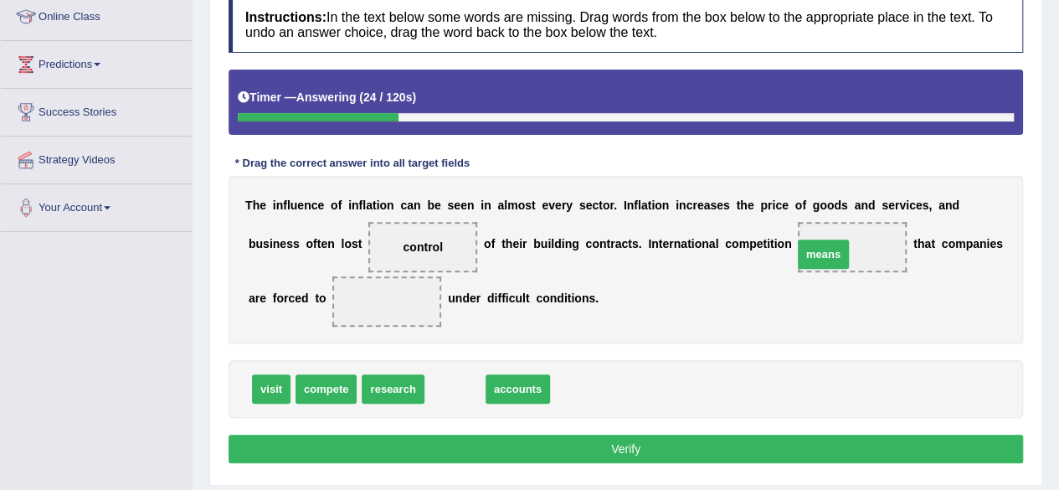
drag, startPoint x: 460, startPoint y: 383, endPoint x: 828, endPoint y: 248, distance: 391.4
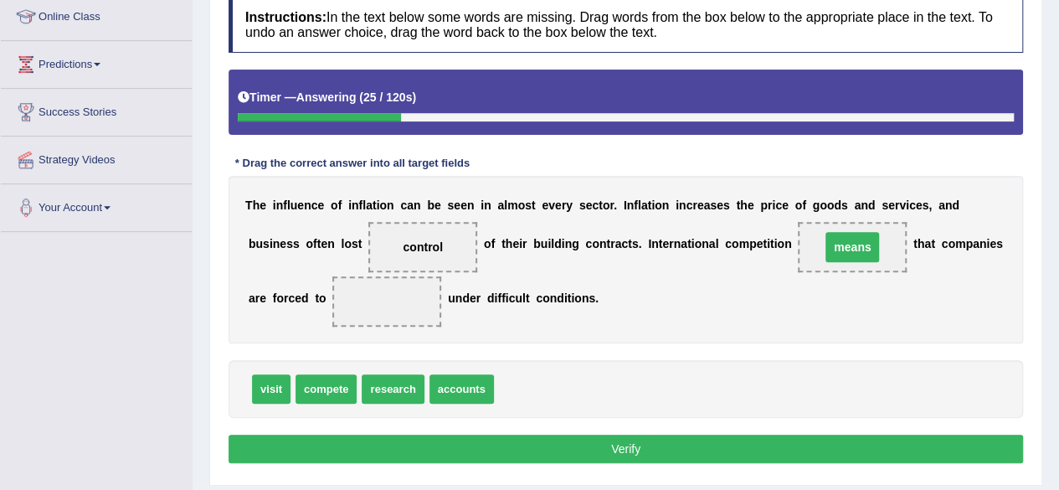
click at [828, 248] on span "means" at bounding box center [852, 247] width 54 height 30
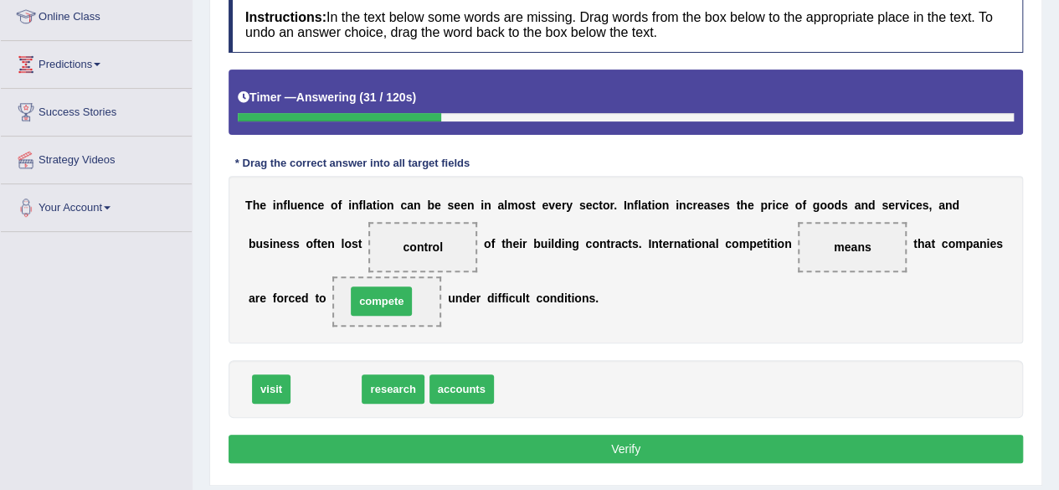
drag, startPoint x: 326, startPoint y: 395, endPoint x: 382, endPoint y: 307, distance: 103.8
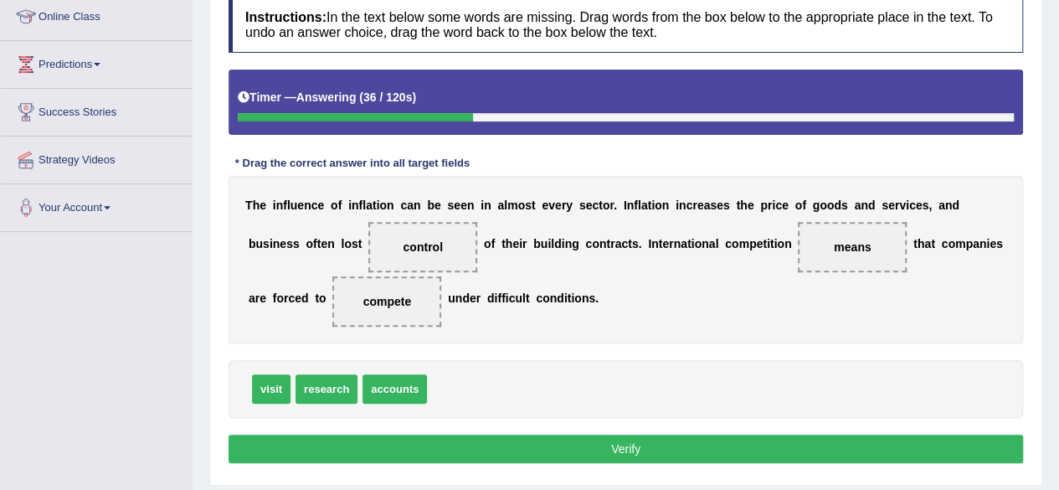
click at [410, 444] on button "Verify" at bounding box center [626, 448] width 794 height 28
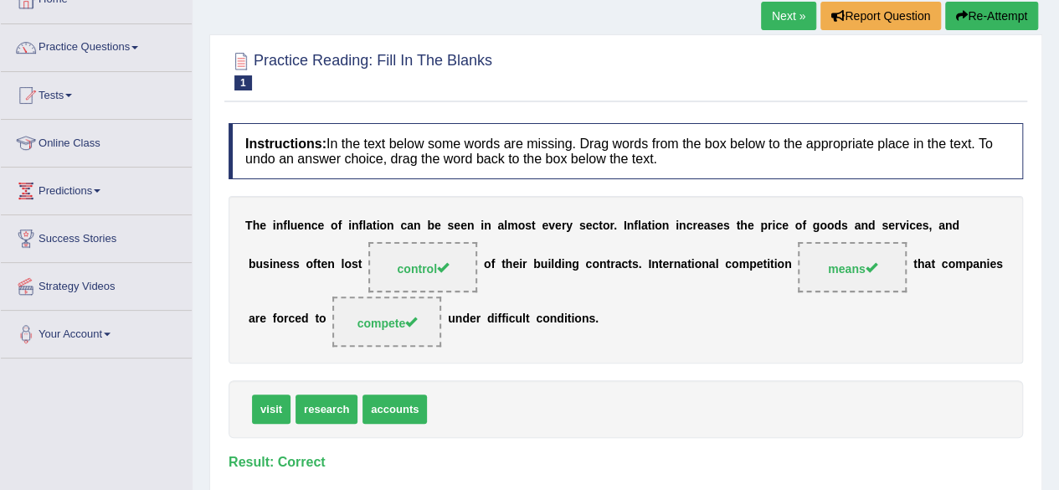
scroll to position [96, 0]
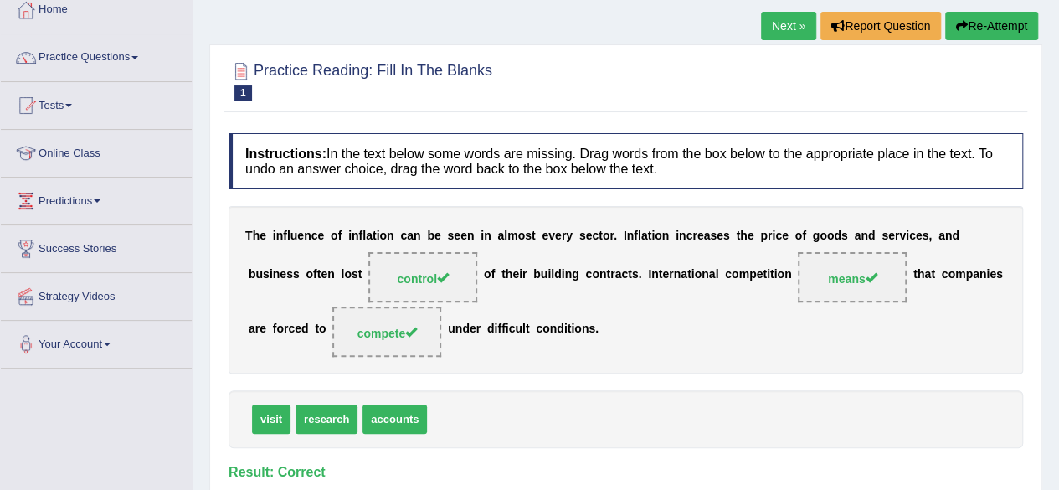
click at [777, 26] on link "Next »" at bounding box center [788, 26] width 55 height 28
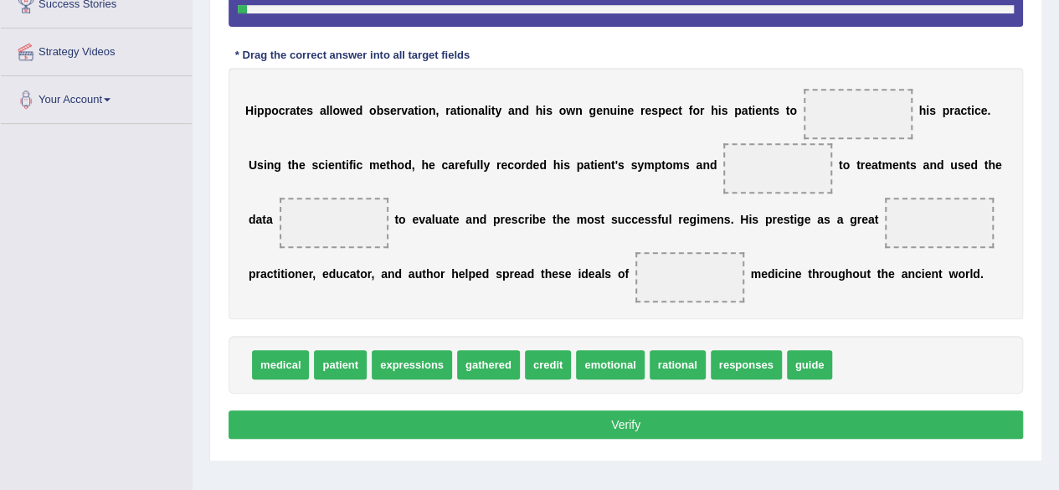
scroll to position [342, 0]
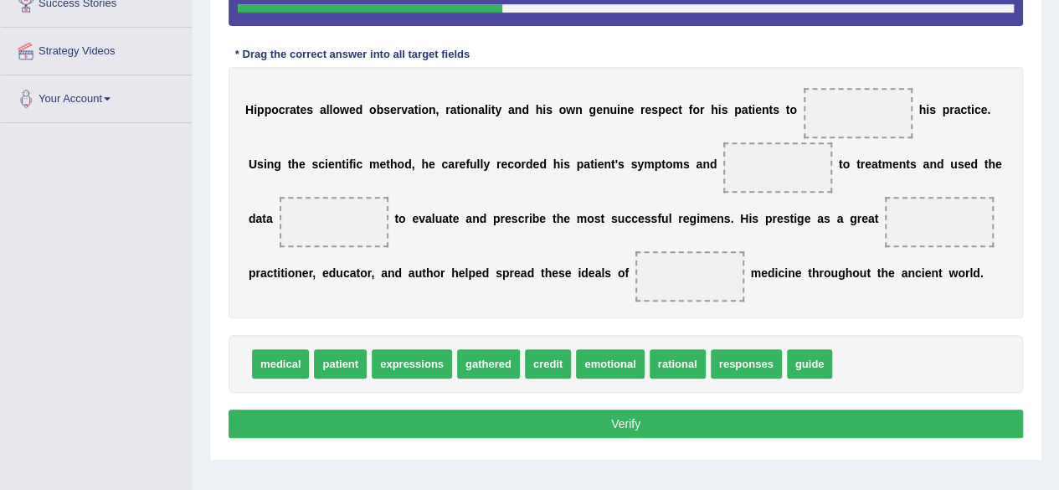
click at [805, 355] on span "guide" at bounding box center [810, 363] width 46 height 29
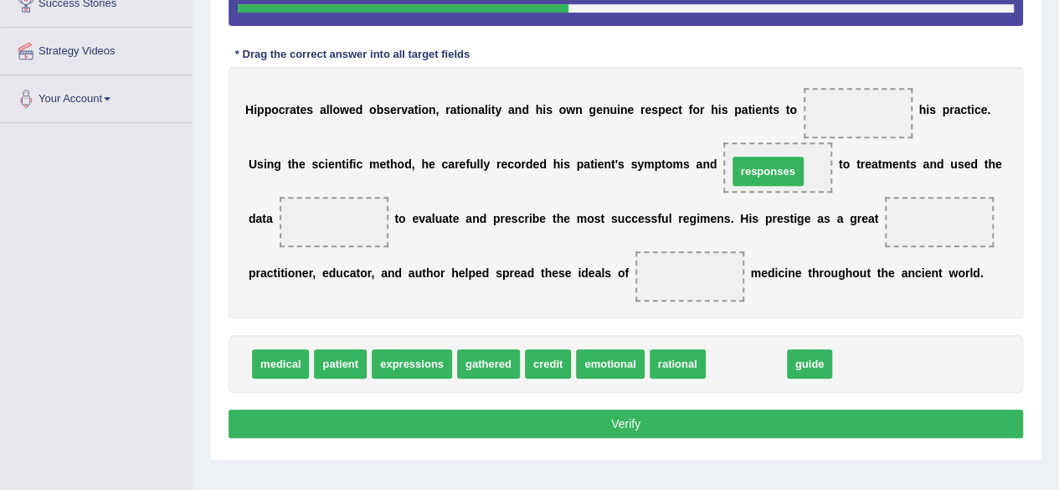
drag, startPoint x: 730, startPoint y: 364, endPoint x: 752, endPoint y: 172, distance: 193.7
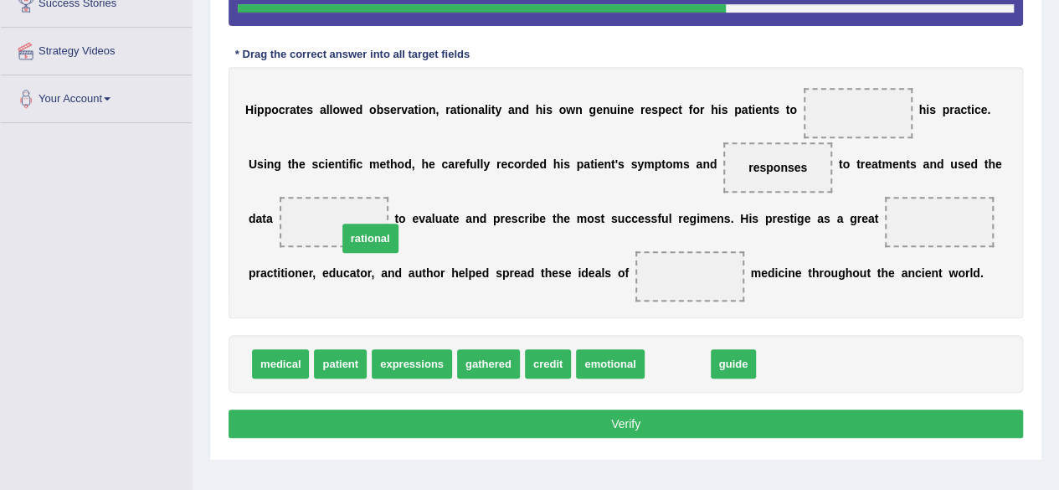
drag, startPoint x: 701, startPoint y: 362, endPoint x: 393, endPoint y: 236, distance: 332.6
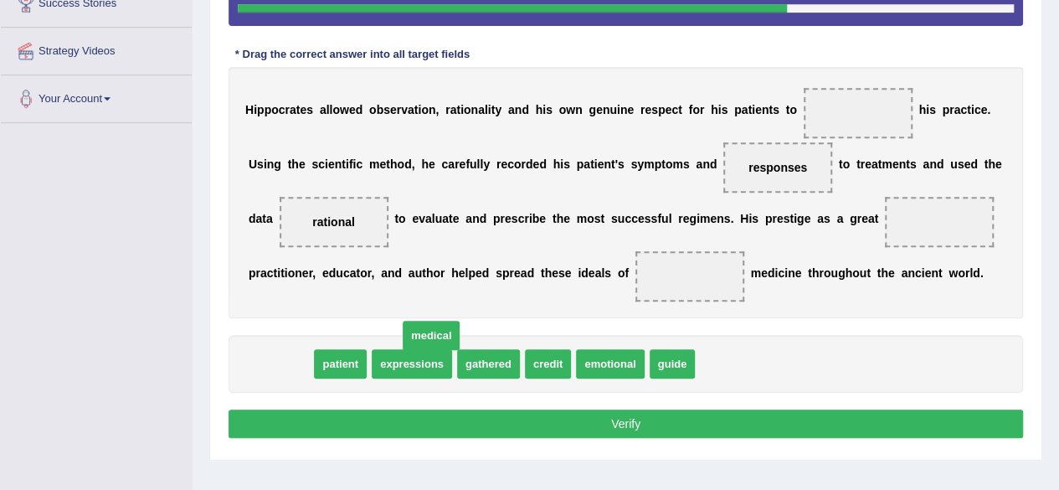
drag, startPoint x: 293, startPoint y: 361, endPoint x: 801, endPoint y: 332, distance: 508.9
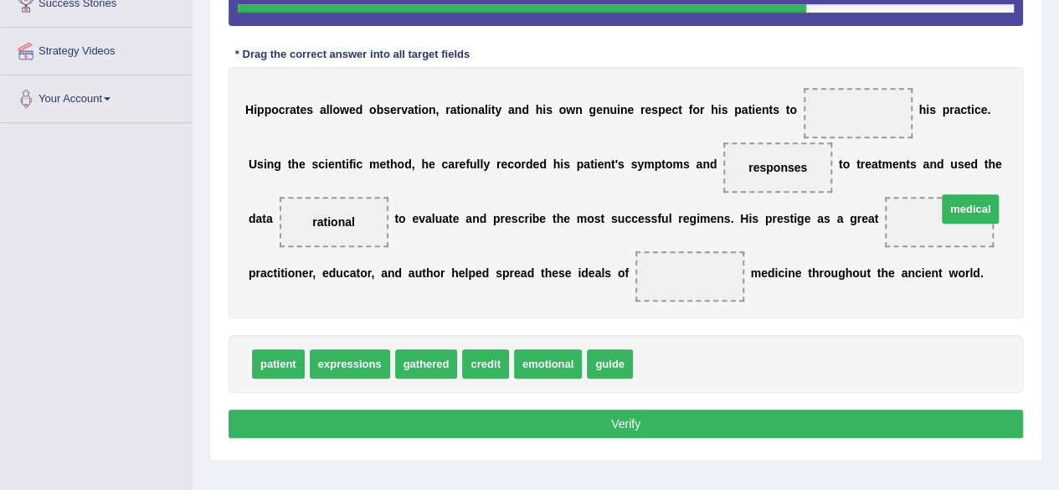
drag, startPoint x: 664, startPoint y: 367, endPoint x: 925, endPoint y: 232, distance: 294.3
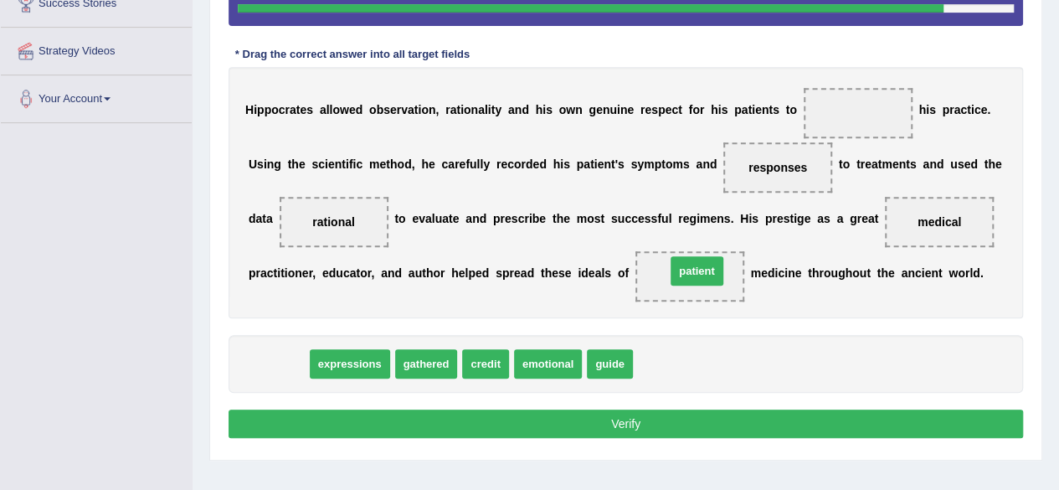
drag, startPoint x: 293, startPoint y: 363, endPoint x: 711, endPoint y: 270, distance: 428.7
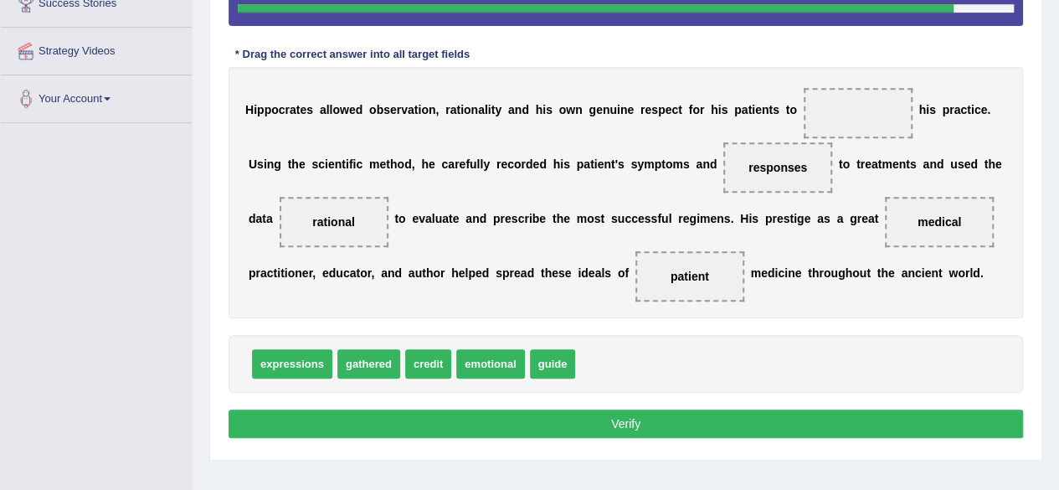
click at [549, 409] on button "Verify" at bounding box center [626, 423] width 794 height 28
drag, startPoint x: 403, startPoint y: 366, endPoint x: 850, endPoint y: 159, distance: 491.7
click at [850, 159] on div "Instructions: In the text below some words are missing. Drag words from the box…" at bounding box center [625, 165] width 803 height 572
drag, startPoint x: 441, startPoint y: 372, endPoint x: 848, endPoint y: 120, distance: 478.5
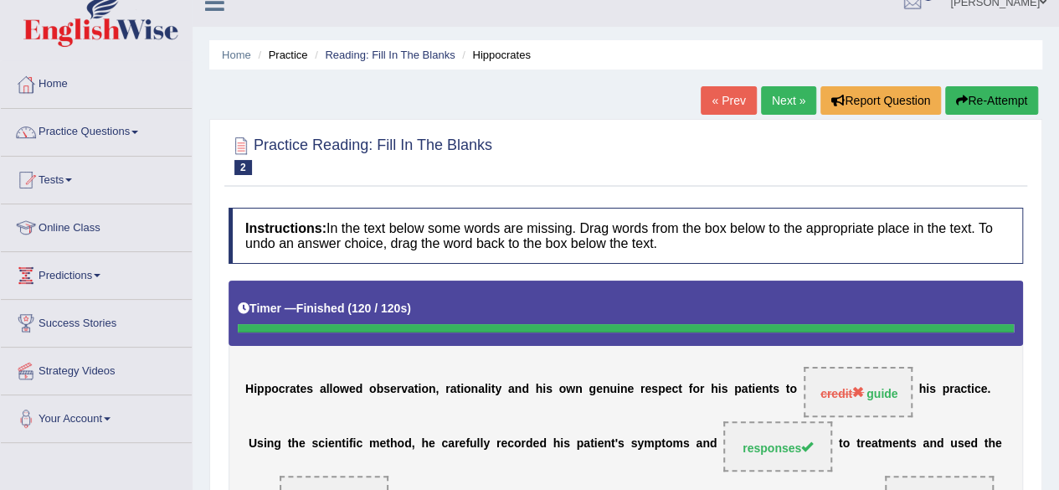
scroll to position [0, 0]
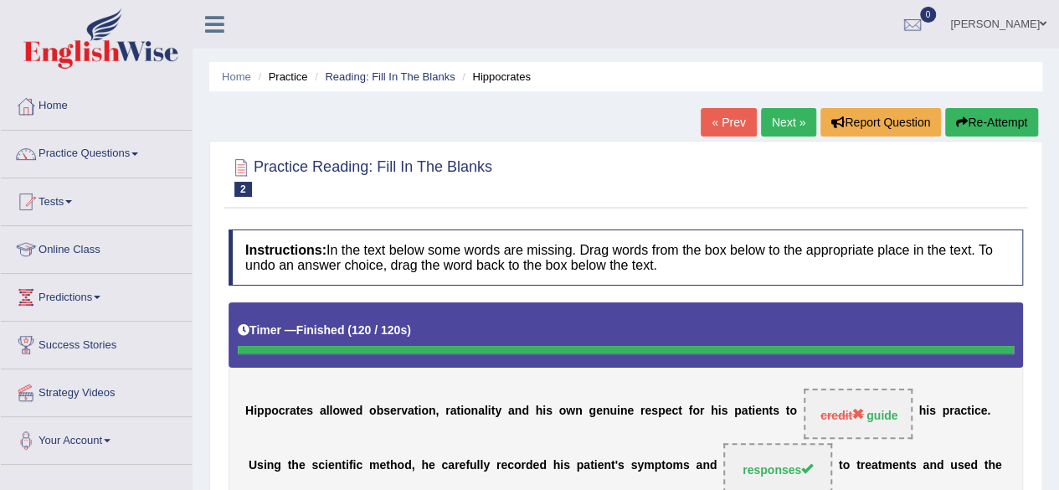
click at [1008, 126] on button "Re-Attempt" at bounding box center [991, 122] width 93 height 28
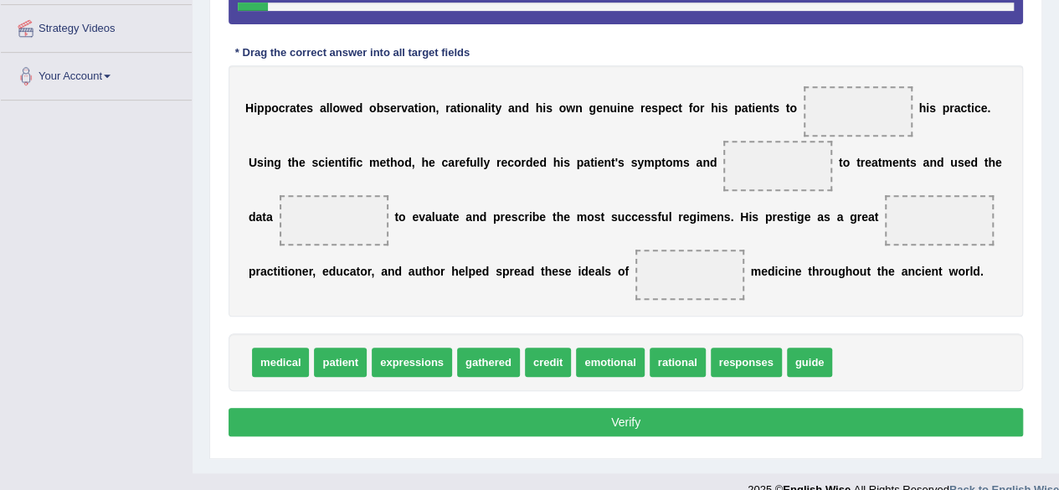
scroll to position [366, 0]
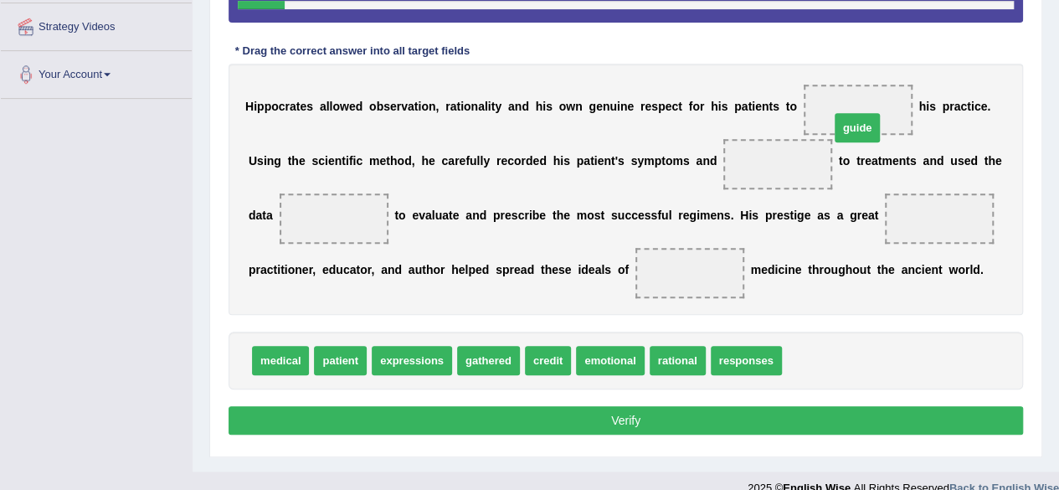
drag, startPoint x: 798, startPoint y: 367, endPoint x: 845, endPoint y: 135, distance: 237.5
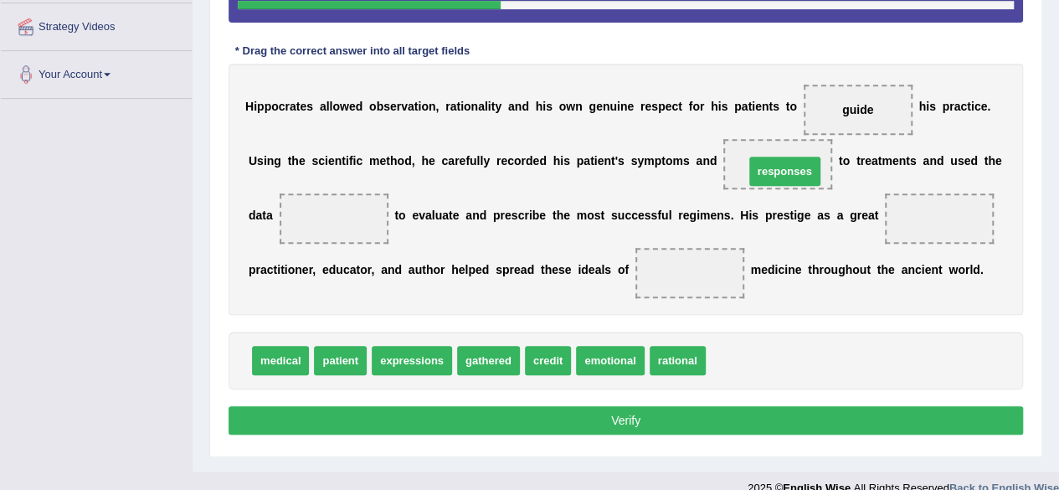
drag, startPoint x: 738, startPoint y: 350, endPoint x: 777, endPoint y: 161, distance: 193.0
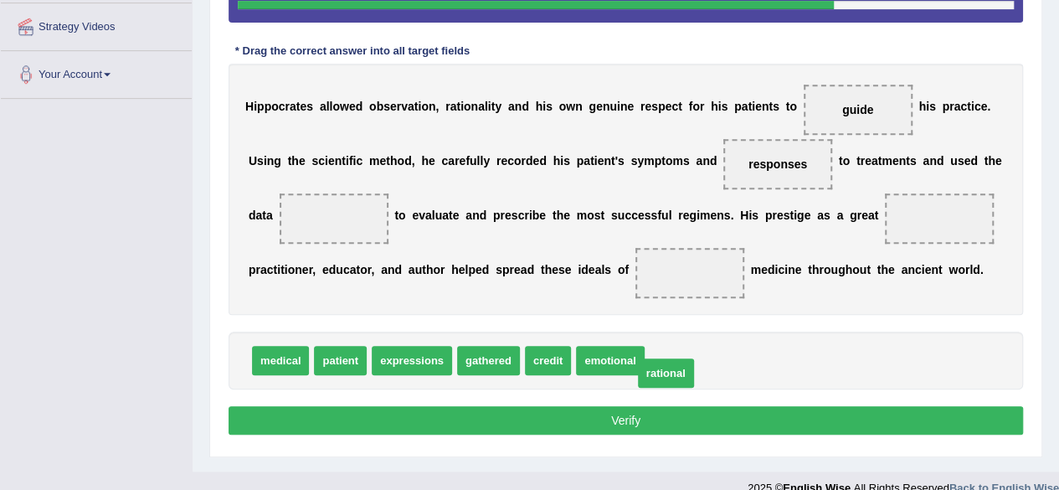
drag, startPoint x: 655, startPoint y: 351, endPoint x: 664, endPoint y: 361, distance: 13.6
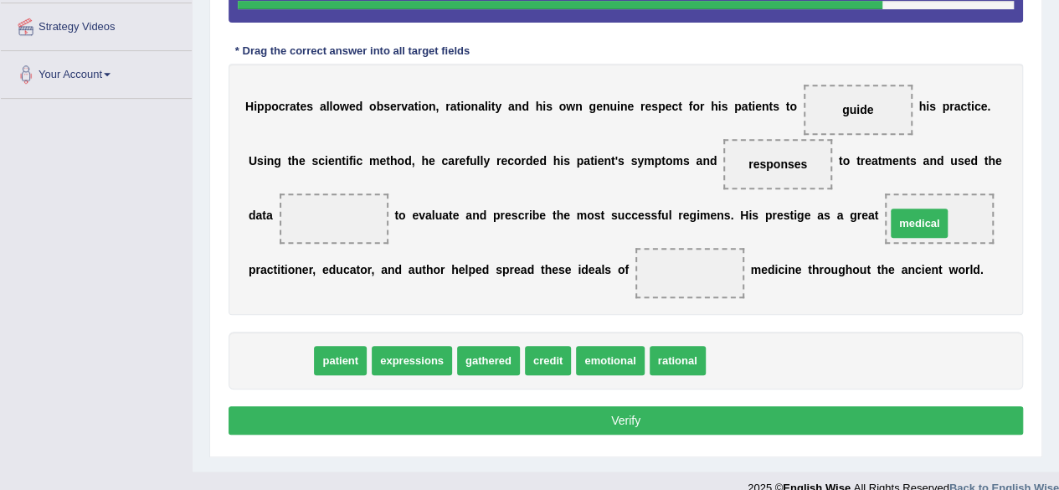
drag, startPoint x: 284, startPoint y: 362, endPoint x: 947, endPoint y: 225, distance: 677.8
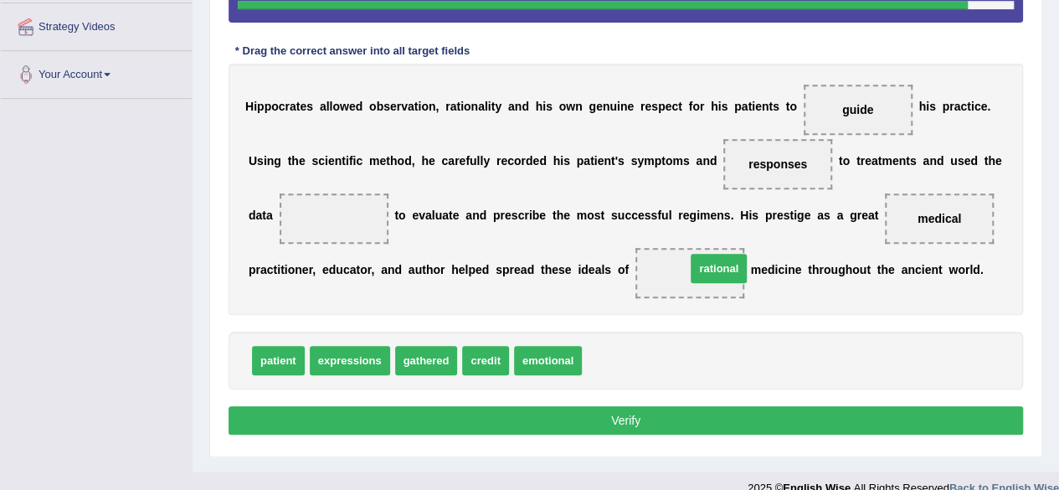
drag, startPoint x: 599, startPoint y: 357, endPoint x: 688, endPoint y: 277, distance: 119.7
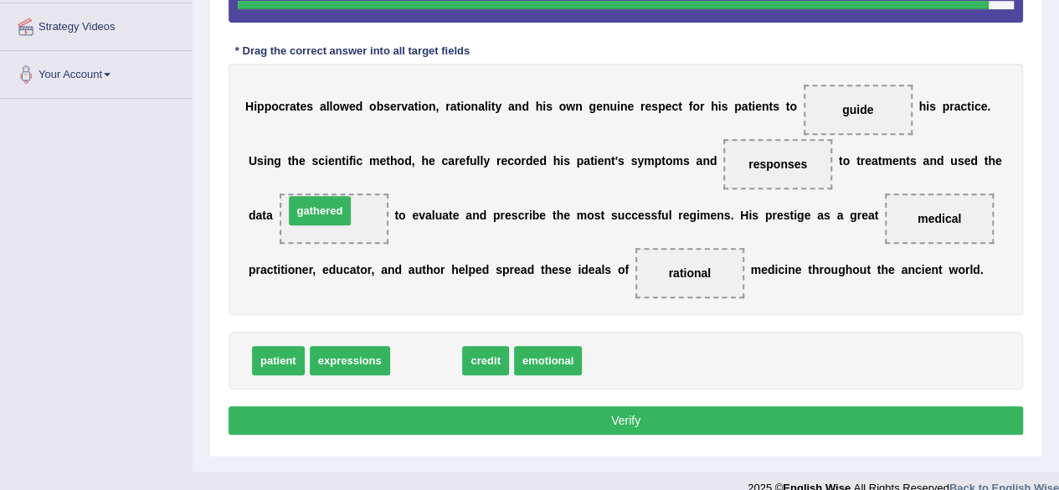
drag, startPoint x: 425, startPoint y: 357, endPoint x: 319, endPoint y: 207, distance: 183.7
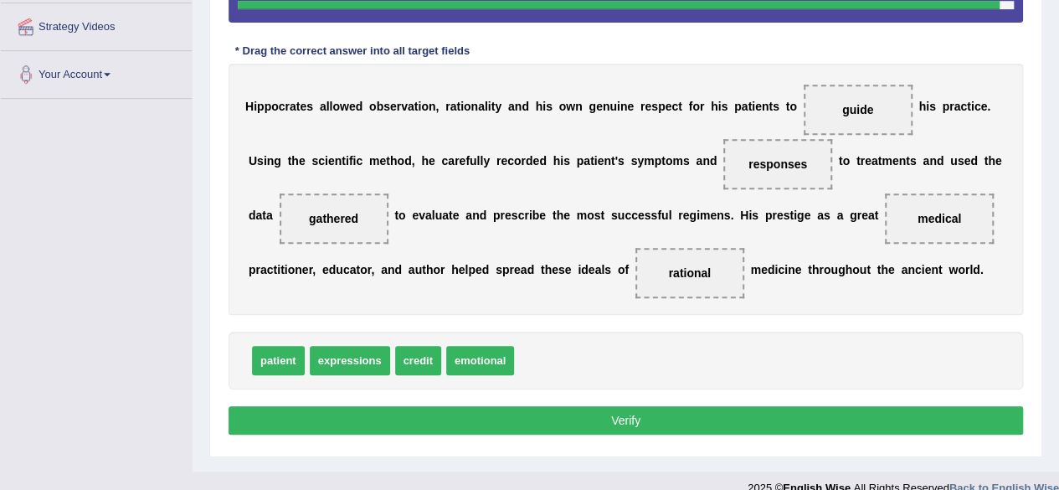
click at [438, 406] on button "Verify" at bounding box center [626, 420] width 794 height 28
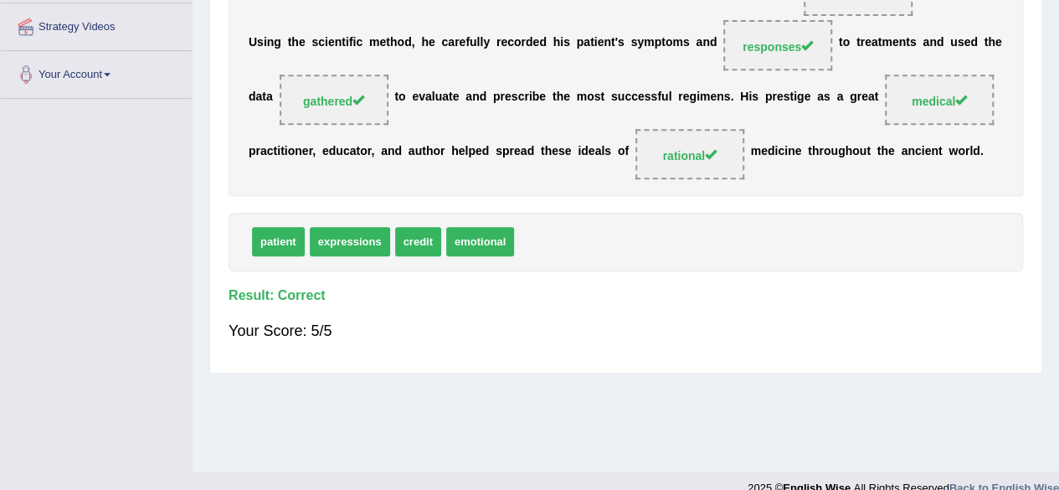
scroll to position [0, 0]
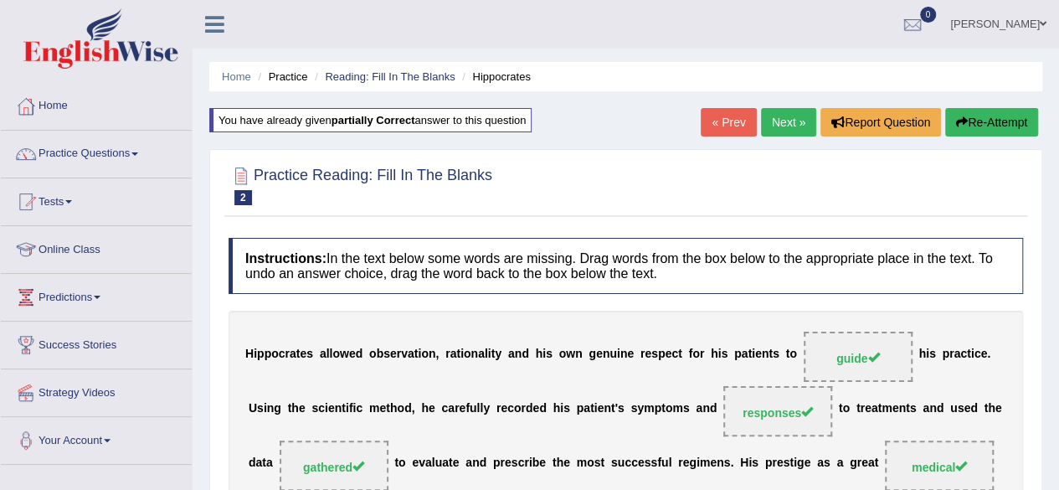
click at [796, 111] on link "Next »" at bounding box center [788, 122] width 55 height 28
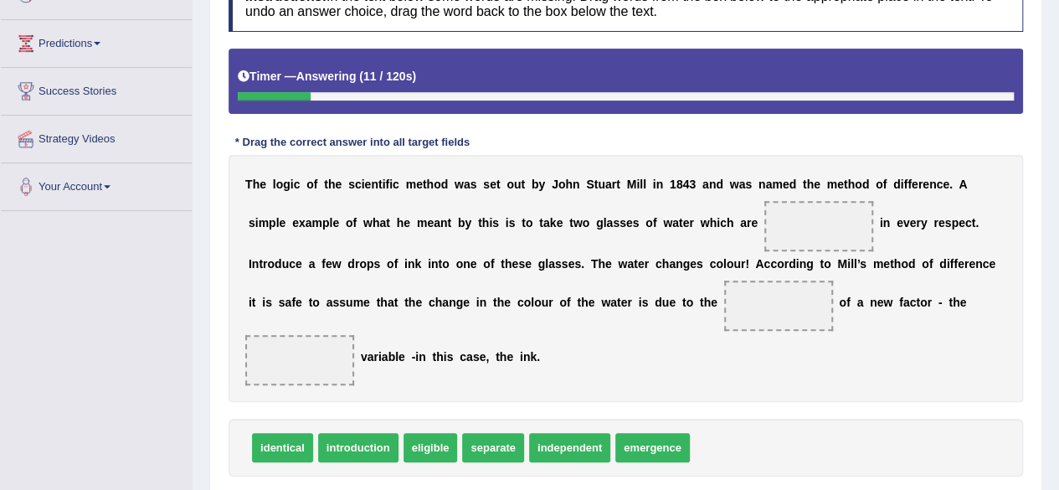
scroll to position [259, 0]
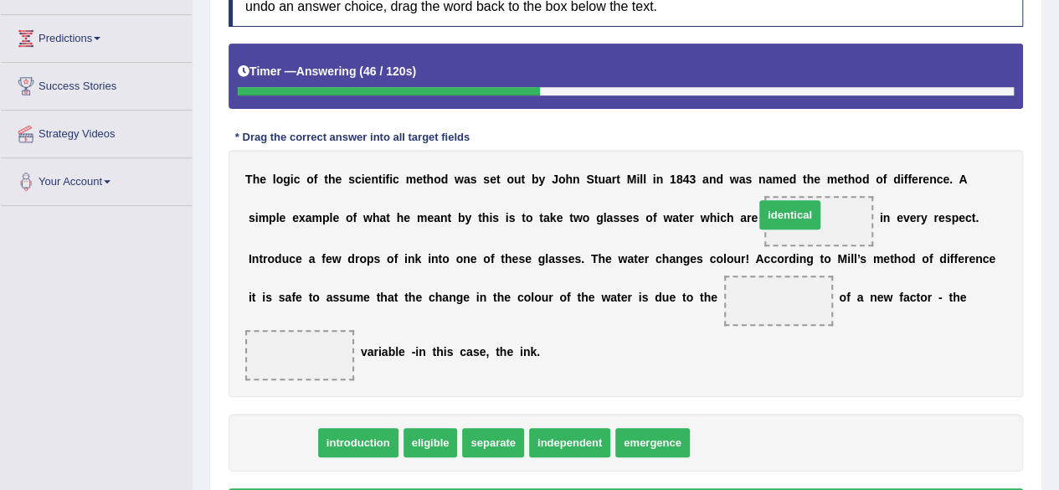
drag, startPoint x: 290, startPoint y: 439, endPoint x: 798, endPoint y: 212, distance: 556.0
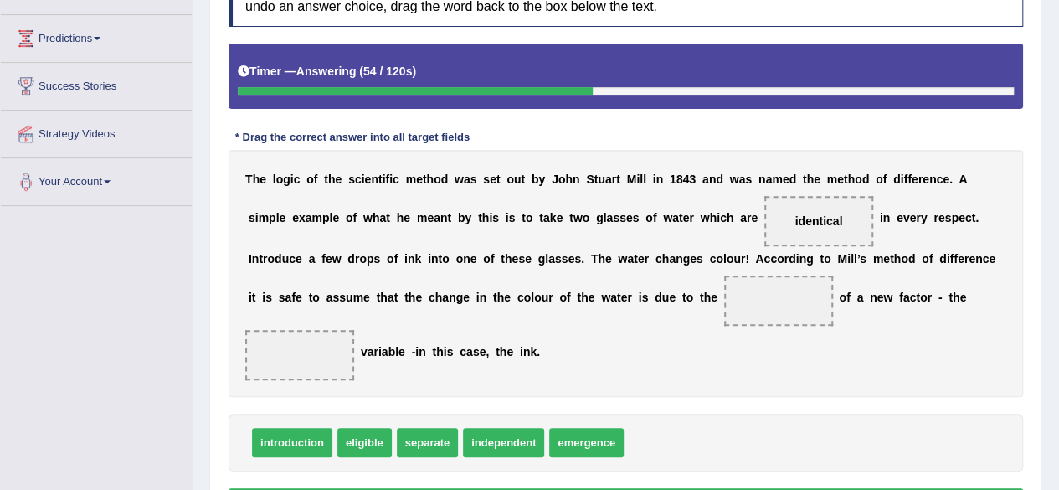
click at [319, 449] on span "introduction" at bounding box center [292, 442] width 80 height 29
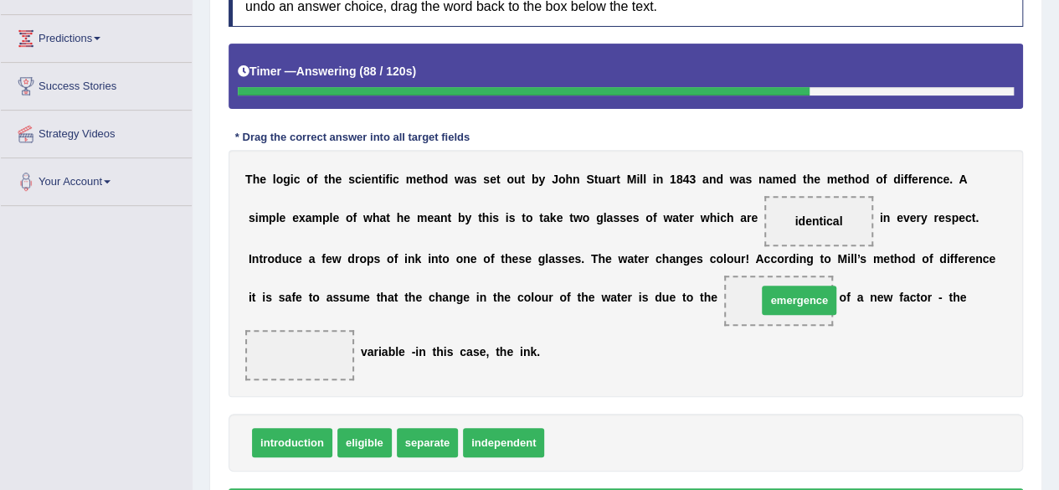
drag, startPoint x: 561, startPoint y: 441, endPoint x: 808, endPoint y: 297, distance: 285.8
drag, startPoint x: 454, startPoint y: 439, endPoint x: 472, endPoint y: 439, distance: 17.6
click at [472, 439] on span "independent" at bounding box center [437, 442] width 81 height 29
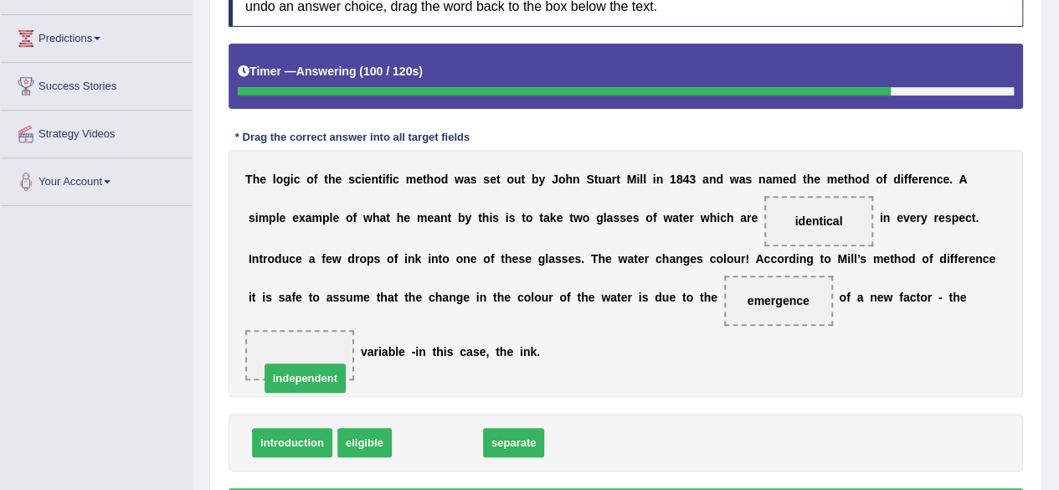
drag, startPoint x: 461, startPoint y: 439, endPoint x: 330, endPoint y: 376, distance: 146.0
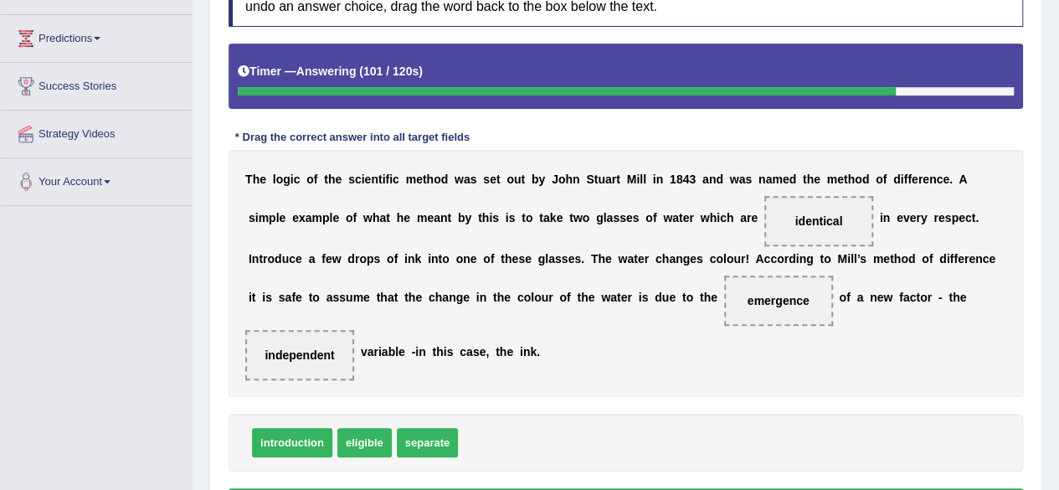
scroll to position [388, 0]
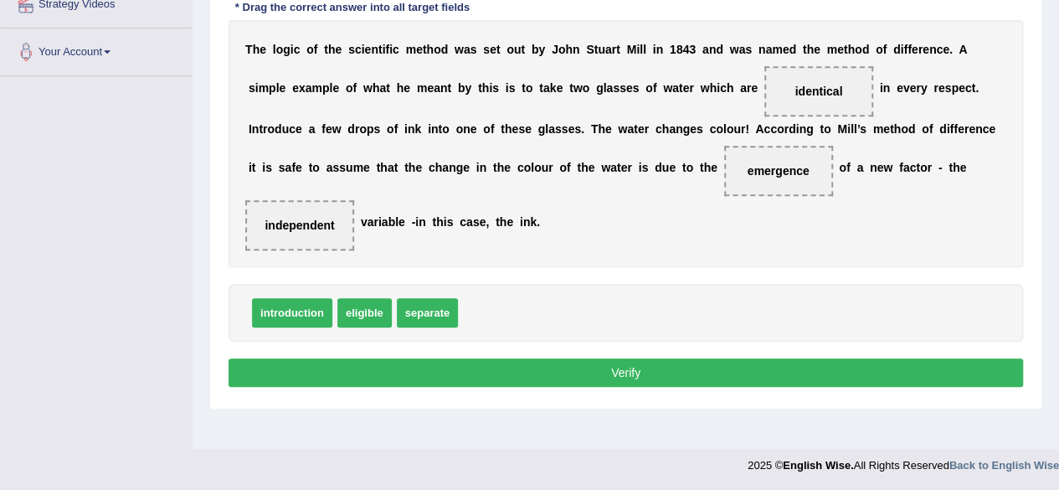
click at [417, 358] on button "Verify" at bounding box center [626, 372] width 794 height 28
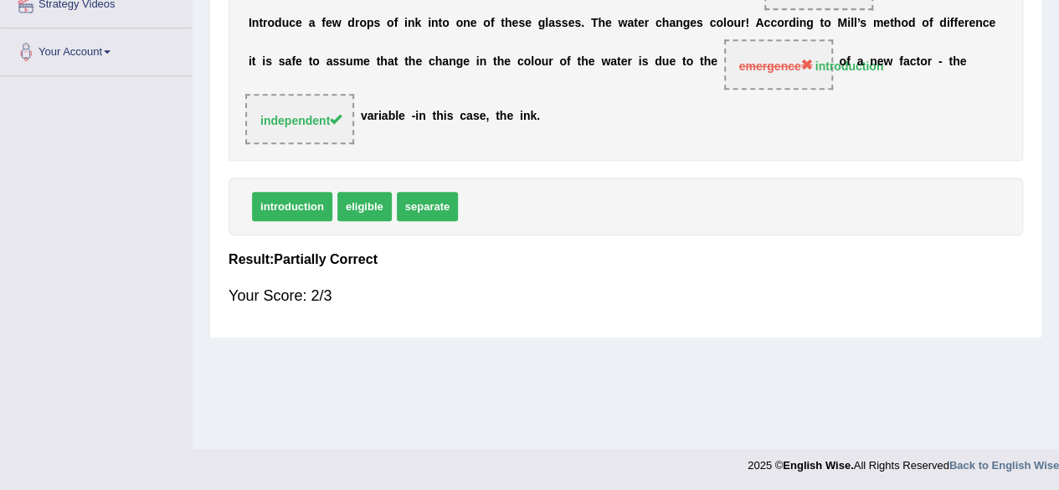
click at [417, 358] on div "Home Practice Reading: Fill In The Blanks Scientific Method « Prev Next » Repor…" at bounding box center [626, 30] width 866 height 837
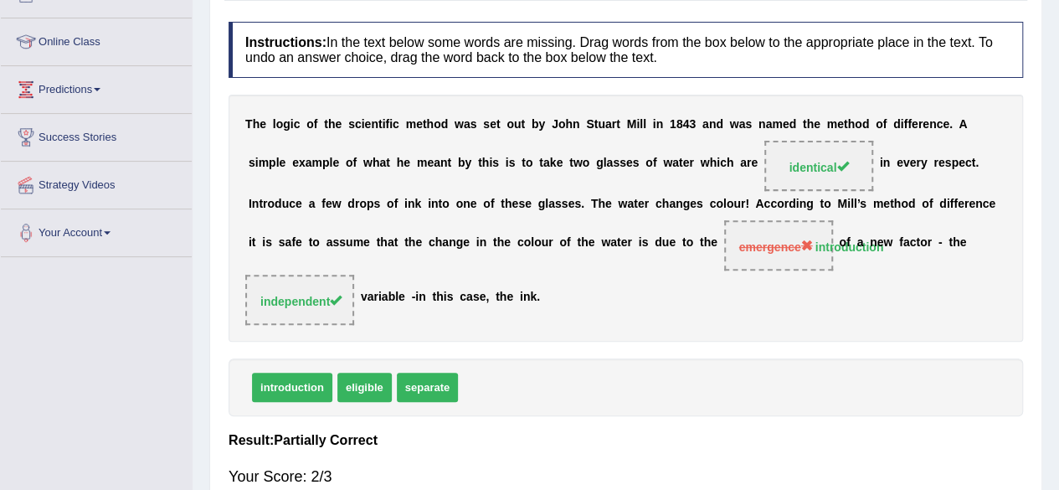
scroll to position [97, 0]
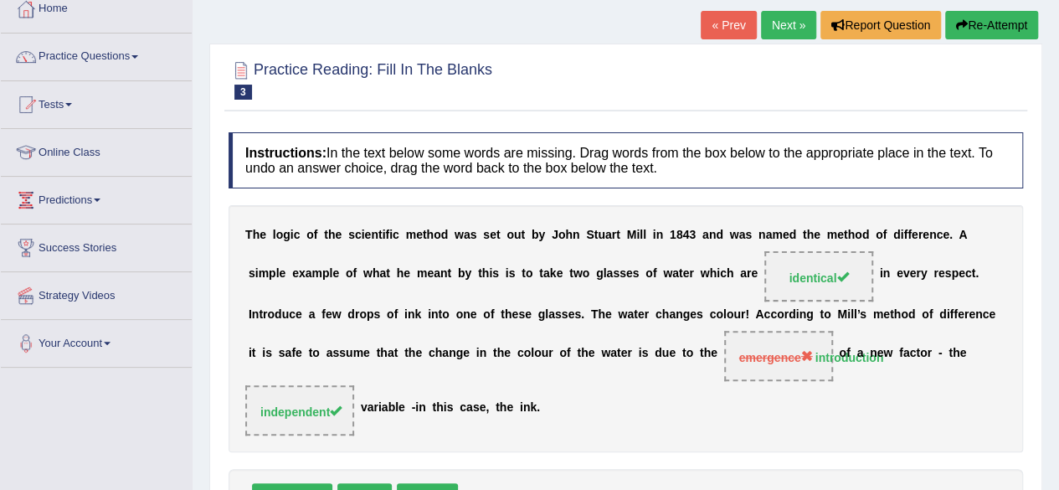
click at [797, 23] on link "Next »" at bounding box center [788, 25] width 55 height 28
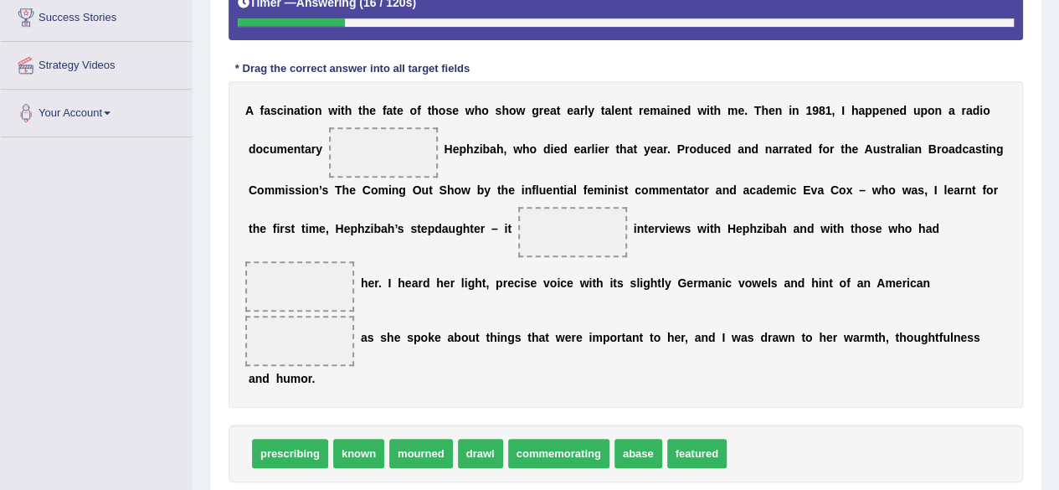
scroll to position [330, 0]
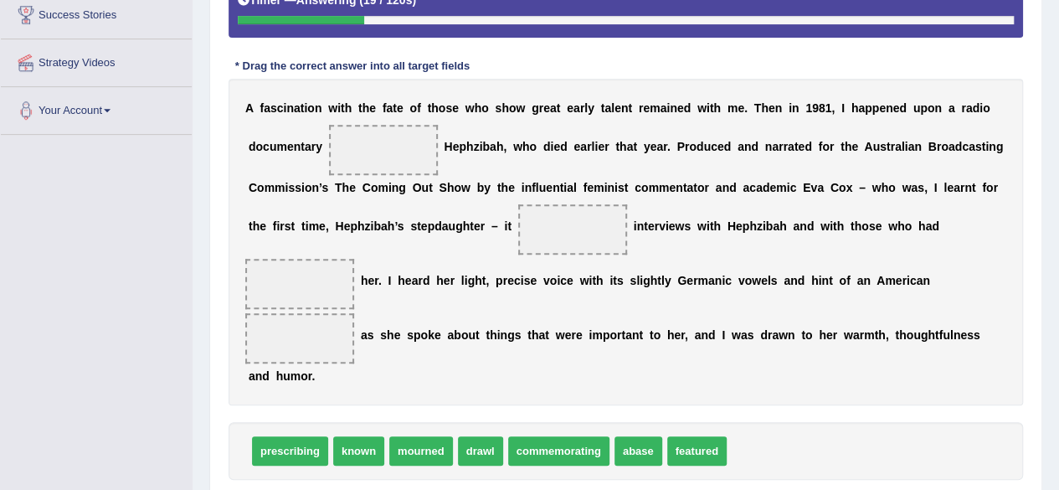
click at [664, 444] on div "prescribing known mourned drawl commemorating abase featured" at bounding box center [626, 451] width 794 height 58
drag, startPoint x: 664, startPoint y: 444, endPoint x: 675, endPoint y: 443, distance: 10.9
click at [675, 443] on div "prescribing known mourned drawl commemorating abase featured" at bounding box center [626, 451] width 794 height 58
drag, startPoint x: 675, startPoint y: 443, endPoint x: 375, endPoint y: 160, distance: 412.1
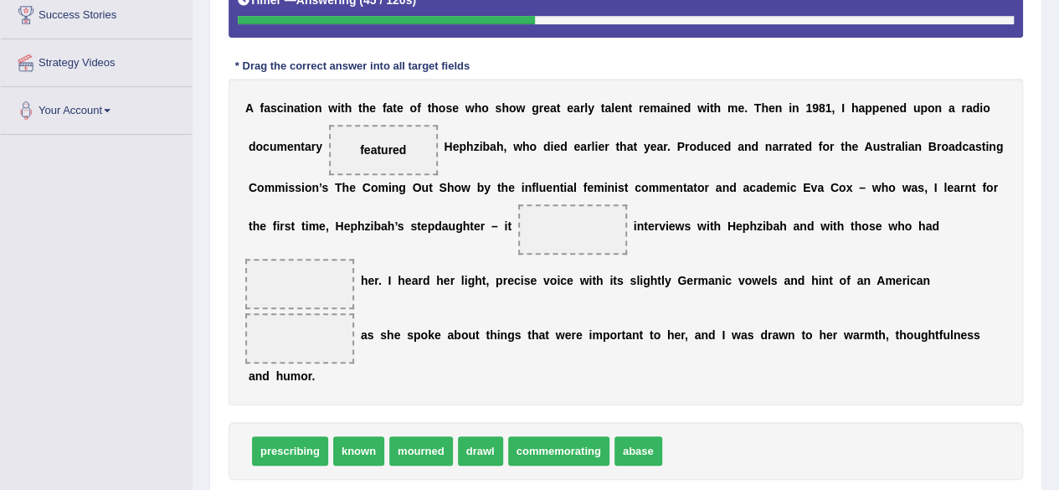
click at [429, 454] on span "mourned" at bounding box center [421, 450] width 64 height 29
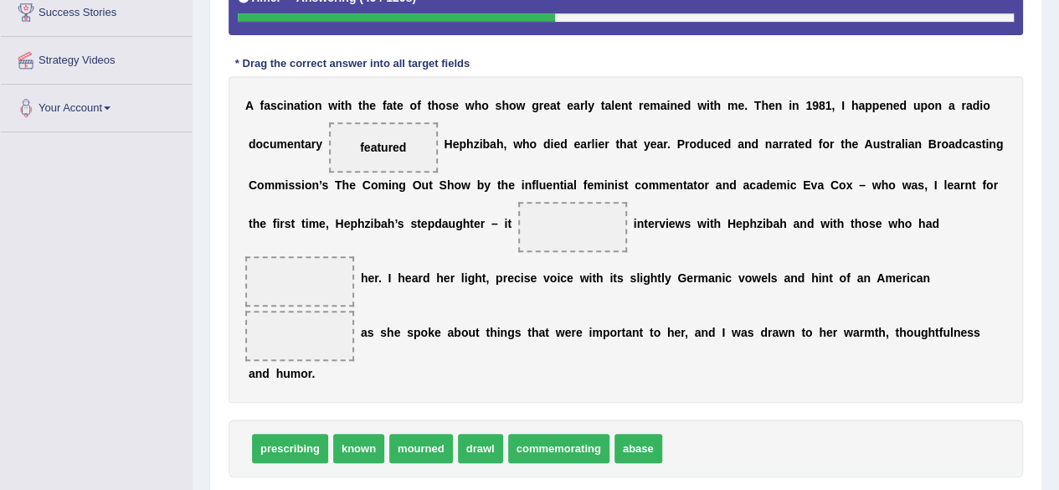
scroll to position [334, 0]
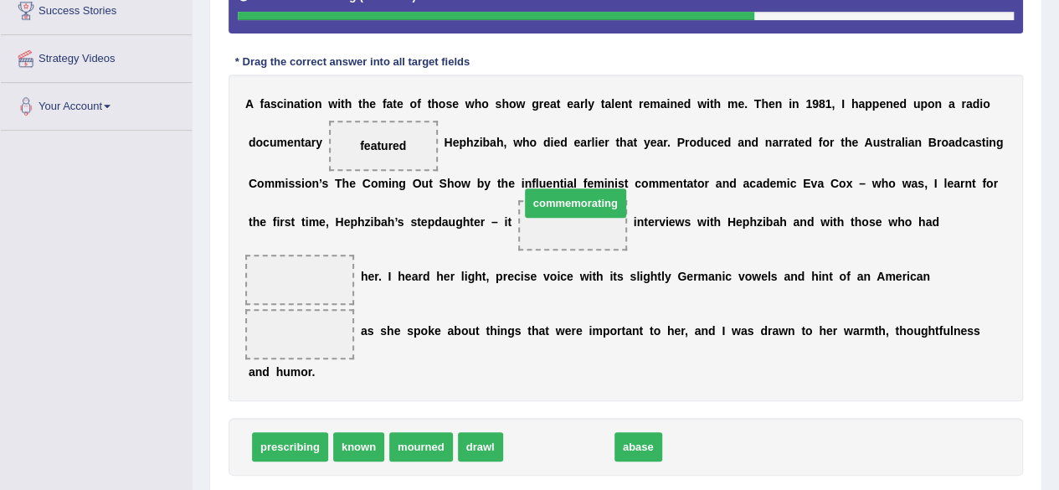
drag, startPoint x: 532, startPoint y: 449, endPoint x: 548, endPoint y: 198, distance: 251.7
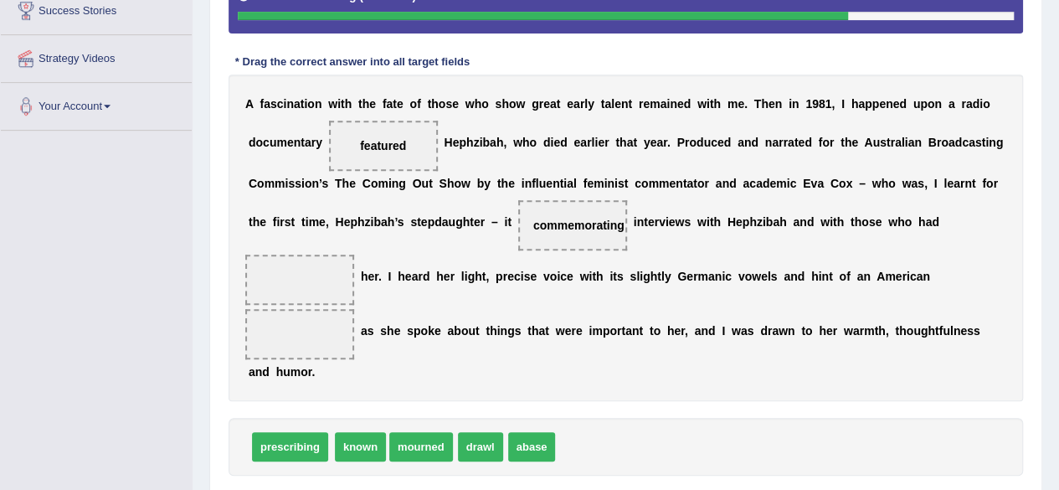
drag, startPoint x: 382, startPoint y: 446, endPoint x: 408, endPoint y: 447, distance: 26.8
click at [477, 444] on span "abase" at bounding box center [475, 446] width 48 height 29
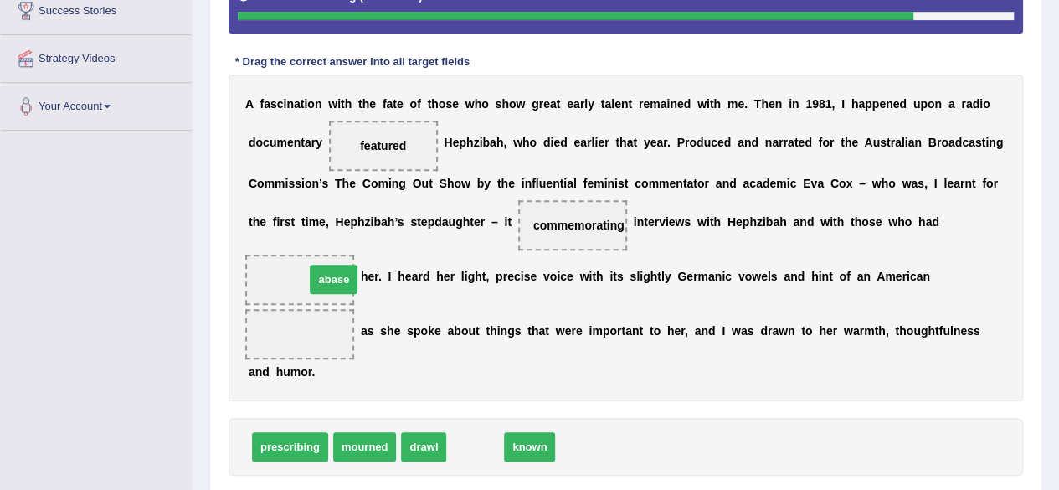
drag, startPoint x: 477, startPoint y: 444, endPoint x: 322, endPoint y: 275, distance: 228.7
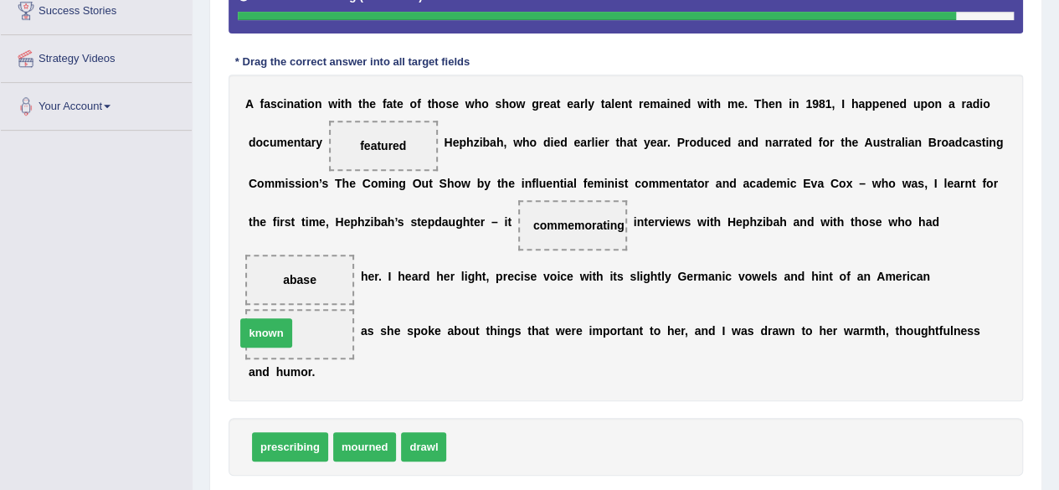
drag, startPoint x: 459, startPoint y: 445, endPoint x: 248, endPoint y: 331, distance: 240.1
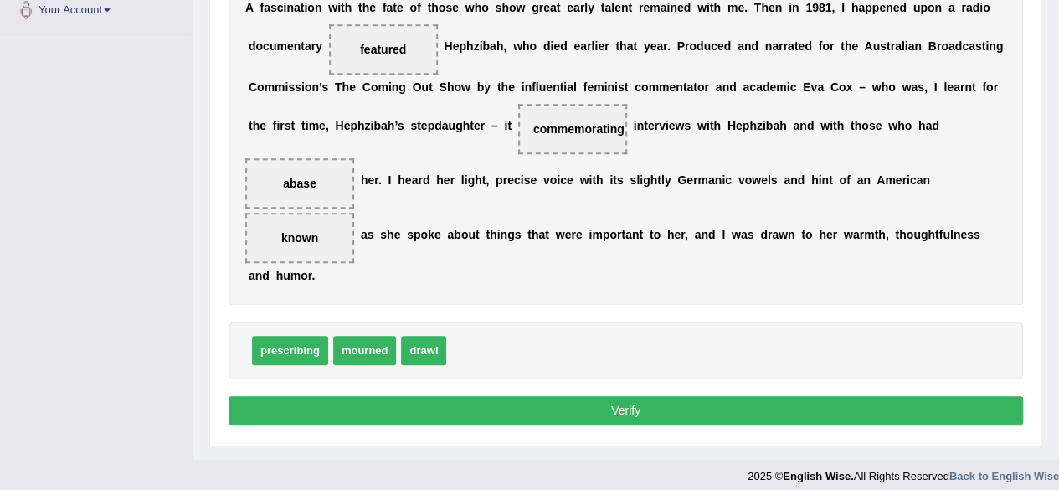
click at [367, 416] on button "Verify" at bounding box center [626, 410] width 794 height 28
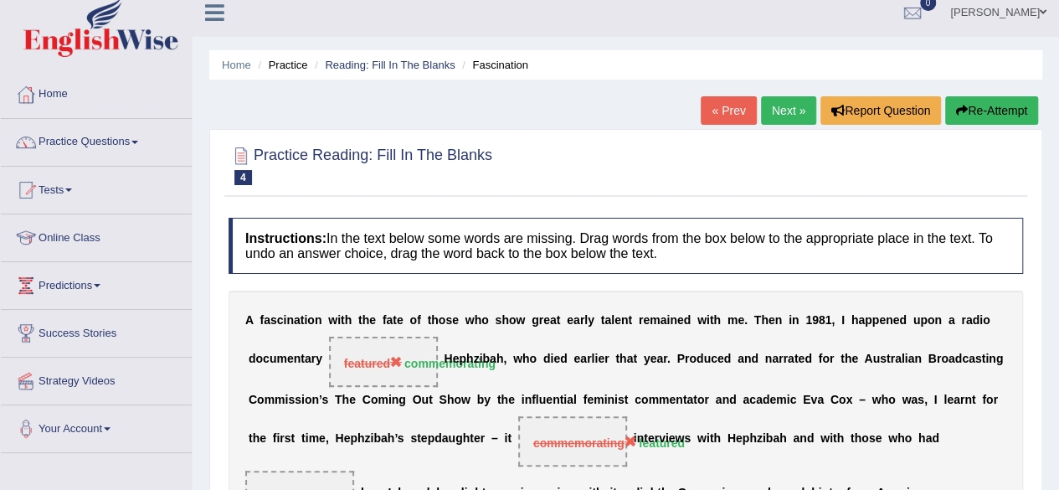
scroll to position [10, 0]
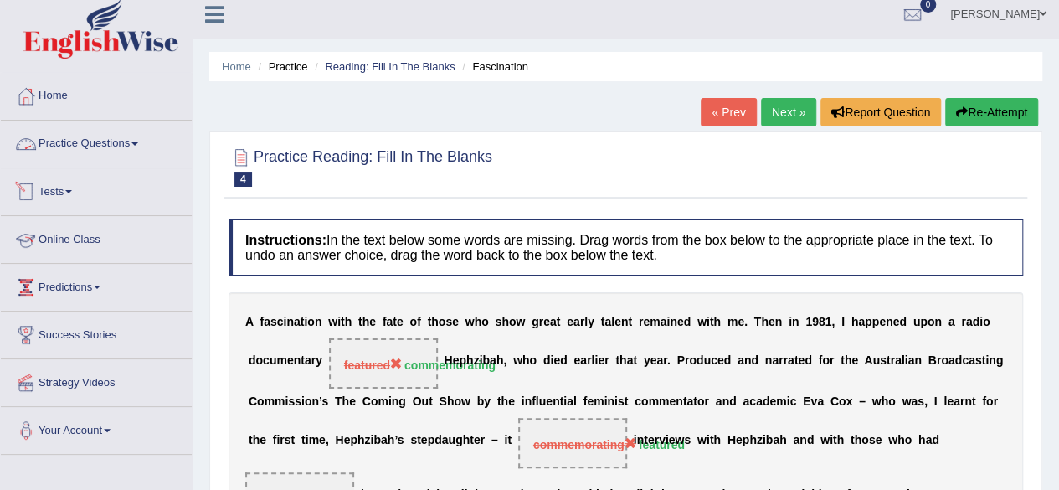
click at [97, 146] on link "Practice Questions" at bounding box center [96, 142] width 191 height 42
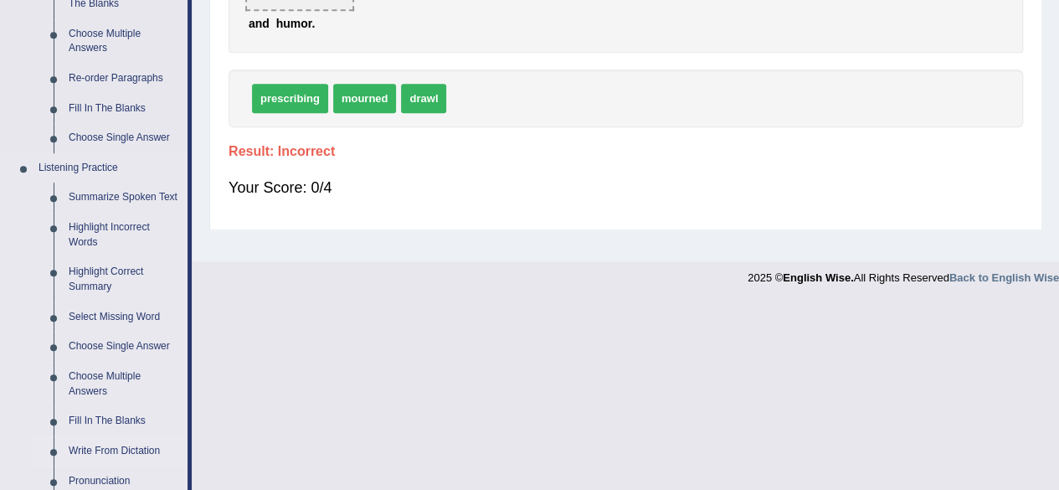
scroll to position [574, 0]
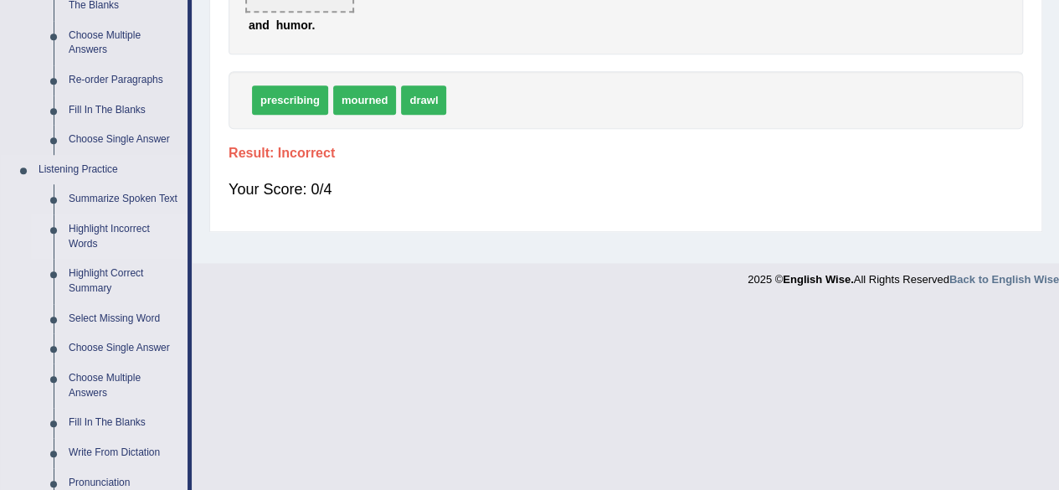
click at [113, 225] on link "Highlight Incorrect Words" at bounding box center [124, 236] width 126 height 44
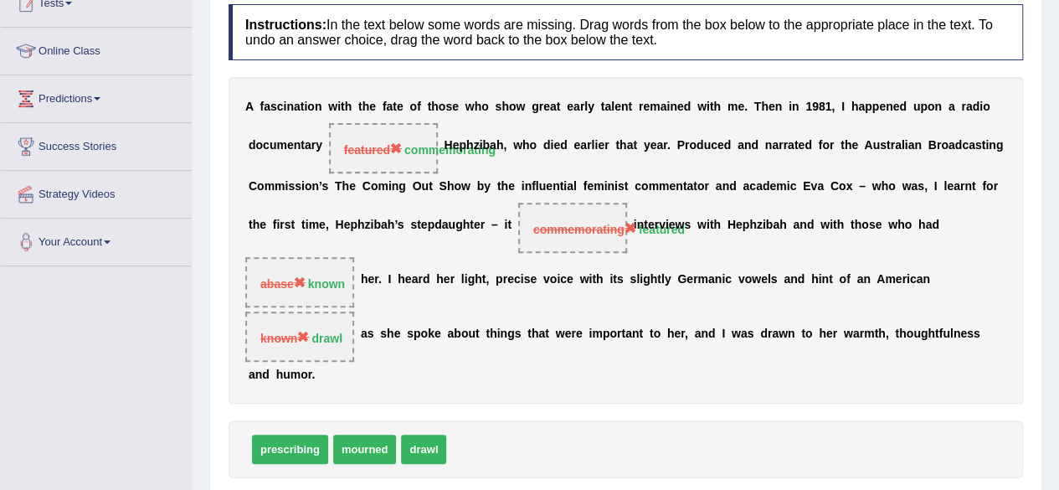
scroll to position [330, 0]
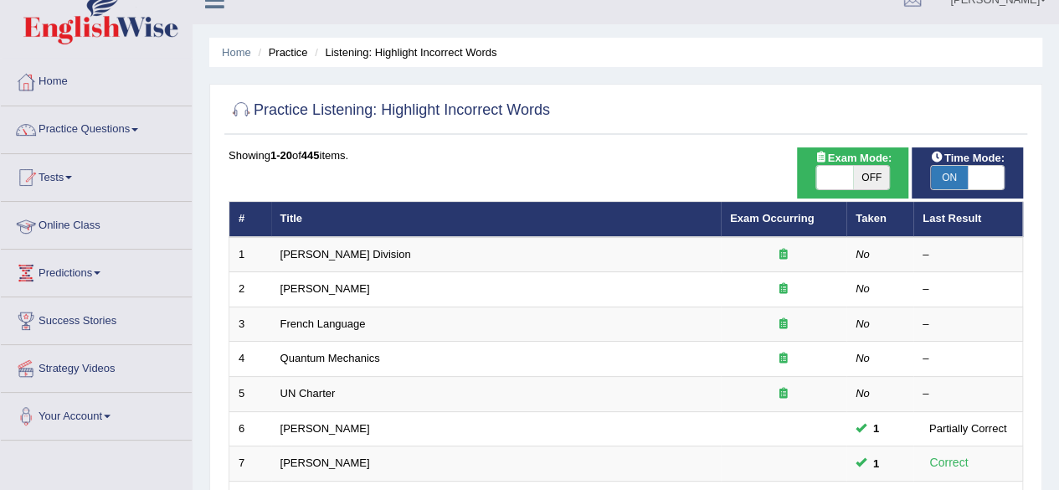
scroll to position [25, 0]
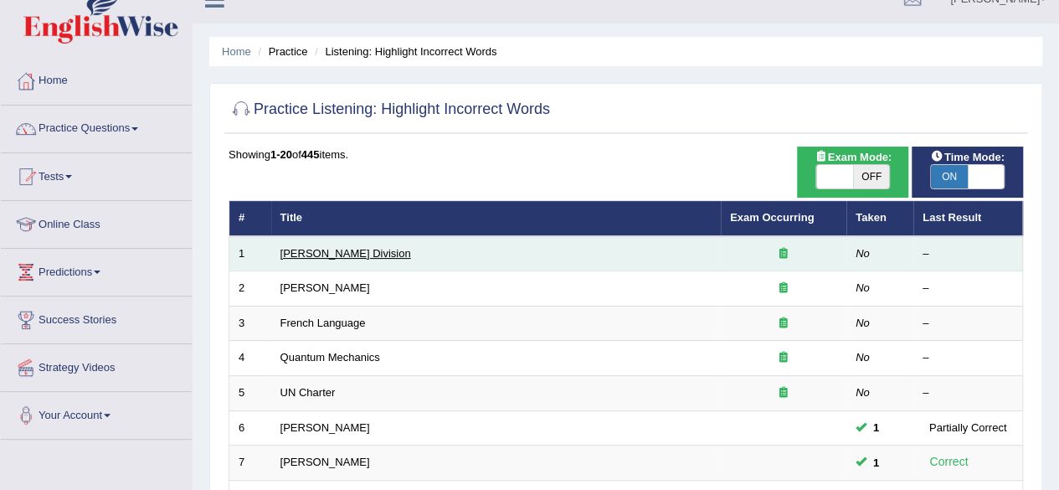
click at [306, 255] on link "[PERSON_NAME] Division" at bounding box center [345, 253] width 131 height 13
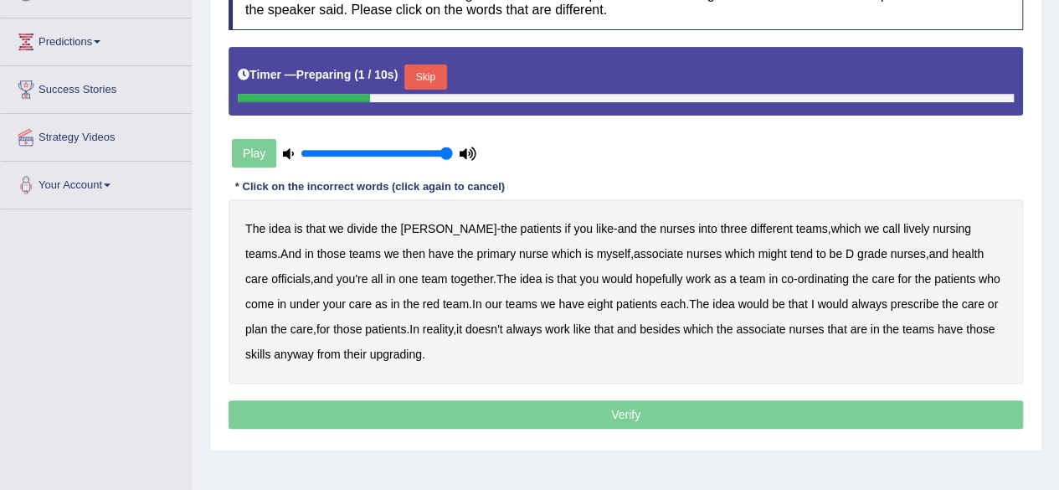
scroll to position [256, 0]
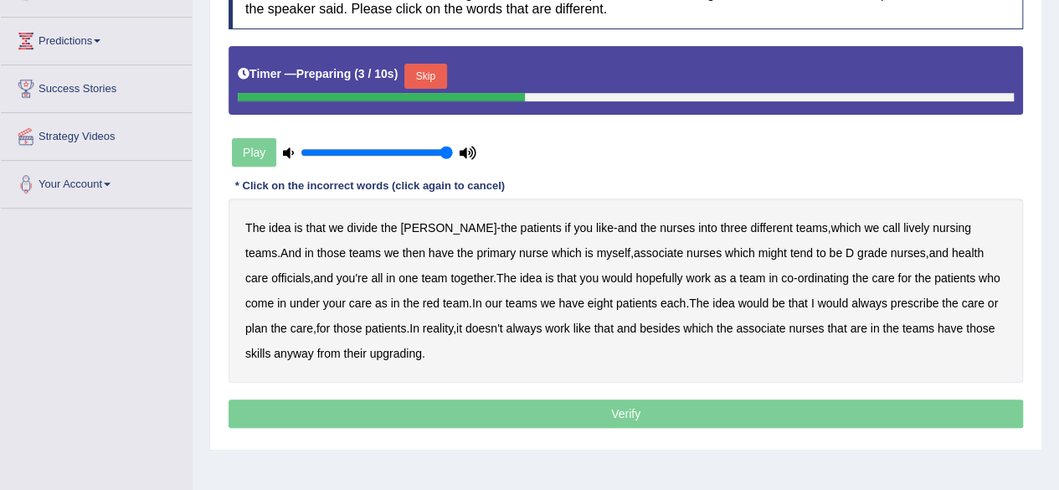
click at [432, 78] on button "Skip" at bounding box center [425, 76] width 42 height 25
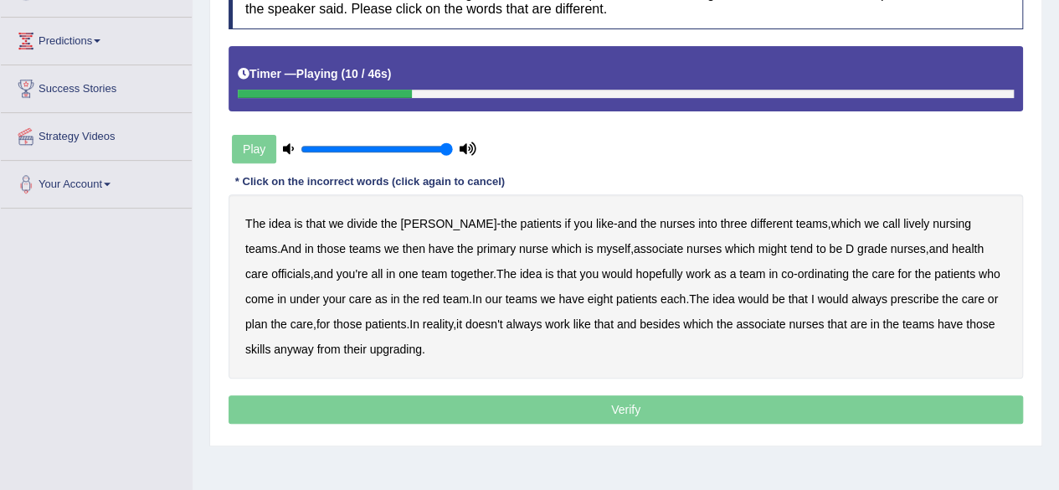
click at [903, 218] on b "lively" at bounding box center [916, 223] width 26 height 13
click at [634, 246] on b "associate" at bounding box center [658, 248] width 49 height 13
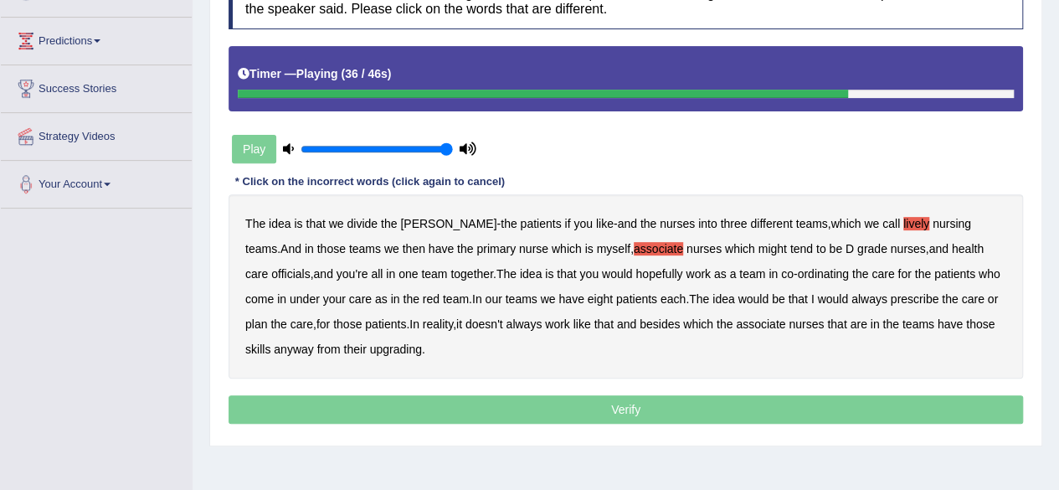
click at [851, 294] on b "always" at bounding box center [869, 298] width 36 height 13
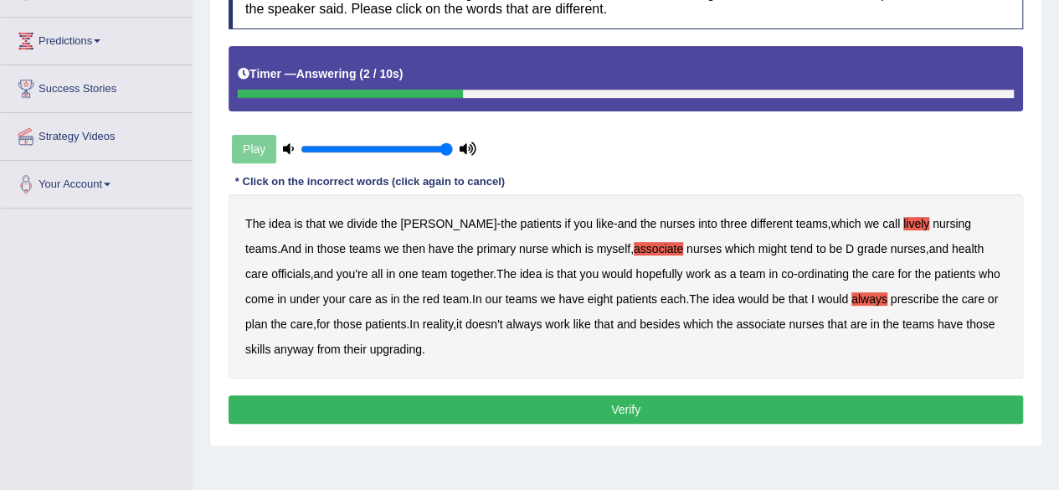
click at [365, 354] on div "The idea is that we divide the ward - the patients if you like - and the nurses…" at bounding box center [626, 286] width 794 height 184
click at [370, 352] on b "upgrading" at bounding box center [396, 348] width 52 height 13
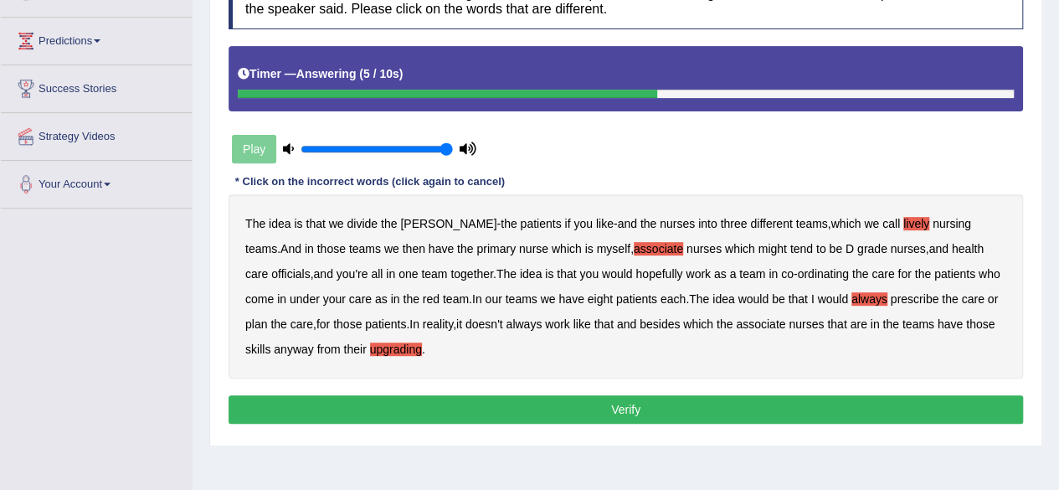
click at [378, 411] on button "Verify" at bounding box center [626, 409] width 794 height 28
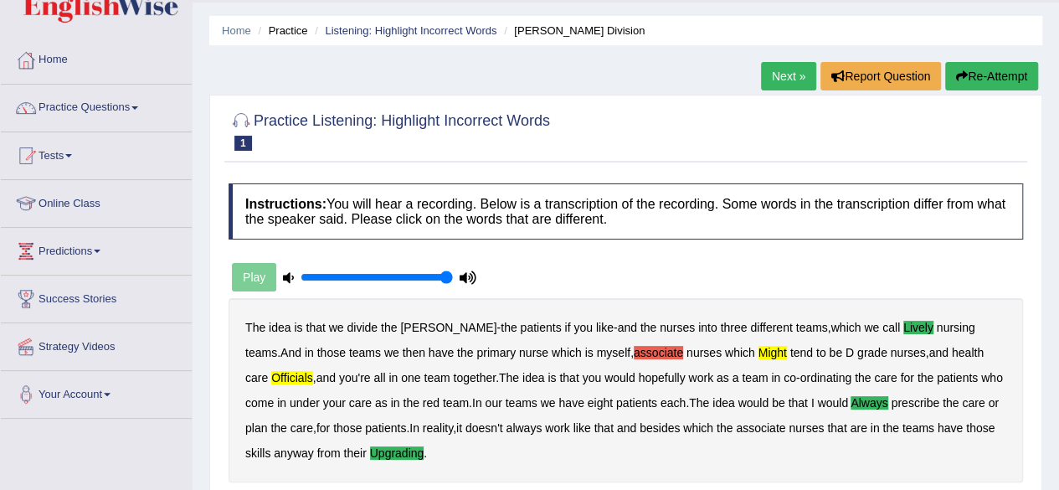
scroll to position [0, 0]
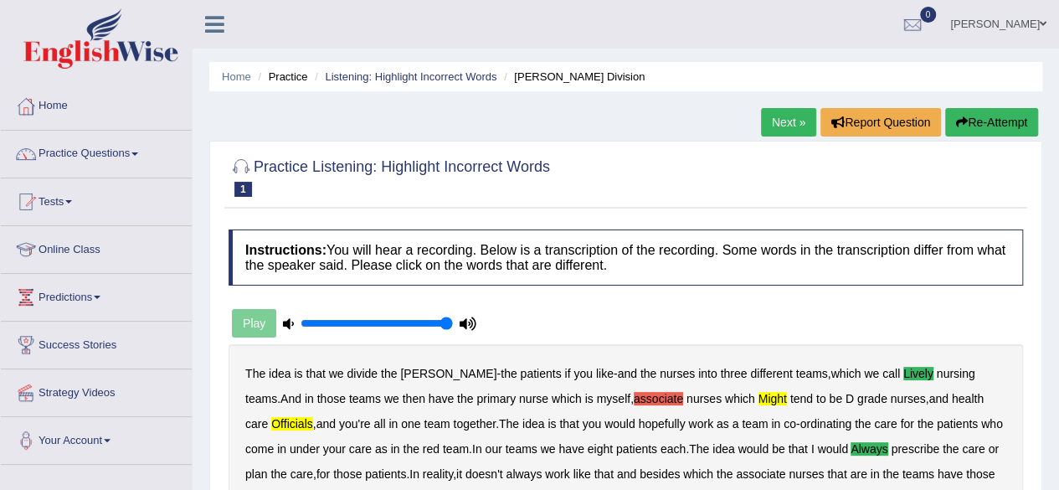
click at [796, 126] on link "Next »" at bounding box center [788, 122] width 55 height 28
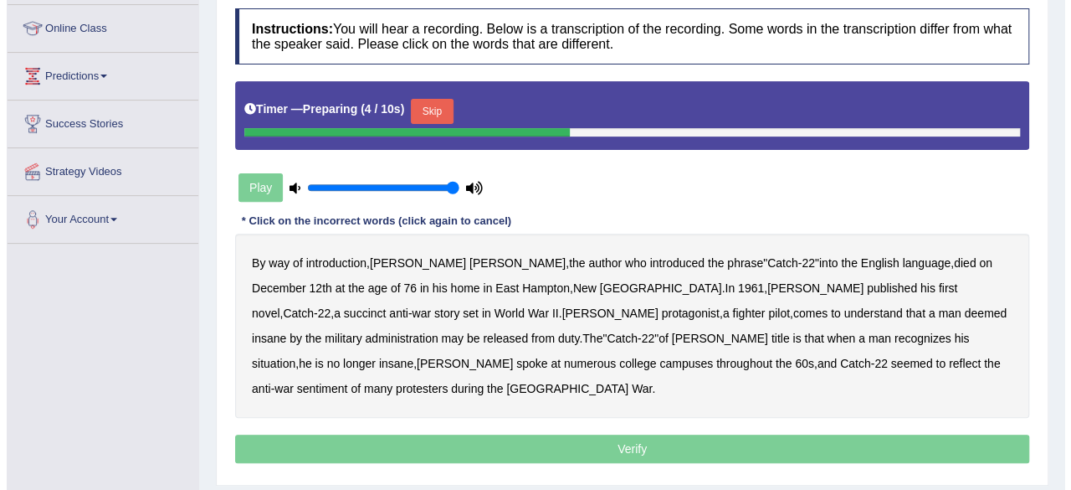
scroll to position [223, 0]
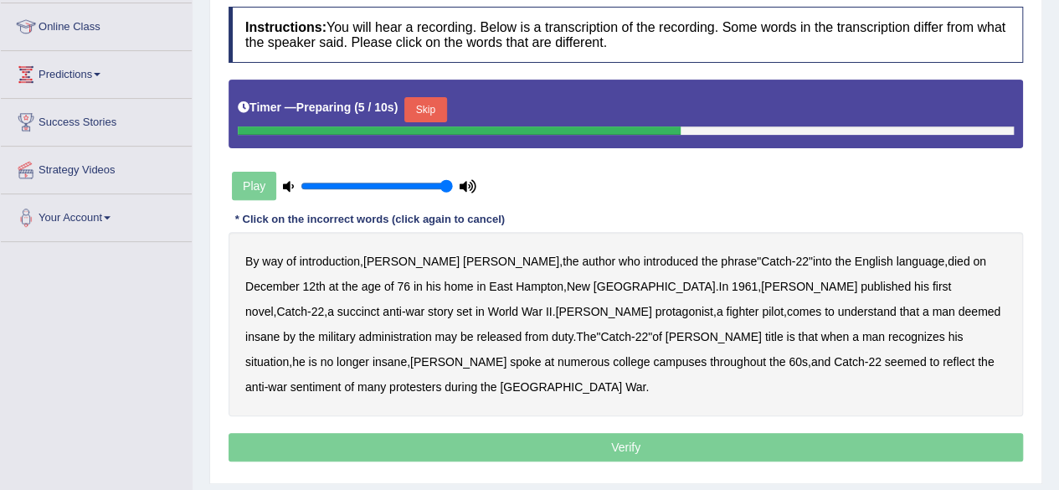
click at [429, 99] on button "Skip" at bounding box center [425, 109] width 42 height 25
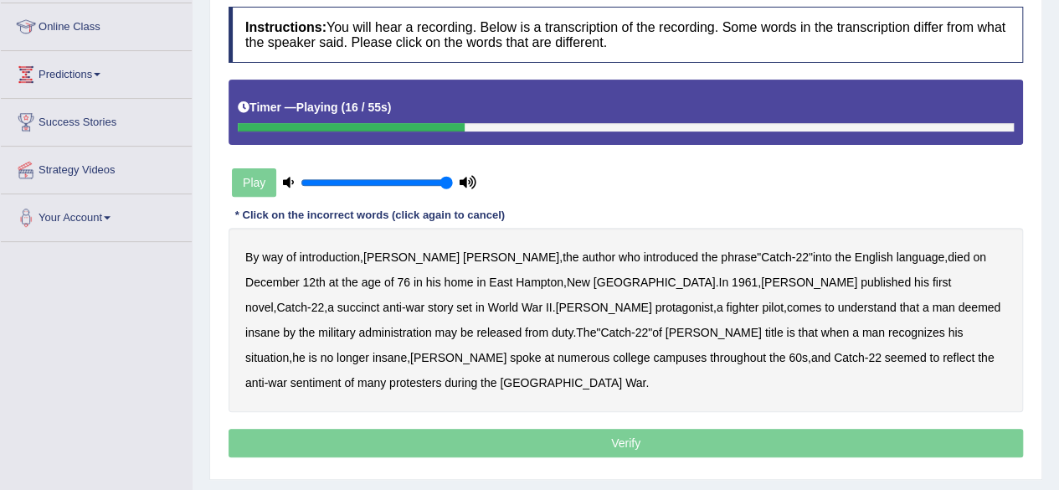
click at [761, 283] on b "[PERSON_NAME]" at bounding box center [809, 281] width 96 height 13
click at [431, 326] on b "administration" at bounding box center [394, 332] width 73 height 13
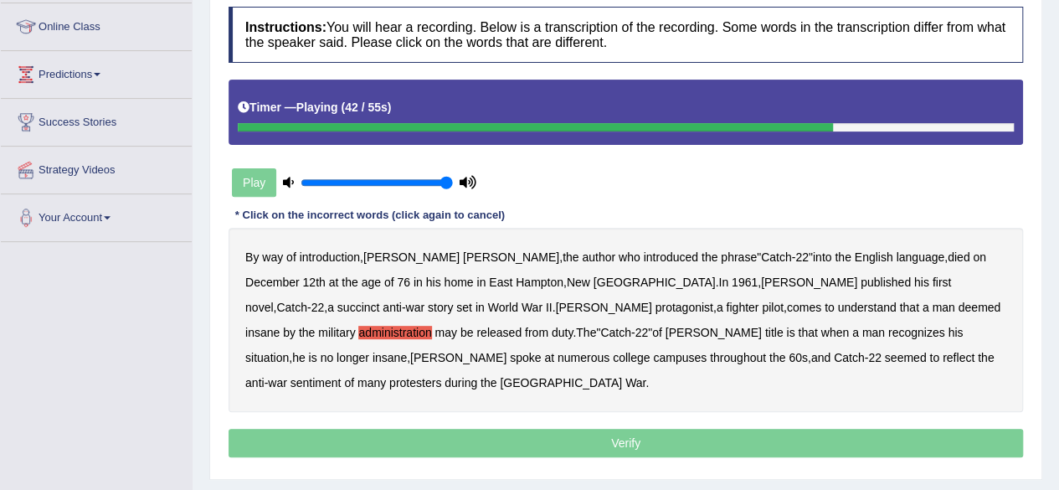
click at [289, 351] on b "situation" at bounding box center [267, 357] width 44 height 13
click at [660, 429] on p "Verify" at bounding box center [626, 443] width 794 height 28
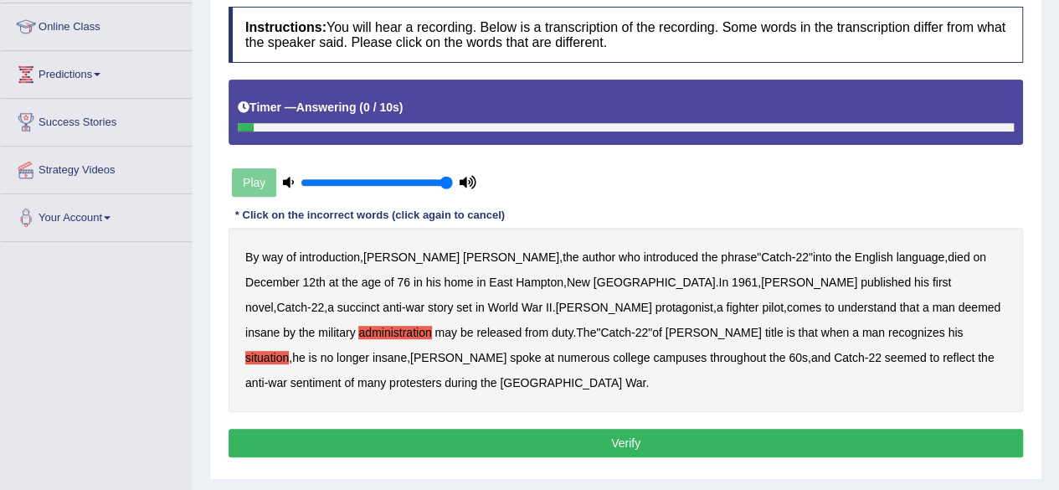
click at [640, 429] on button "Verify" at bounding box center [626, 443] width 794 height 28
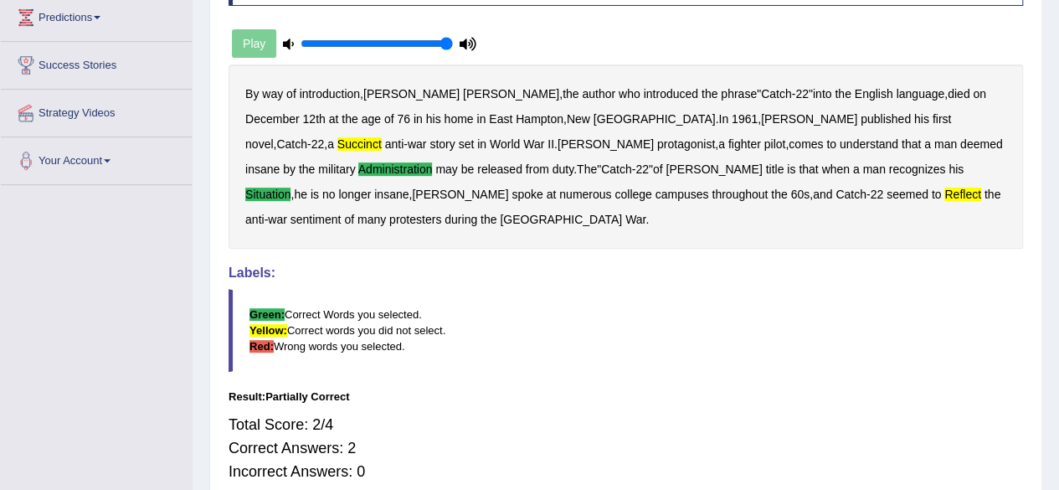
scroll to position [0, 0]
